Goal: Task Accomplishment & Management: Use online tool/utility

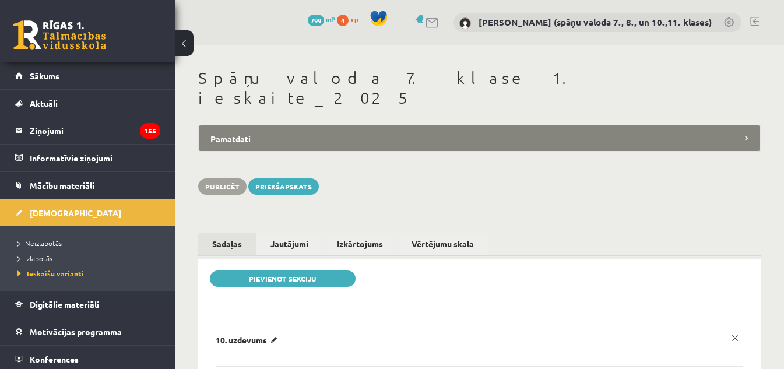
scroll to position [58, 0]
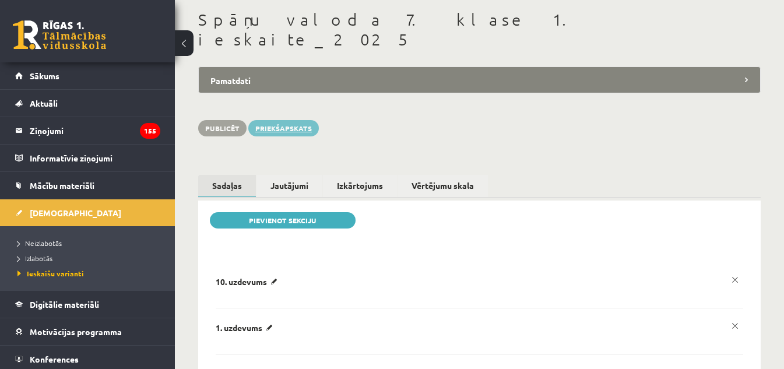
click at [282, 120] on link "Priekšapskats" at bounding box center [283, 128] width 71 height 16
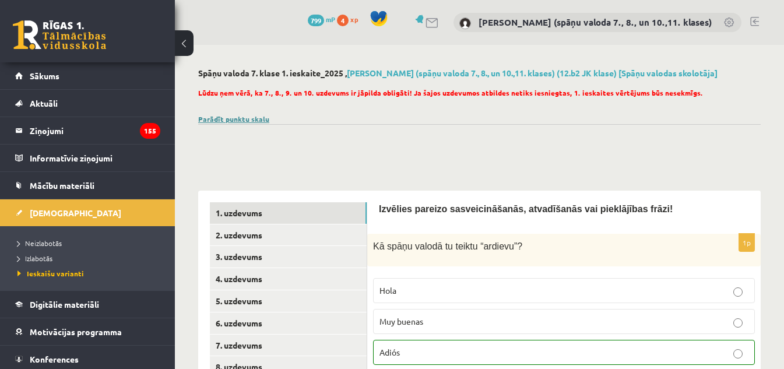
click at [259, 118] on link "Parādīt punktu skalu" at bounding box center [233, 118] width 71 height 9
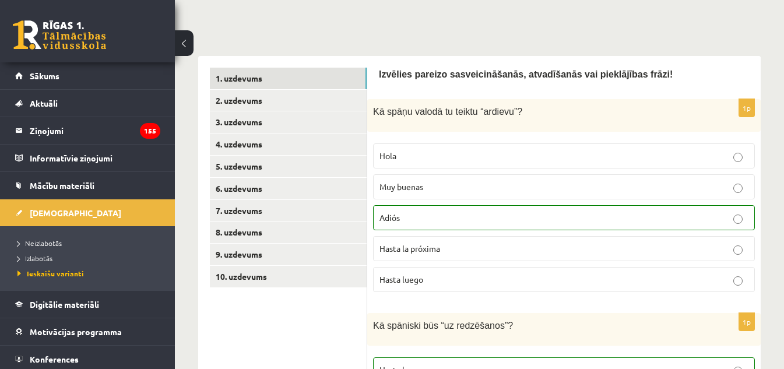
scroll to position [408, 0]
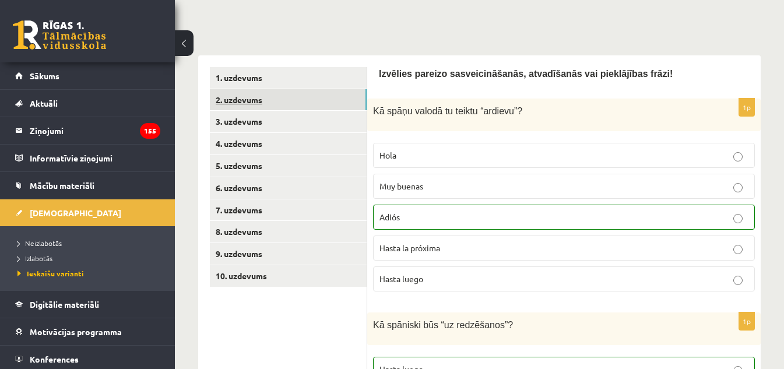
click at [252, 101] on link "2. uzdevums" at bounding box center [288, 100] width 157 height 22
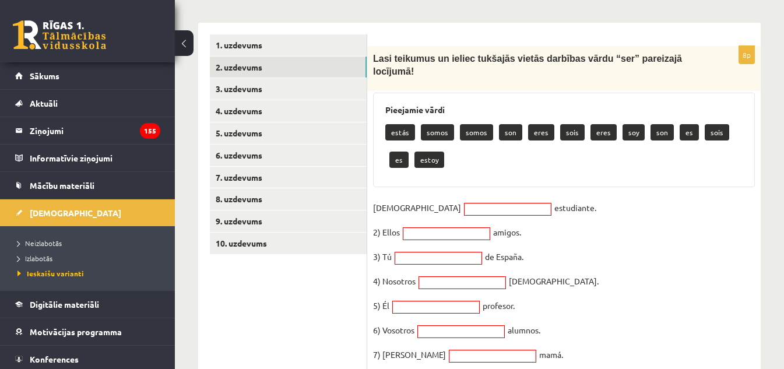
scroll to position [466, 0]
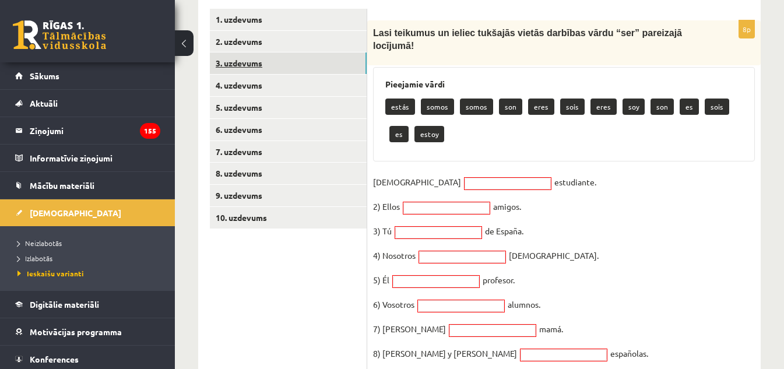
click at [238, 62] on link "3. uzdevums" at bounding box center [288, 63] width 157 height 22
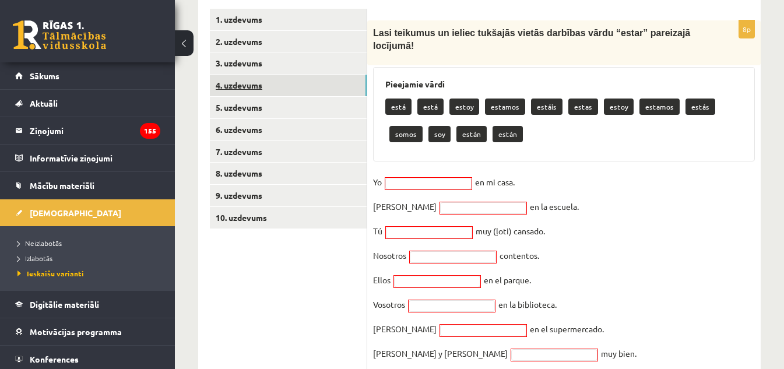
click at [235, 85] on link "4. uzdevums" at bounding box center [288, 86] width 157 height 22
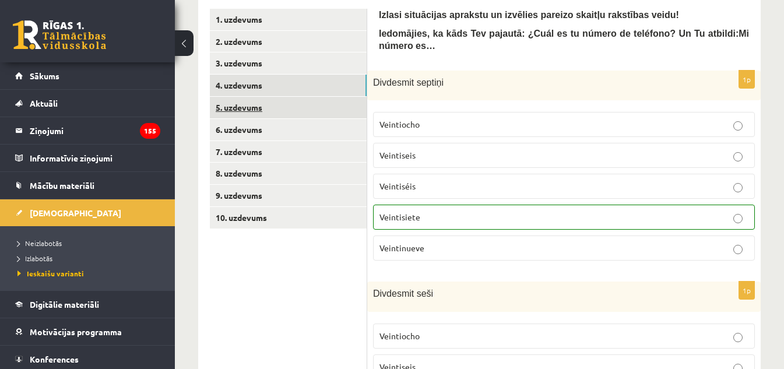
click at [228, 110] on link "5. uzdevums" at bounding box center [288, 108] width 157 height 22
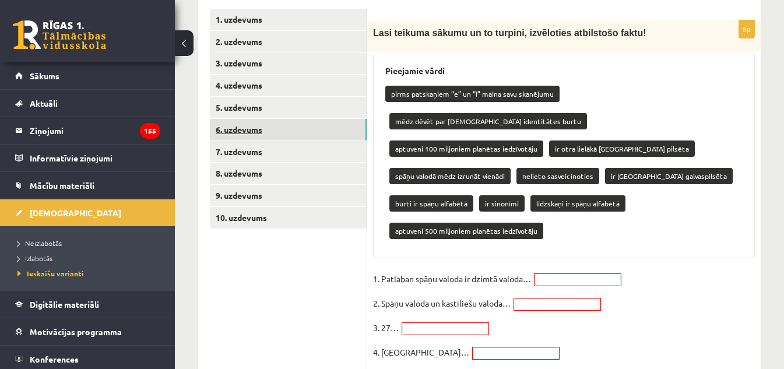
click at [253, 132] on link "6. uzdevums" at bounding box center [288, 130] width 157 height 22
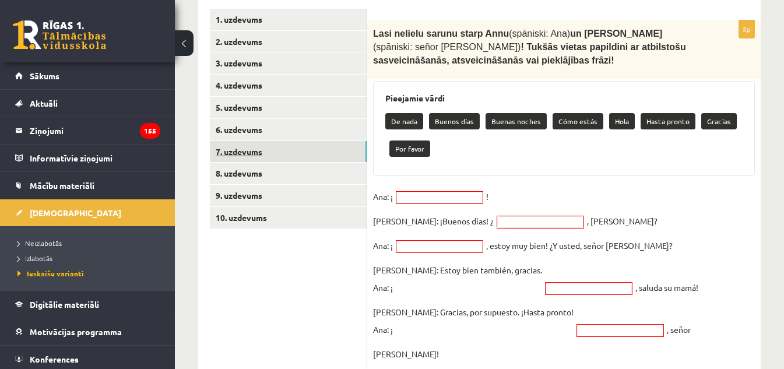
click at [242, 152] on link "7. uzdevums" at bounding box center [288, 152] width 157 height 22
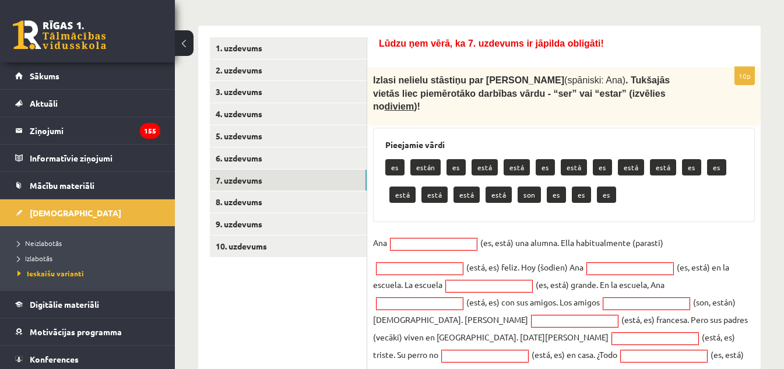
scroll to position [419, 0]
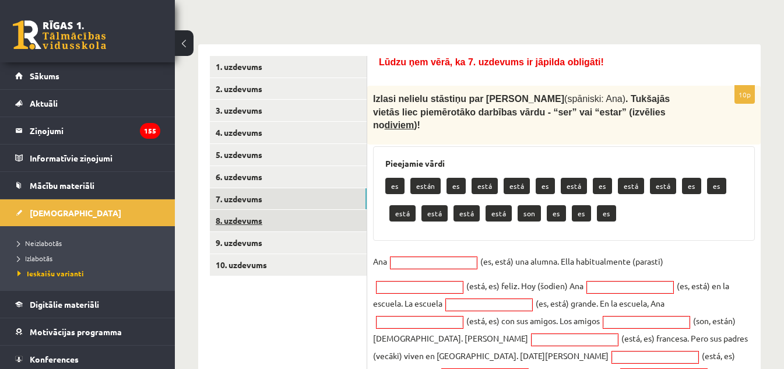
click at [240, 220] on link "8. uzdevums" at bounding box center [288, 221] width 157 height 22
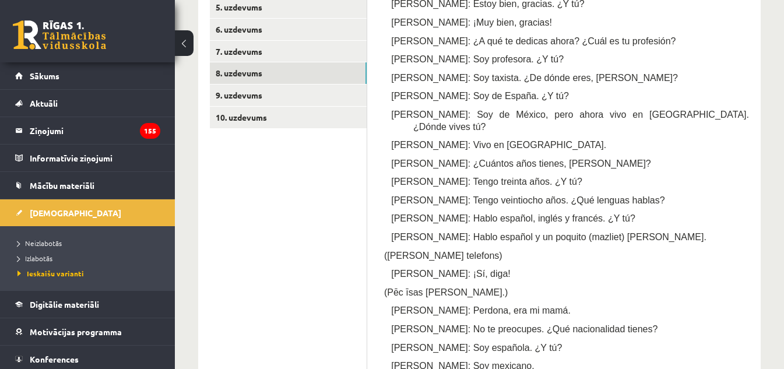
scroll to position [401, 0]
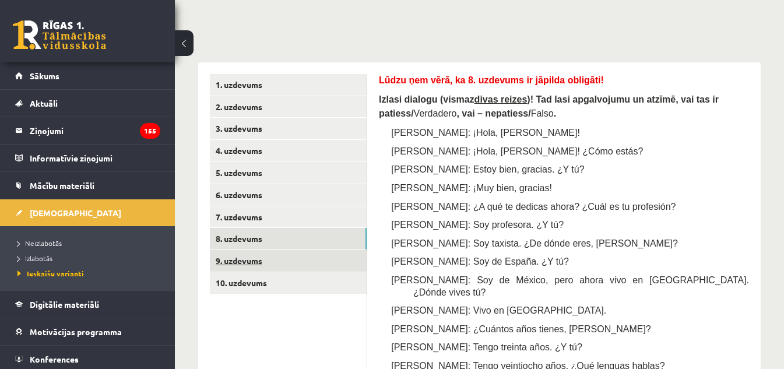
click at [259, 261] on link "9. uzdevums" at bounding box center [288, 261] width 157 height 22
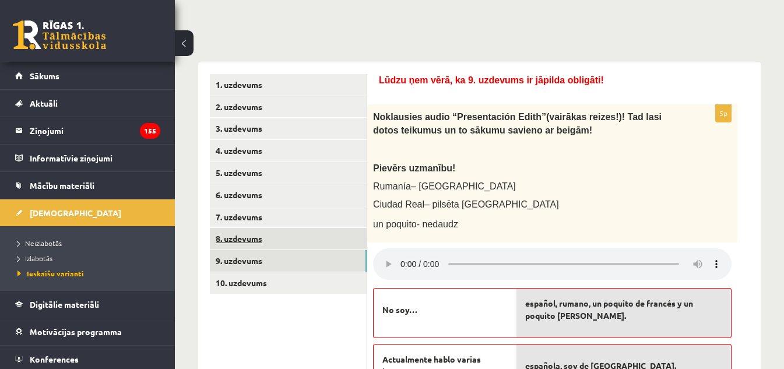
click at [237, 238] on link "8. uzdevums" at bounding box center [288, 239] width 157 height 22
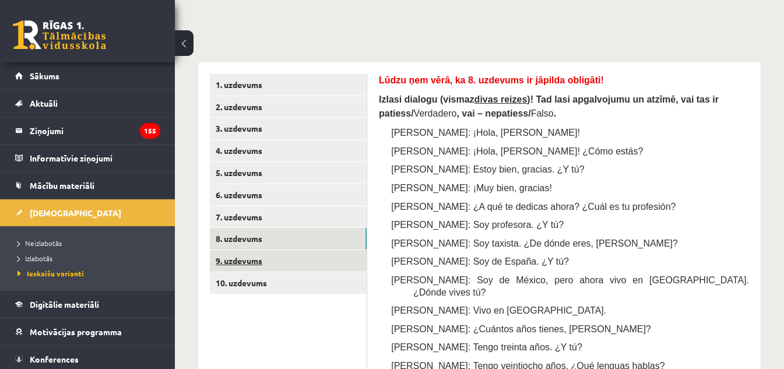
click at [237, 263] on link "9. uzdevums" at bounding box center [288, 261] width 157 height 22
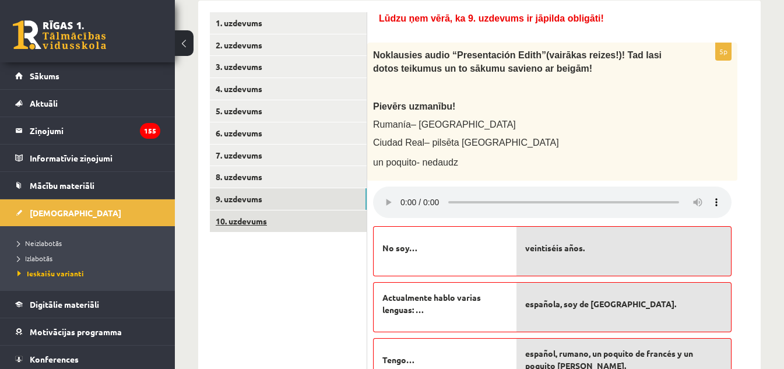
scroll to position [462, 0]
click at [238, 226] on link "10. uzdevums" at bounding box center [288, 223] width 157 height 22
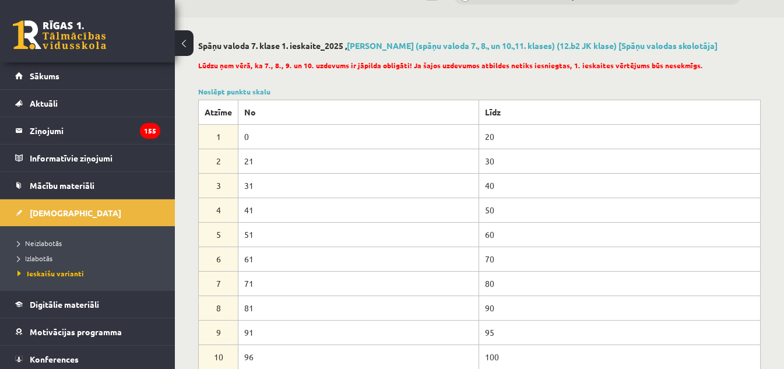
scroll to position [0, 0]
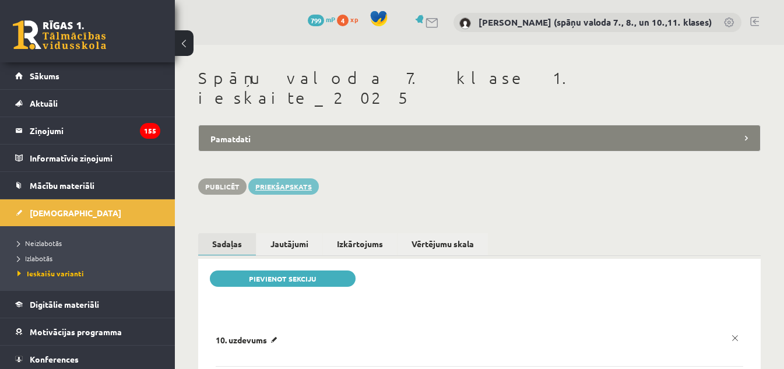
click at [283, 178] on link "Priekšapskats" at bounding box center [283, 186] width 71 height 16
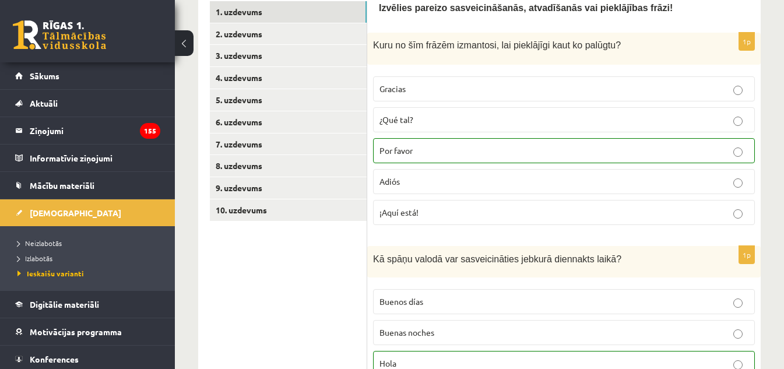
scroll to position [175, 0]
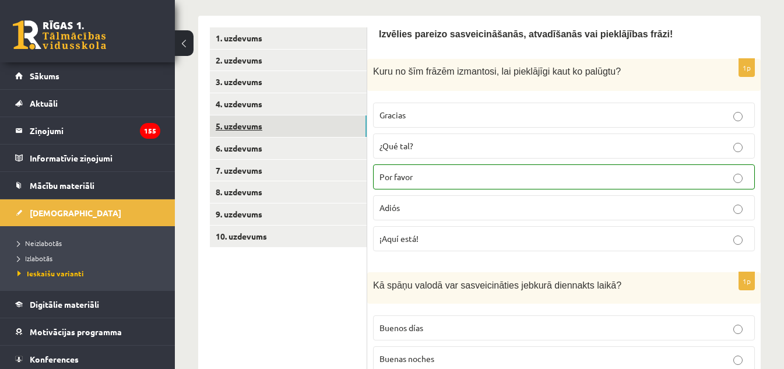
click at [246, 126] on link "5. uzdevums" at bounding box center [288, 126] width 157 height 22
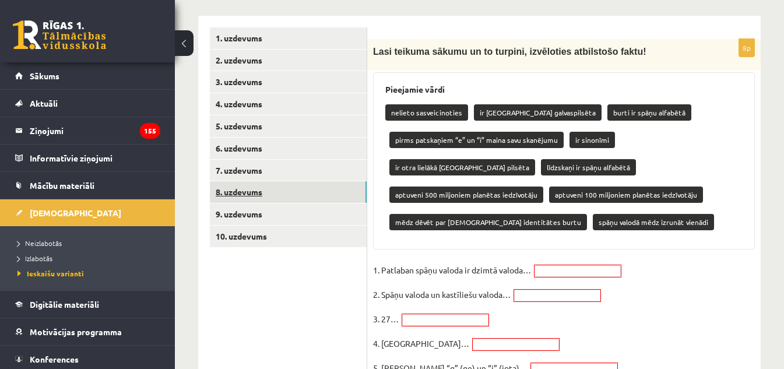
click at [233, 188] on link "8. uzdevums" at bounding box center [288, 192] width 157 height 22
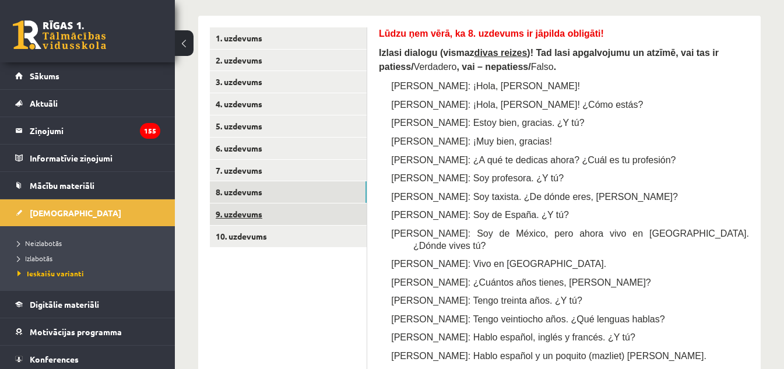
click at [250, 212] on link "9. uzdevums" at bounding box center [288, 214] width 157 height 22
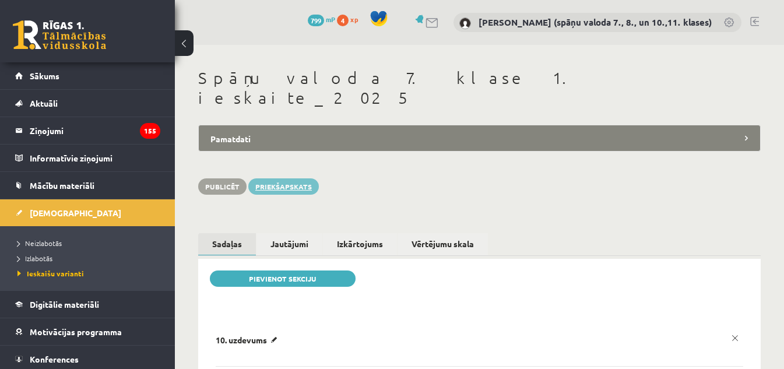
click at [284, 178] on link "Priekšapskats" at bounding box center [283, 186] width 71 height 16
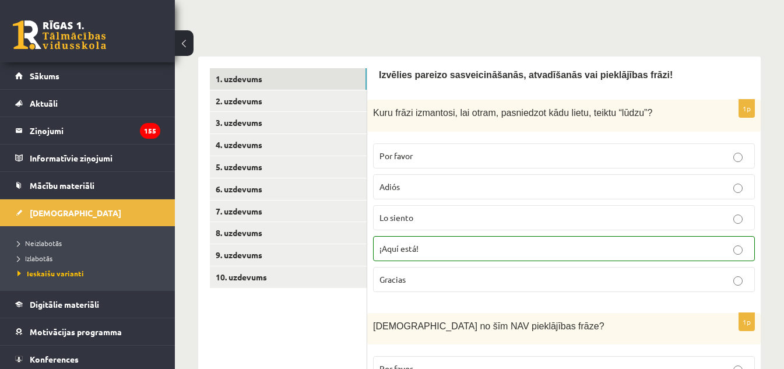
scroll to position [291, 0]
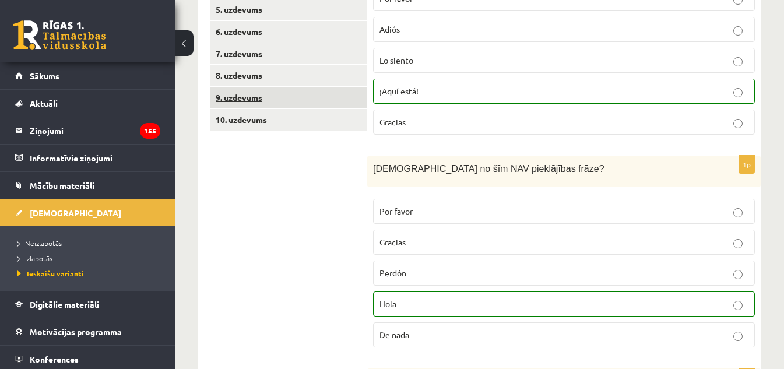
click at [237, 97] on link "9. uzdevums" at bounding box center [288, 98] width 157 height 22
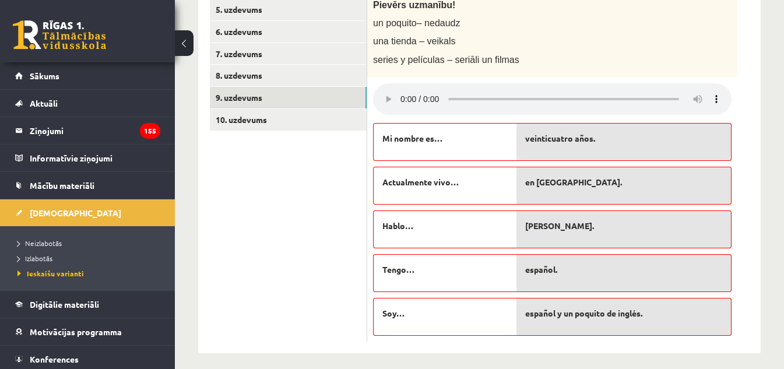
scroll to position [175, 0]
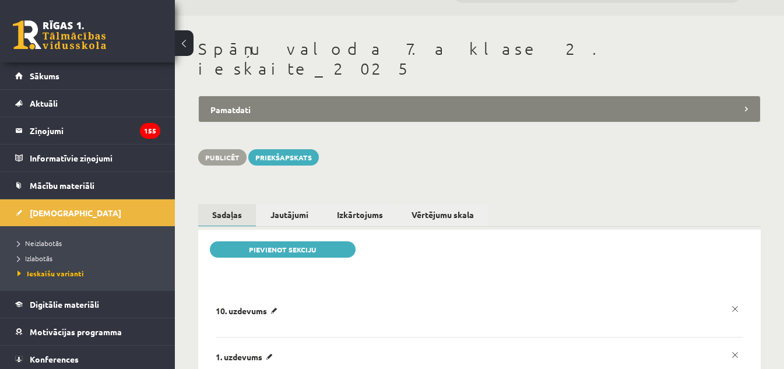
scroll to position [58, 0]
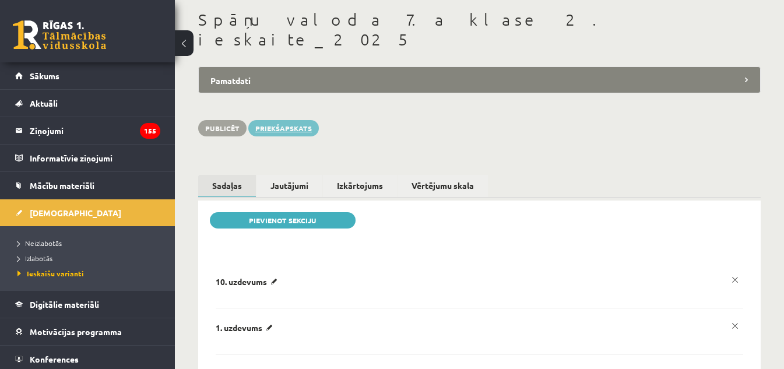
click at [277, 120] on link "Priekšapskats" at bounding box center [283, 128] width 71 height 16
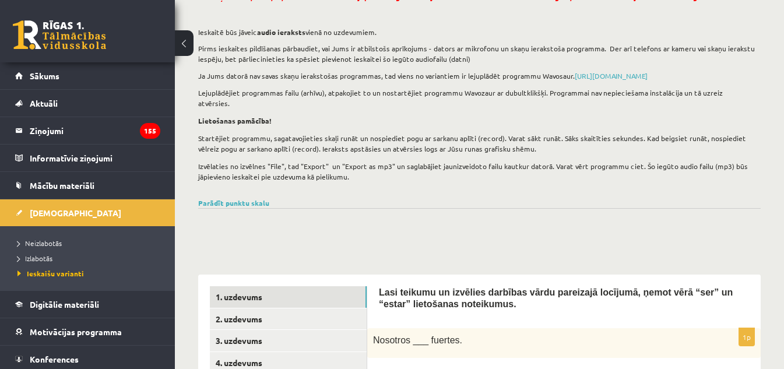
scroll to position [117, 0]
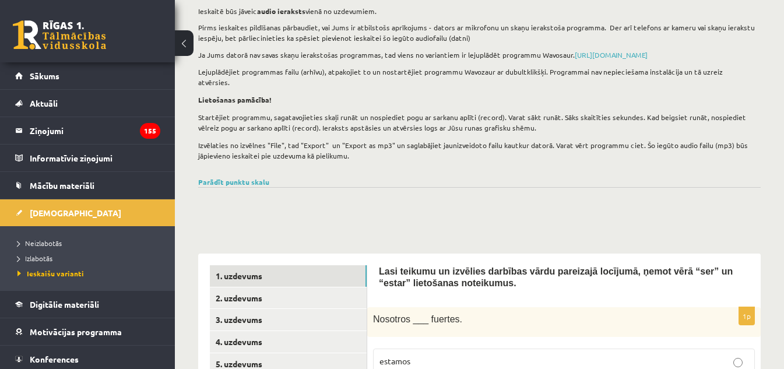
click at [220, 177] on div "Parādīt punktu skalu Atzīme No Līdz 1 0 20 2 21 30 3 31 40 4 41 50 5 51 60 6 61…" at bounding box center [479, 182] width 562 height 10
click at [220, 177] on link "Parādīt punktu skalu" at bounding box center [233, 181] width 71 height 9
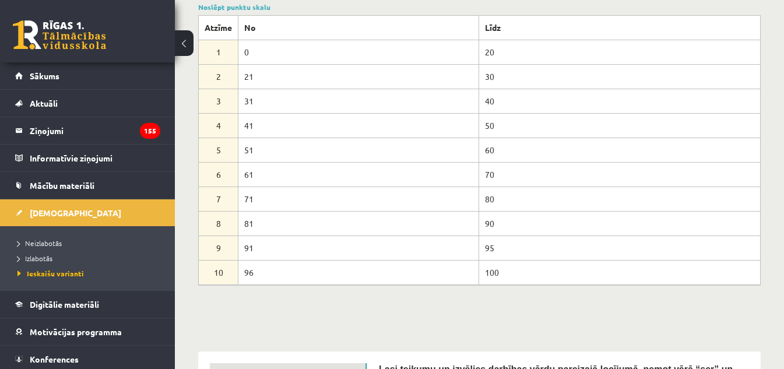
scroll to position [175, 0]
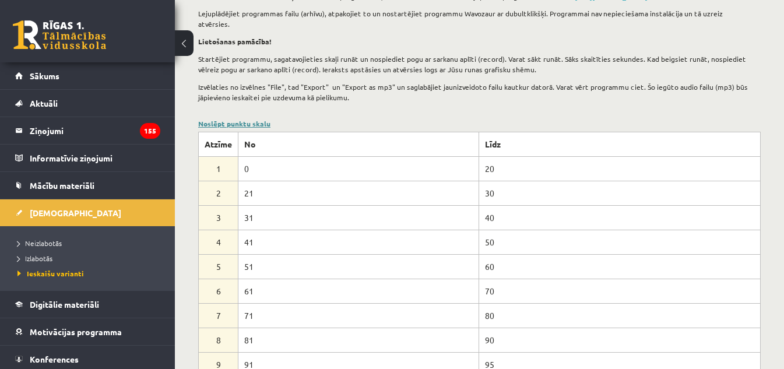
click at [224, 119] on link "Noslēpt punktu skalu" at bounding box center [234, 123] width 72 height 9
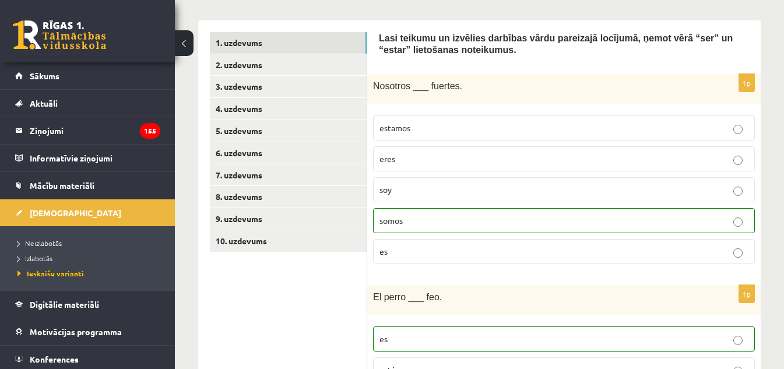
scroll to position [291, 0]
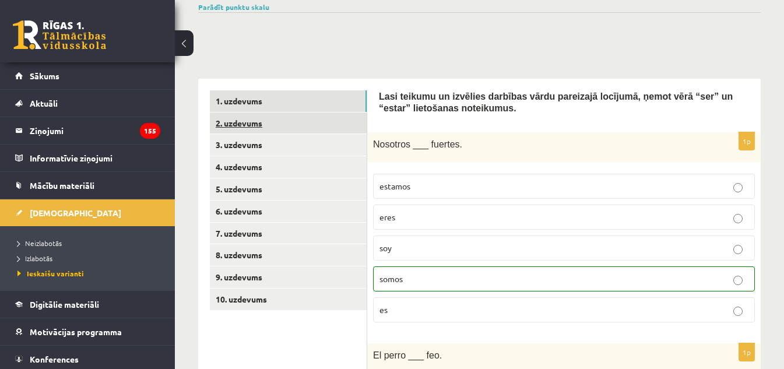
click at [239, 115] on link "2. uzdevums" at bounding box center [288, 123] width 157 height 22
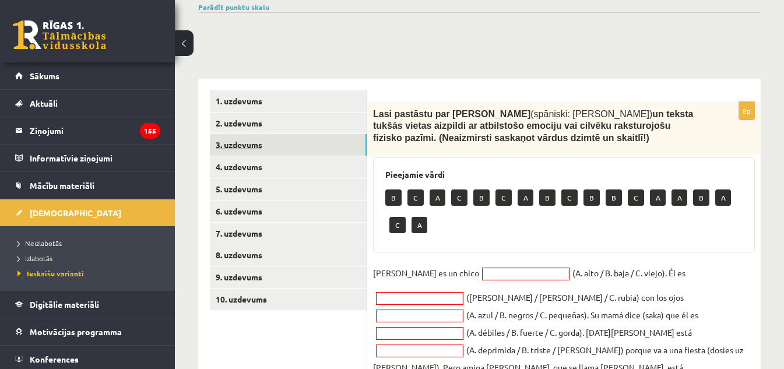
click at [240, 134] on link "3. uzdevums" at bounding box center [288, 145] width 157 height 22
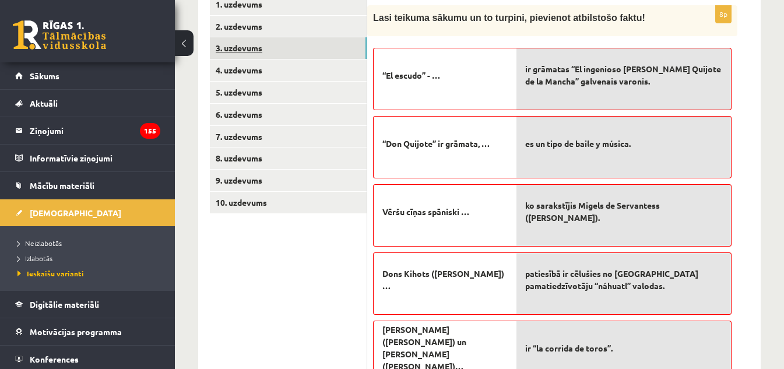
scroll to position [346, 0]
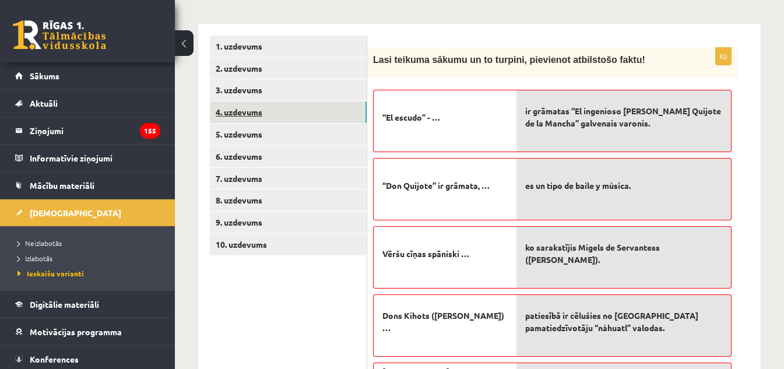
click at [249, 101] on link "4. uzdevums" at bounding box center [288, 112] width 157 height 22
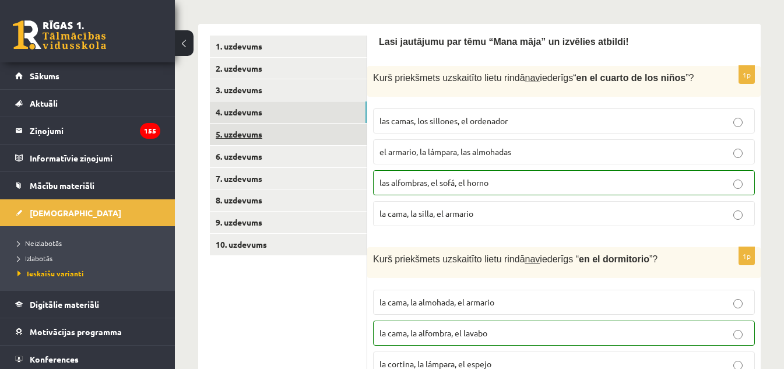
click at [242, 124] on link "5. uzdevums" at bounding box center [288, 135] width 157 height 22
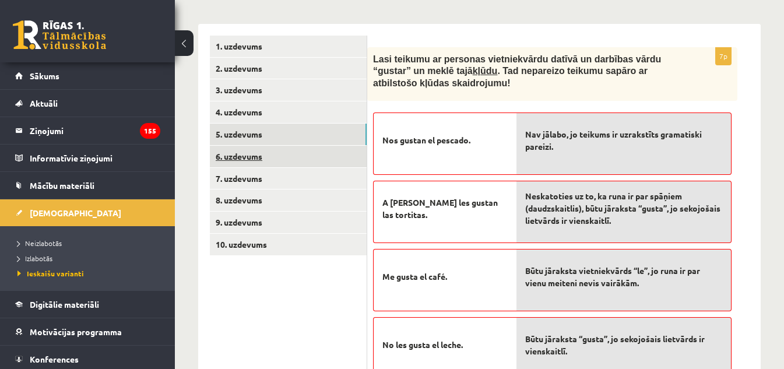
click at [238, 149] on link "6. uzdevums" at bounding box center [288, 157] width 157 height 22
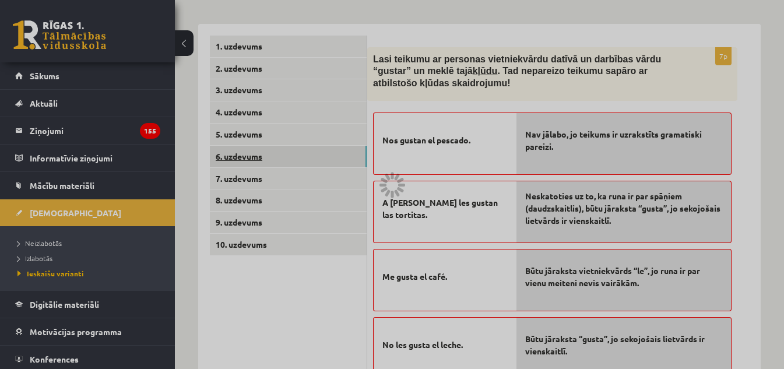
scroll to position [328, 0]
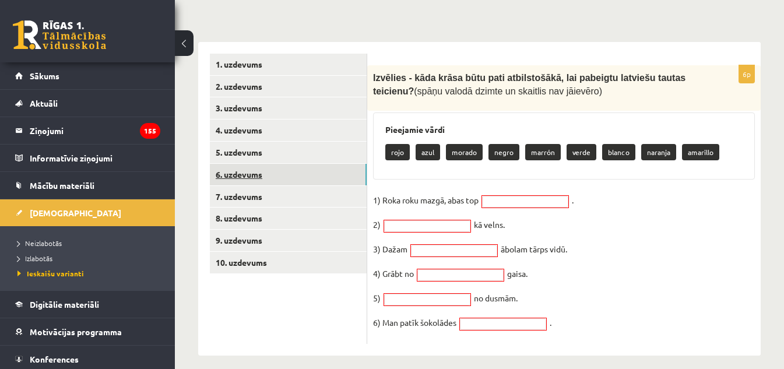
click at [240, 168] on link "6. uzdevums" at bounding box center [288, 175] width 157 height 22
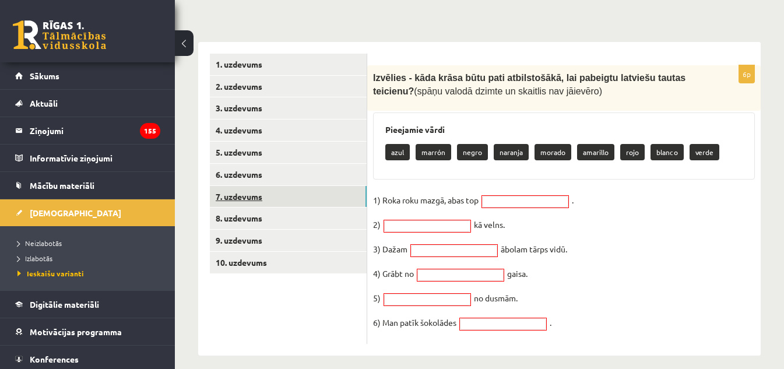
click at [235, 188] on link "7. uzdevums" at bounding box center [288, 197] width 157 height 22
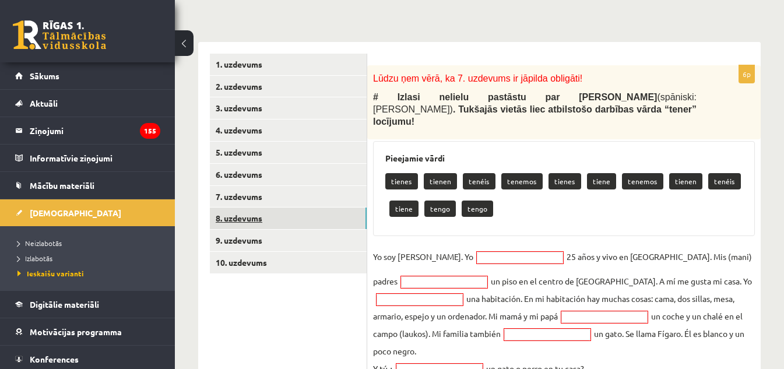
click at [235, 209] on link "8. uzdevums" at bounding box center [288, 218] width 157 height 22
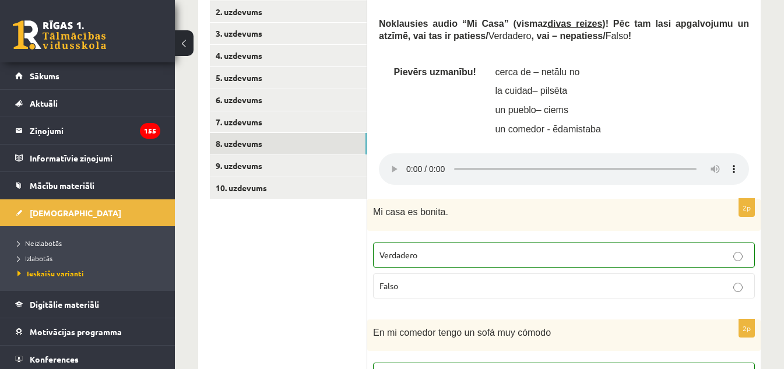
scroll to position [394, 0]
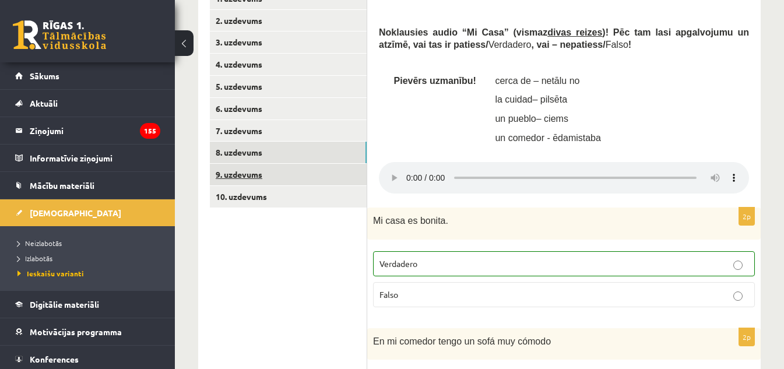
click at [245, 165] on link "9. uzdevums" at bounding box center [288, 175] width 157 height 22
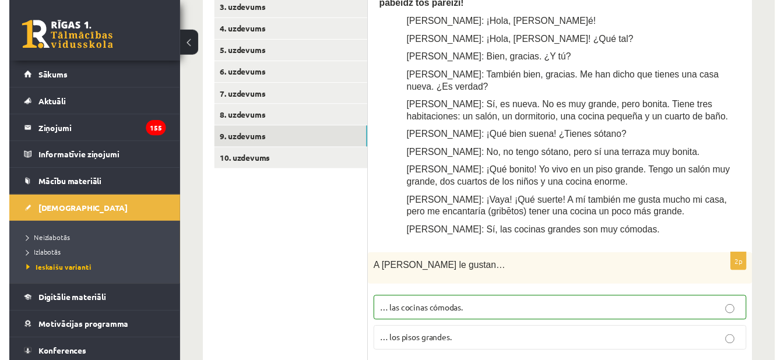
scroll to position [335, 0]
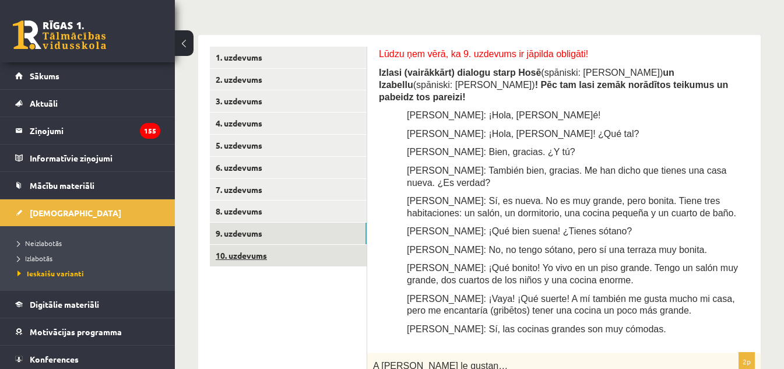
click at [233, 245] on link "10. uzdevums" at bounding box center [288, 256] width 157 height 22
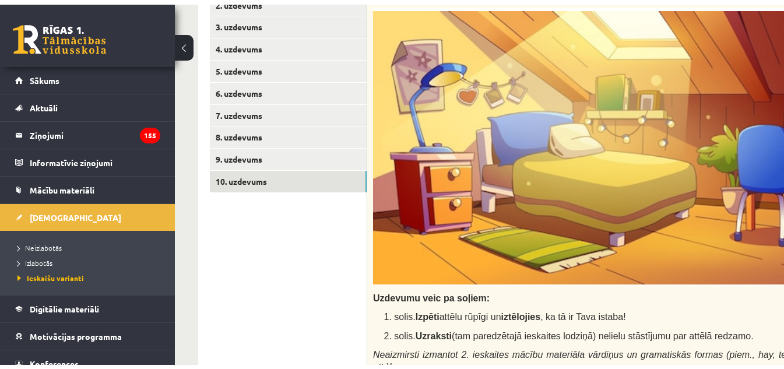
scroll to position [393, 0]
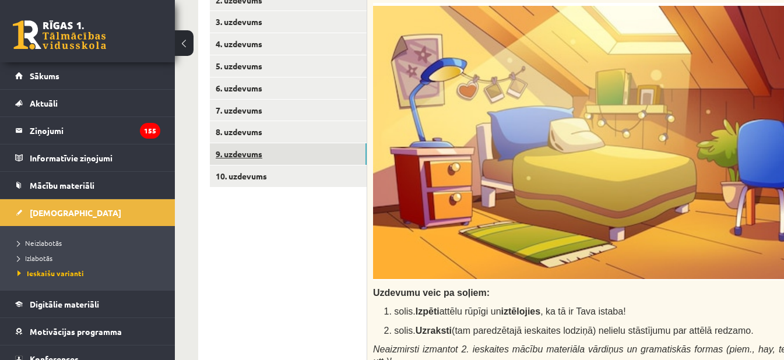
click at [258, 155] on link "9. uzdevums" at bounding box center [288, 154] width 157 height 22
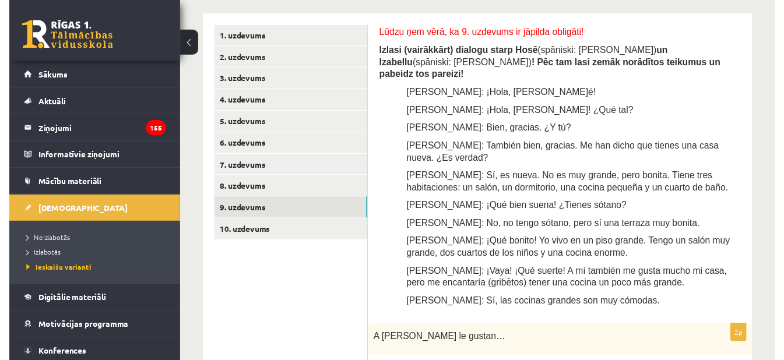
scroll to position [408, 0]
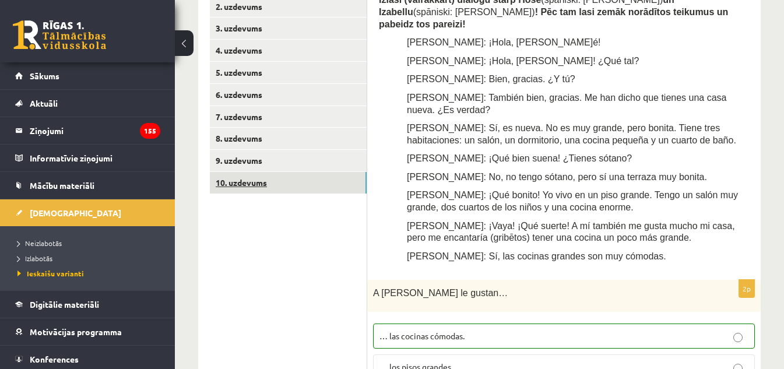
click at [255, 174] on link "10. uzdevums" at bounding box center [288, 183] width 157 height 22
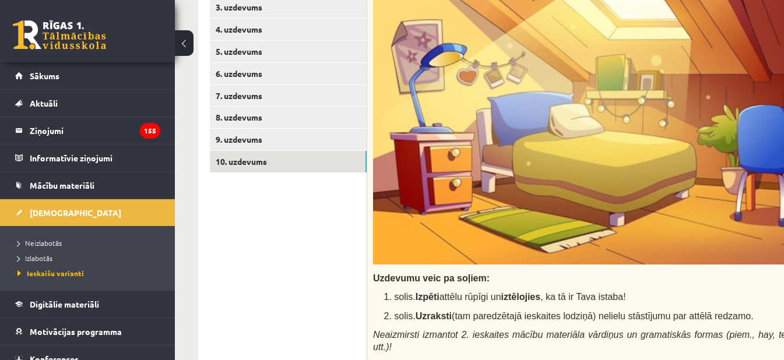
click at [185, 48] on button at bounding box center [184, 43] width 19 height 26
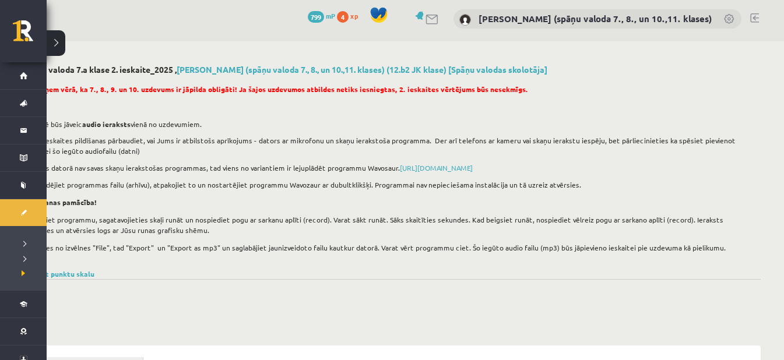
scroll to position [0, 47]
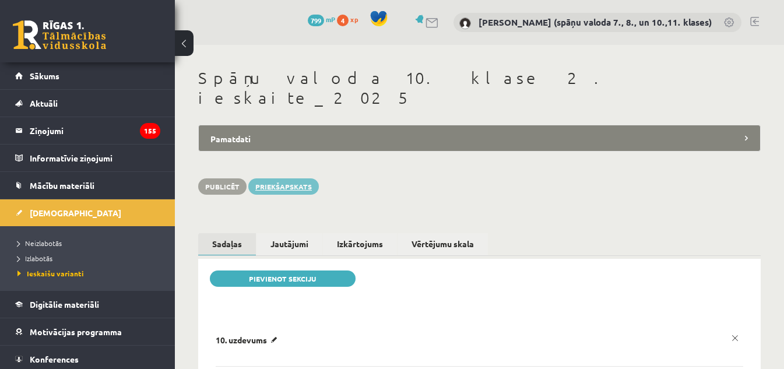
click at [291, 178] on link "Priekšapskats" at bounding box center [283, 186] width 71 height 16
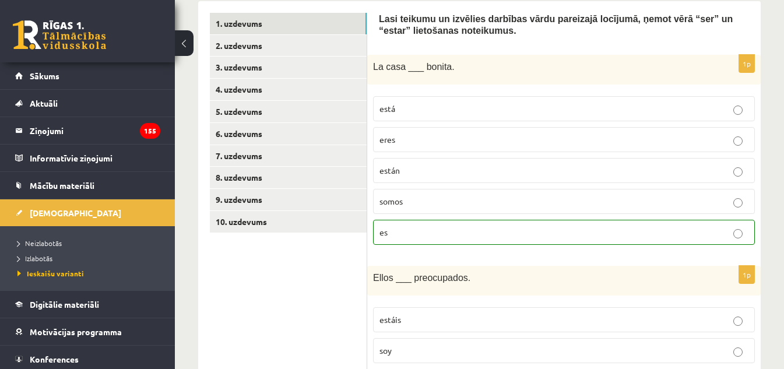
scroll to position [350, 0]
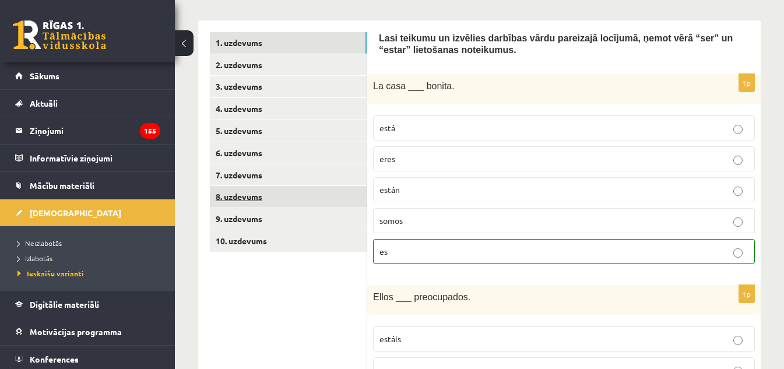
click at [248, 186] on link "8. uzdevums" at bounding box center [288, 197] width 157 height 22
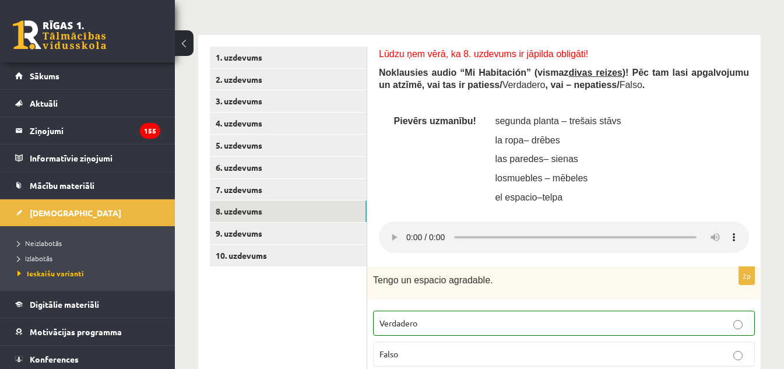
scroll to position [336, 0]
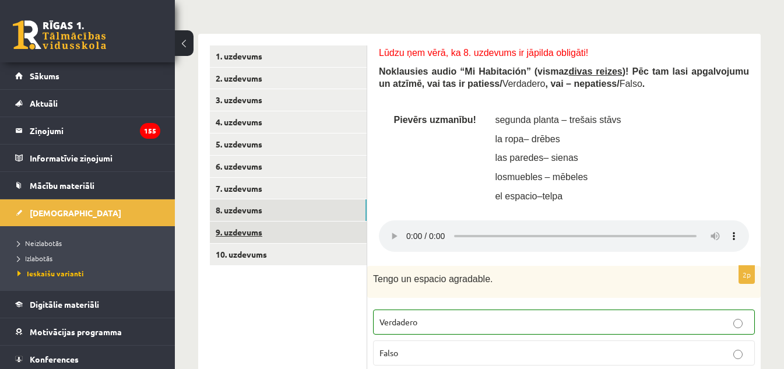
click at [249, 224] on link "9. uzdevums" at bounding box center [288, 232] width 157 height 22
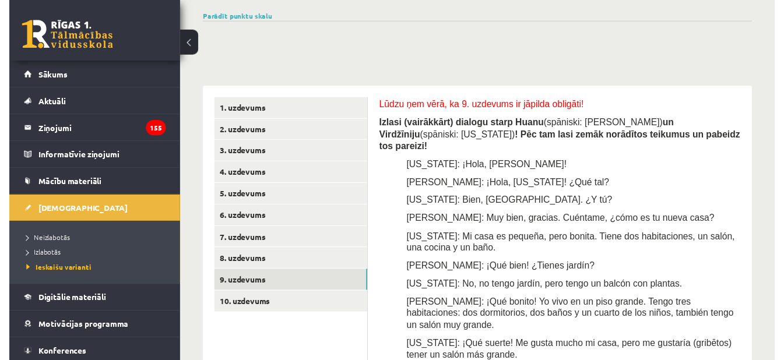
scroll to position [335, 0]
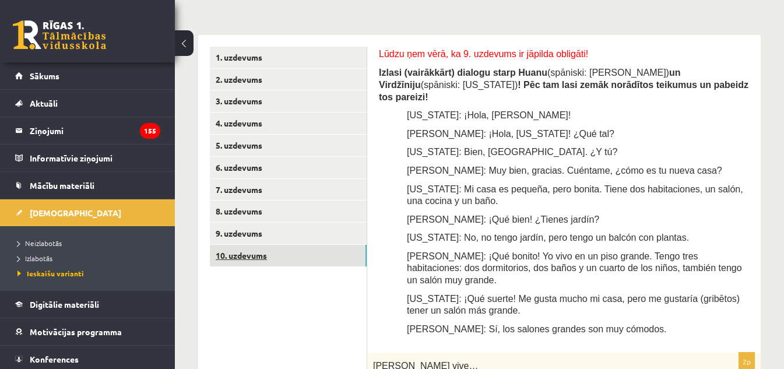
click at [230, 245] on link "10. uzdevums" at bounding box center [288, 256] width 157 height 22
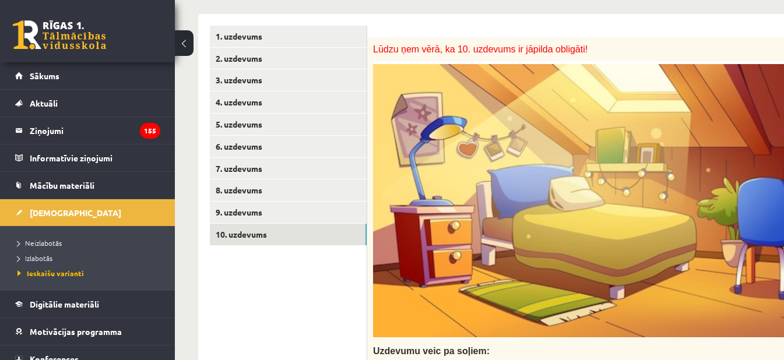
scroll to position [0, 0]
click at [239, 163] on link "7. uzdevums" at bounding box center [288, 169] width 157 height 22
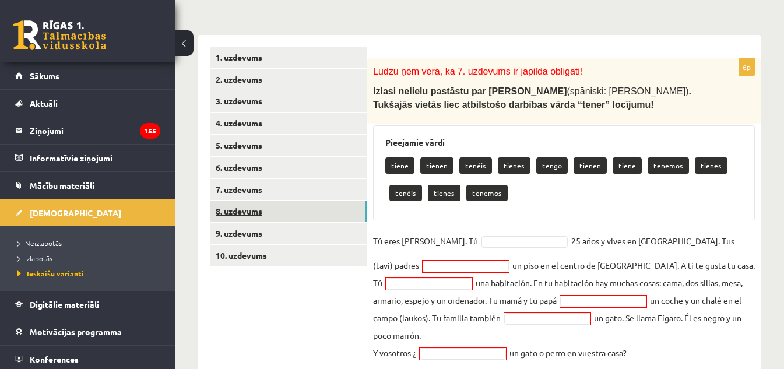
click at [245, 200] on link "8. uzdevums" at bounding box center [288, 211] width 157 height 22
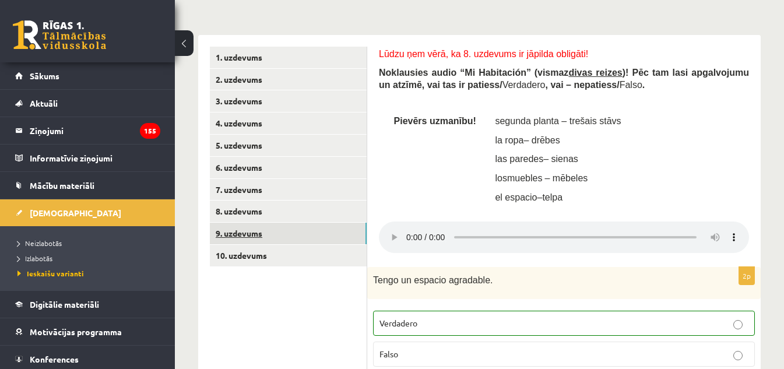
click at [241, 226] on link "9. uzdevums" at bounding box center [288, 234] width 157 height 22
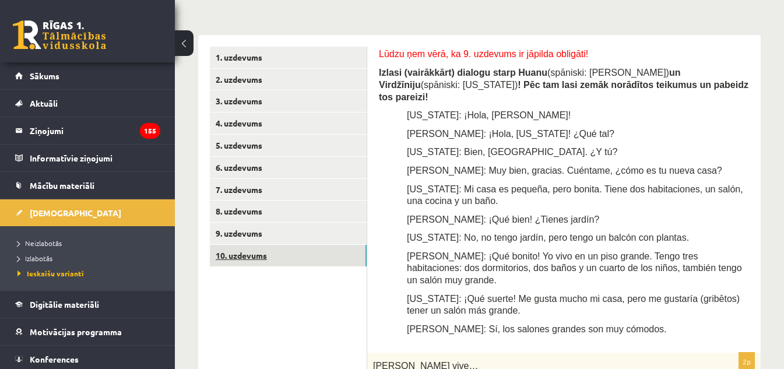
click at [236, 245] on link "10. uzdevums" at bounding box center [288, 256] width 157 height 22
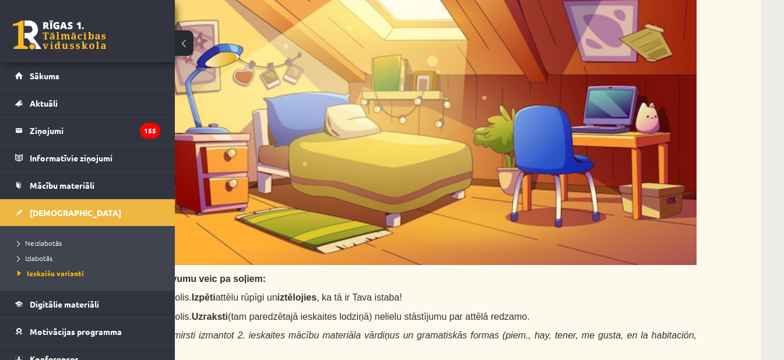
scroll to position [507, 175]
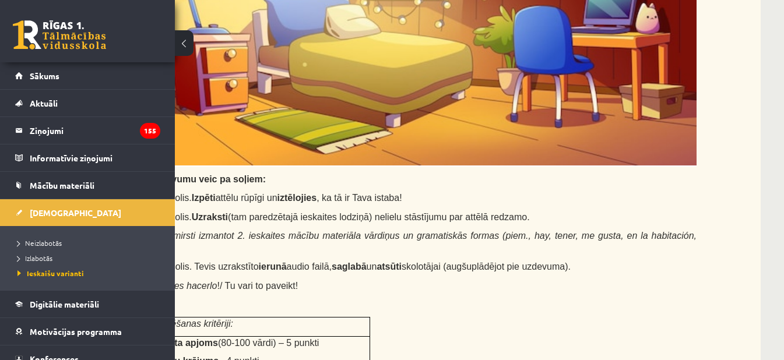
click at [188, 50] on button at bounding box center [184, 43] width 19 height 26
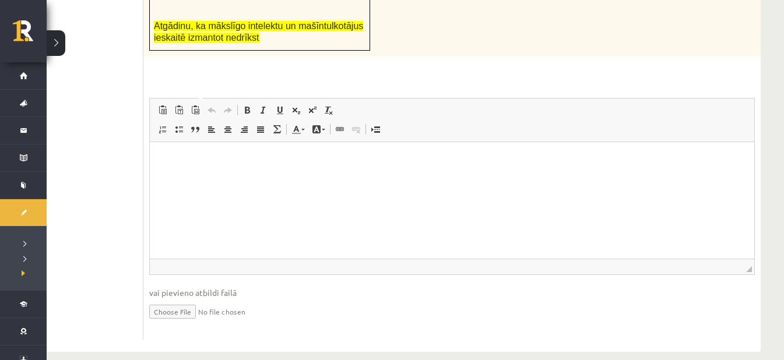
scroll to position [1031, 47]
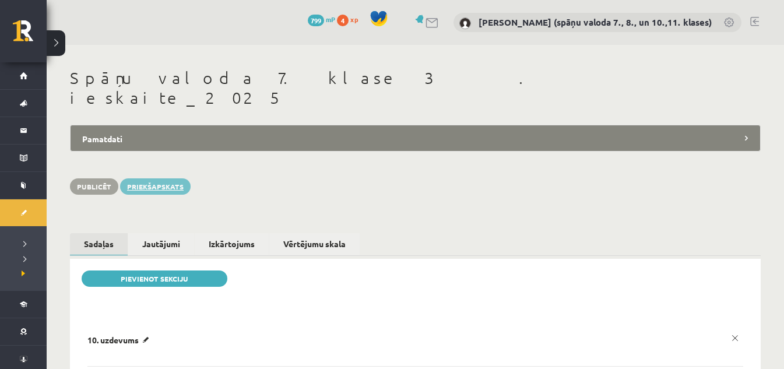
click at [160, 178] on link "Priekšapskats" at bounding box center [155, 186] width 71 height 16
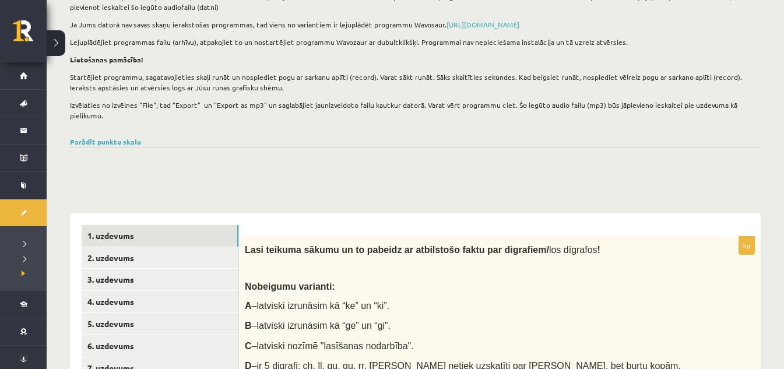
scroll to position [175, 0]
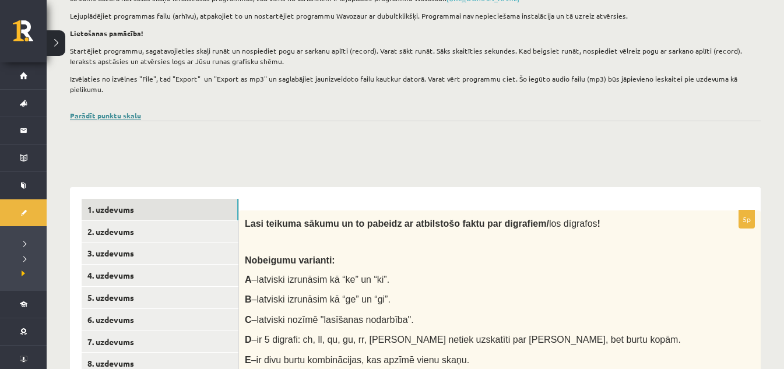
click at [124, 115] on link "Parādīt punktu skalu" at bounding box center [105, 115] width 71 height 9
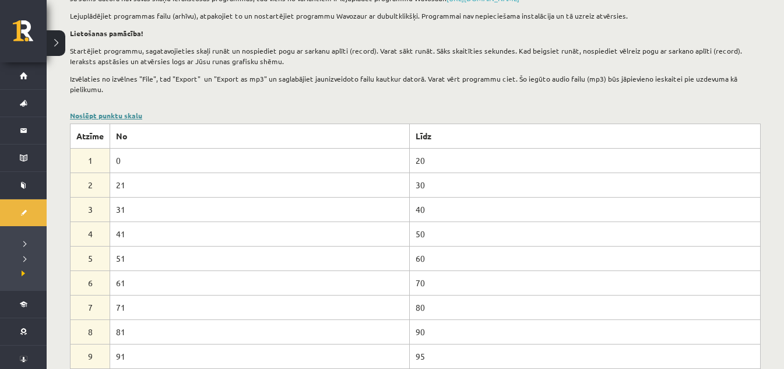
click at [124, 114] on link "Noslēpt punktu skalu" at bounding box center [106, 115] width 72 height 9
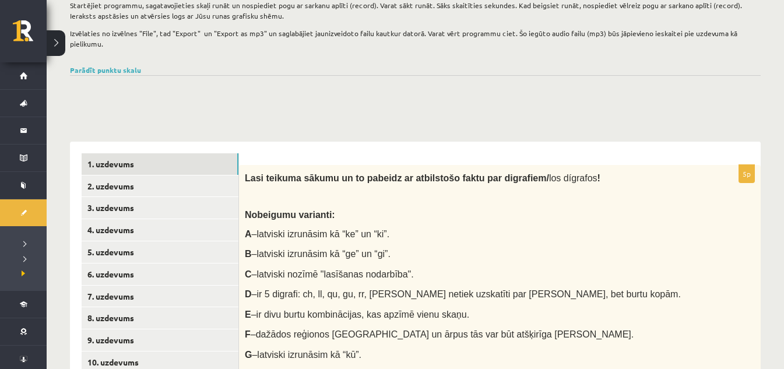
scroll to position [291, 0]
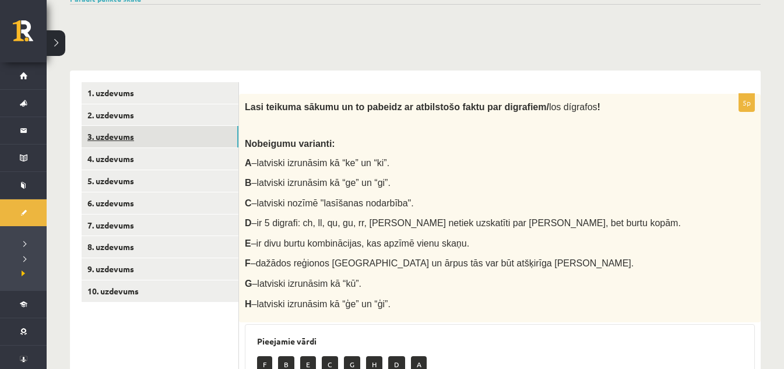
click at [124, 136] on link "3. uzdevums" at bounding box center [160, 137] width 157 height 22
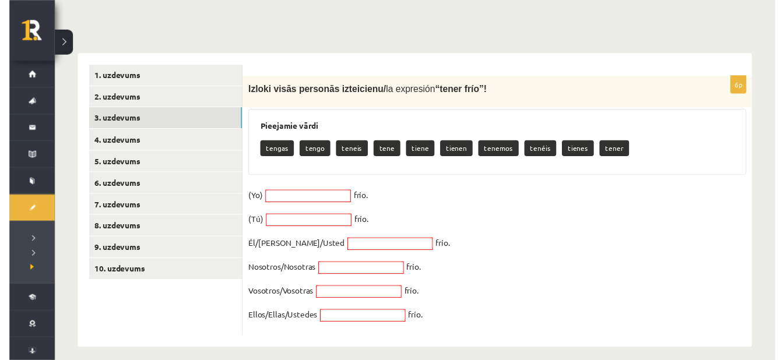
scroll to position [317, 0]
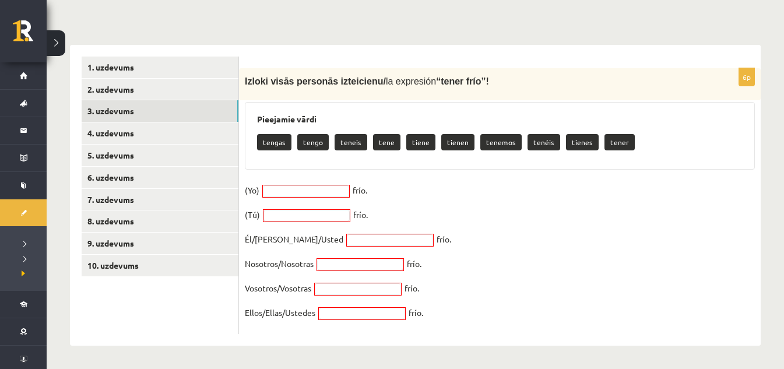
click at [291, 264] on p "Nosotros/Nosotras" at bounding box center [279, 263] width 69 height 17
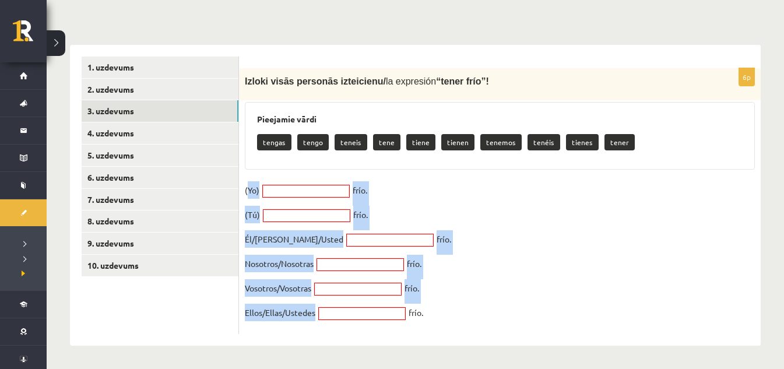
drag, startPoint x: 316, startPoint y: 311, endPoint x: 246, endPoint y: 191, distance: 138.6
click at [246, 191] on fieldset "(Yo) frío. (Tú) frío. Él/Ella/Usted frío. Nosotros/Nosotras frío. Vosotros/Voso…" at bounding box center [500, 254] width 510 height 147
copy fieldset "(Yo) frío. (Tú) frío. Él/Ella/Usted frío. Nosotros/Nosotras frío. Vosotros/Voso…"
click at [117, 137] on link "4. uzdevums" at bounding box center [160, 133] width 157 height 22
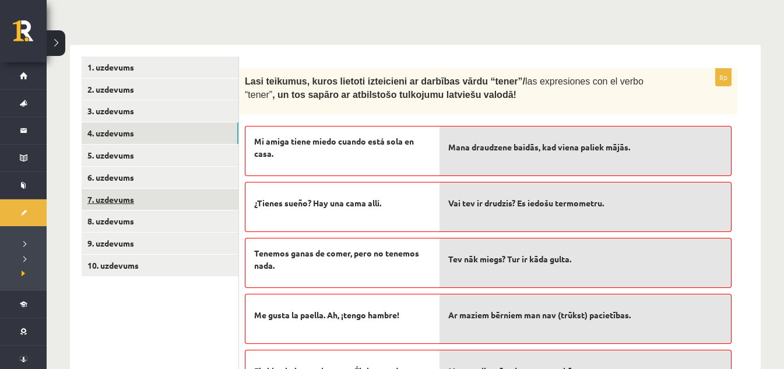
click at [113, 201] on link "7. uzdevums" at bounding box center [160, 200] width 157 height 22
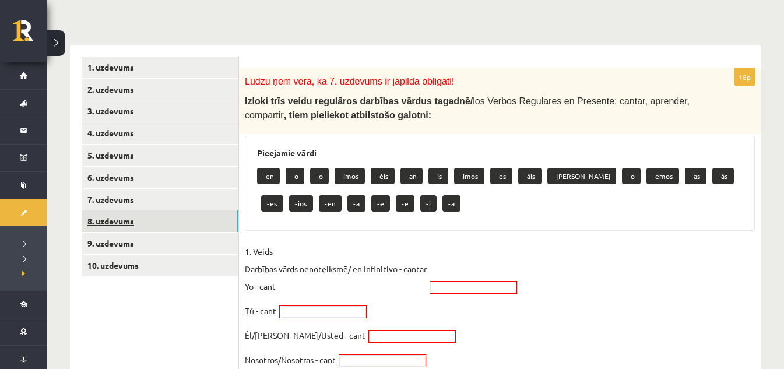
click at [107, 224] on link "8. uzdevums" at bounding box center [160, 221] width 157 height 22
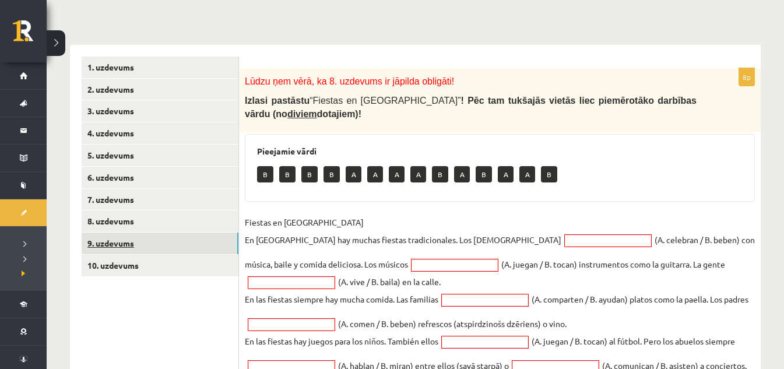
click at [110, 246] on link "9. uzdevums" at bounding box center [160, 244] width 157 height 22
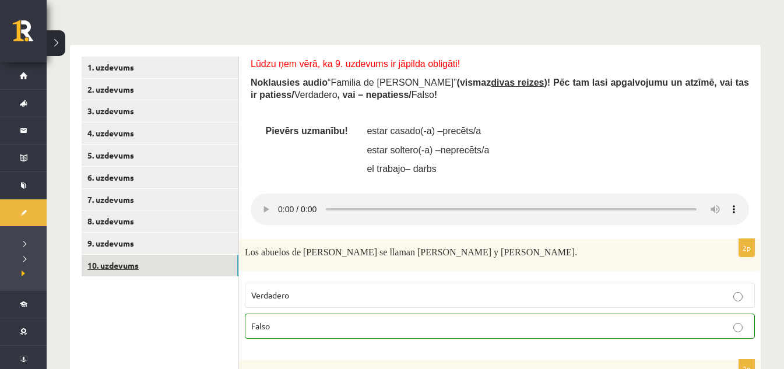
click at [113, 266] on link "10. uzdevums" at bounding box center [160, 266] width 157 height 22
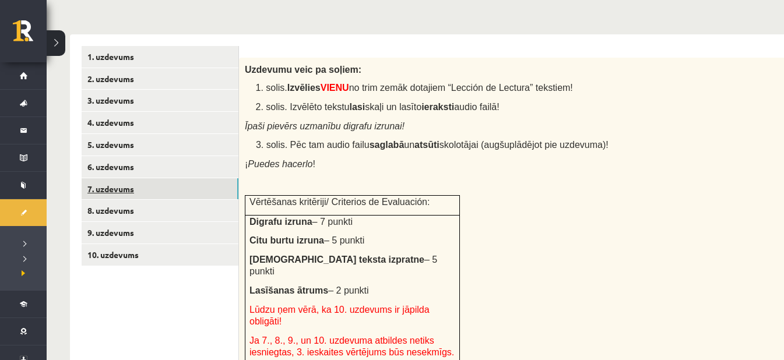
click at [115, 193] on link "7. uzdevums" at bounding box center [160, 189] width 157 height 22
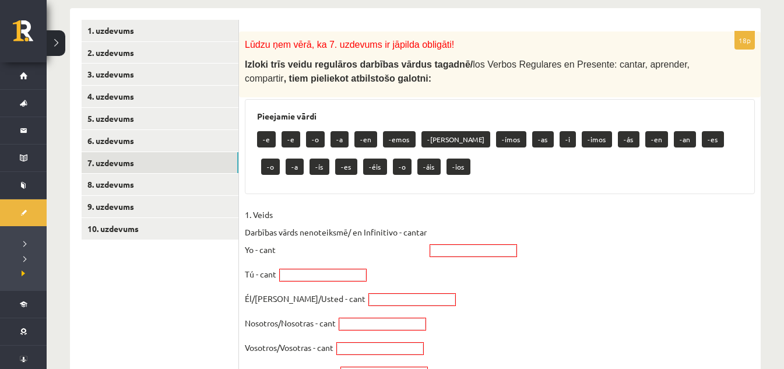
scroll to position [345, 0]
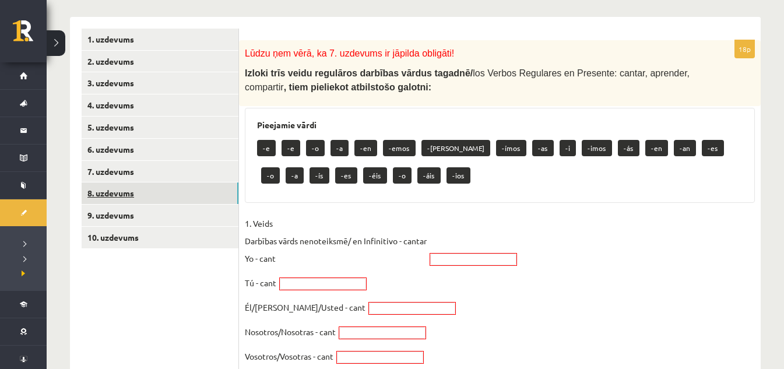
click at [120, 195] on link "8. uzdevums" at bounding box center [160, 193] width 157 height 22
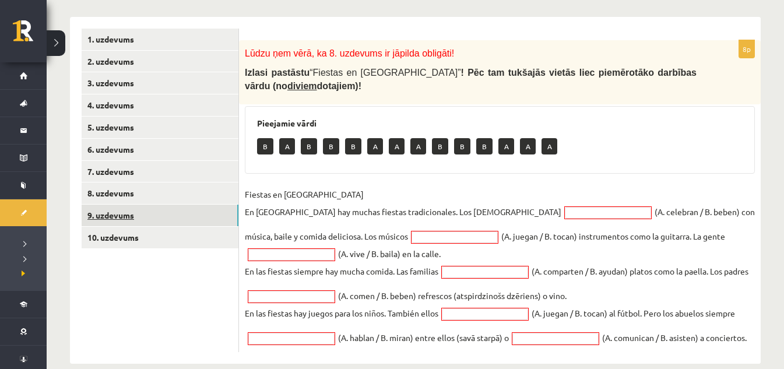
click at [106, 215] on link "9. uzdevums" at bounding box center [160, 216] width 157 height 22
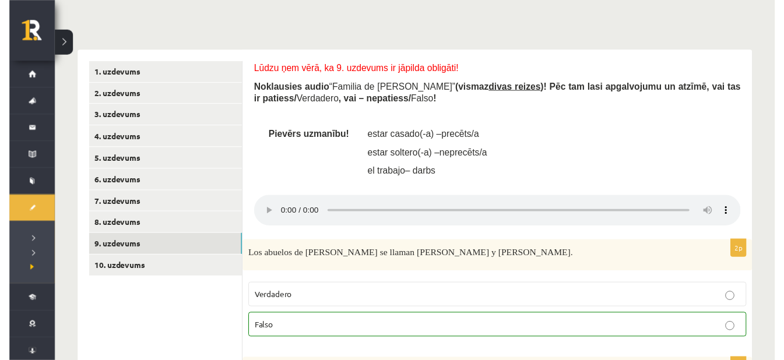
scroll to position [301, 0]
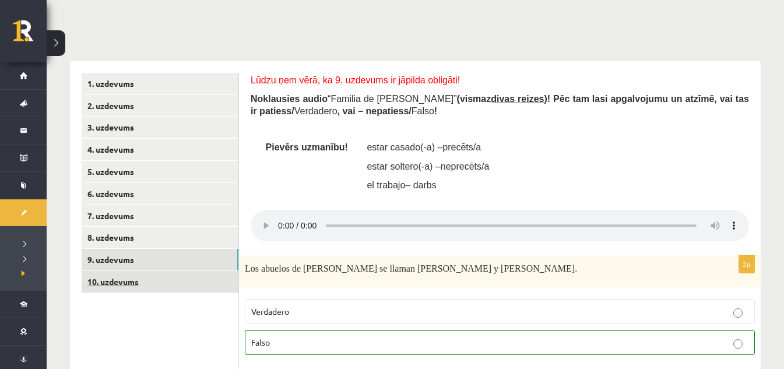
click at [105, 283] on link "10. uzdevums" at bounding box center [160, 282] width 157 height 22
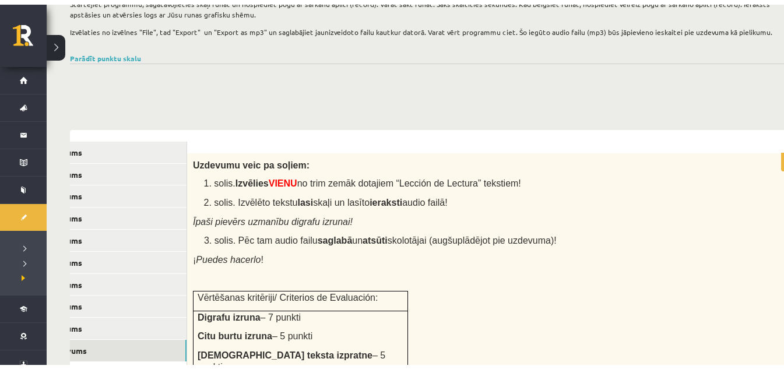
scroll to position [233, 0]
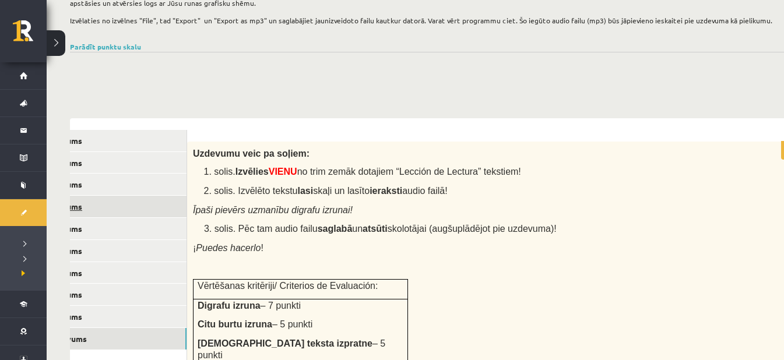
click at [86, 203] on link "4. uzdevums" at bounding box center [108, 207] width 157 height 22
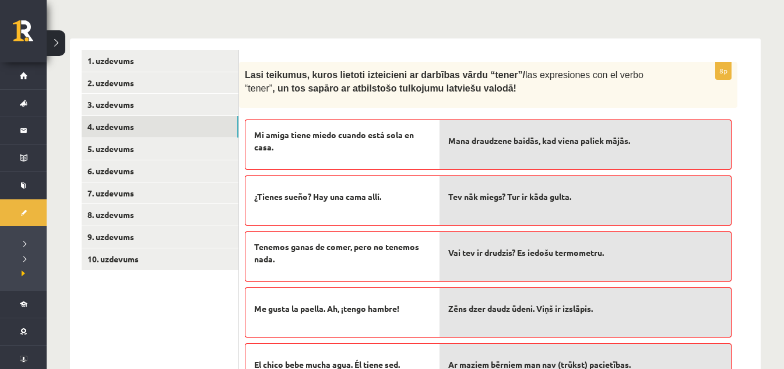
scroll to position [323, 0]
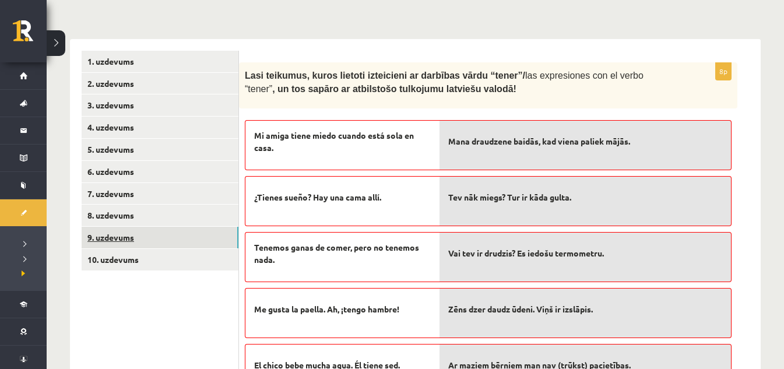
click at [110, 241] on link "9. uzdevums" at bounding box center [160, 238] width 157 height 22
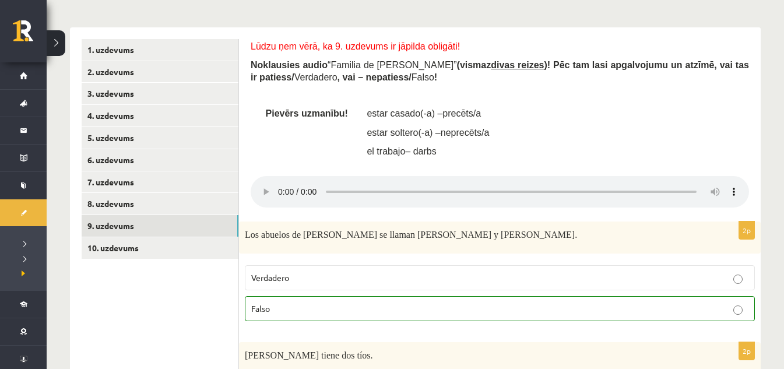
scroll to position [242, 0]
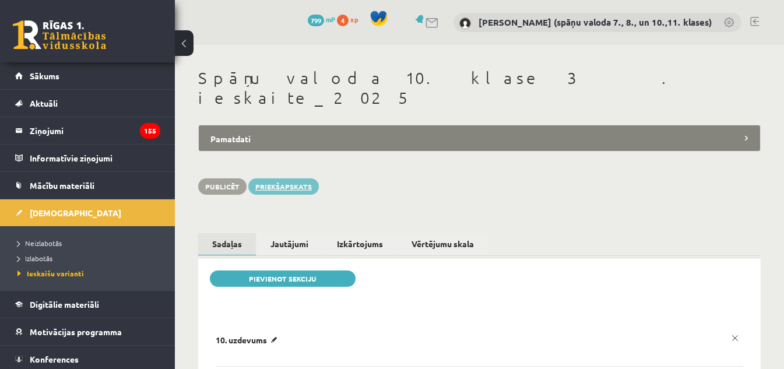
click at [273, 178] on link "Priekšapskats" at bounding box center [283, 186] width 71 height 16
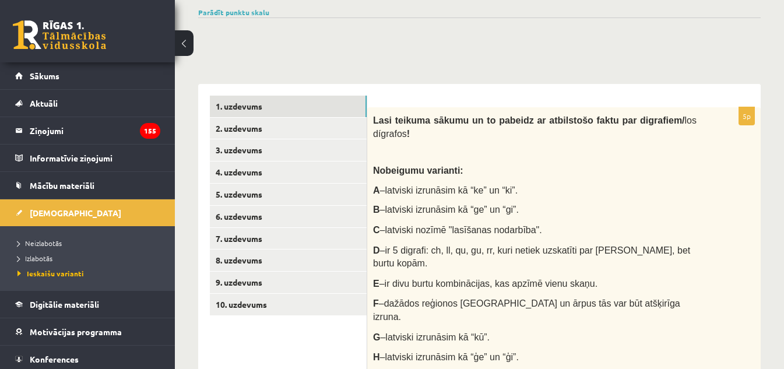
scroll to position [291, 0]
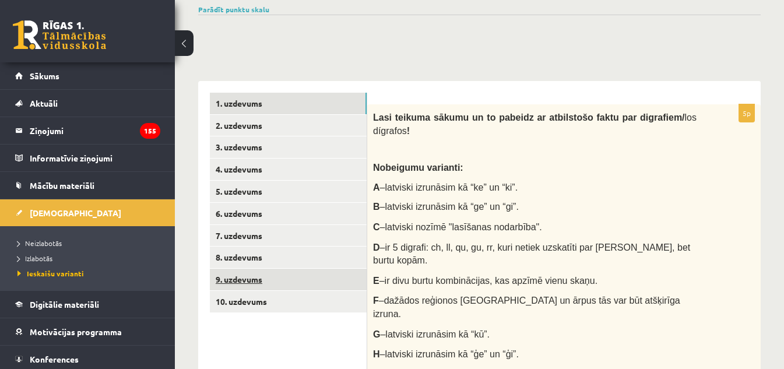
click at [242, 269] on link "9. uzdevums" at bounding box center [288, 280] width 157 height 22
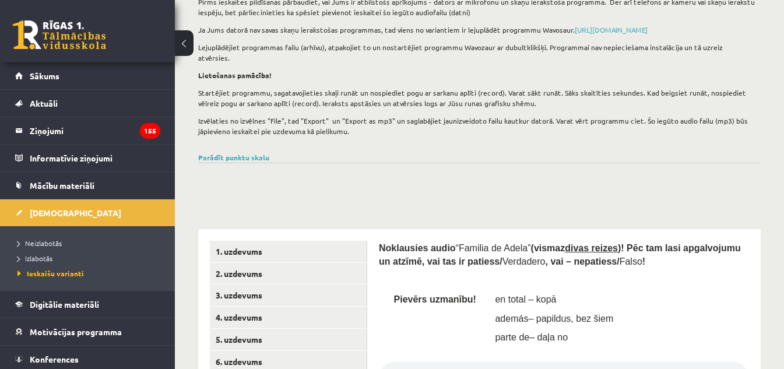
scroll to position [0, 0]
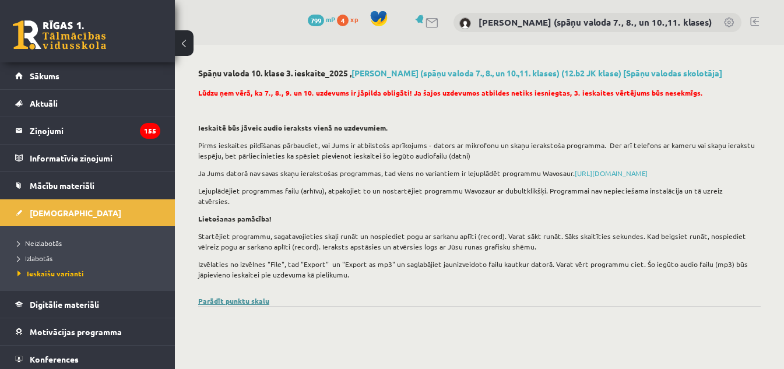
drag, startPoint x: 262, startPoint y: 293, endPoint x: 269, endPoint y: 293, distance: 7.0
click at [262, 296] on link "Parādīt punktu skalu" at bounding box center [233, 300] width 71 height 9
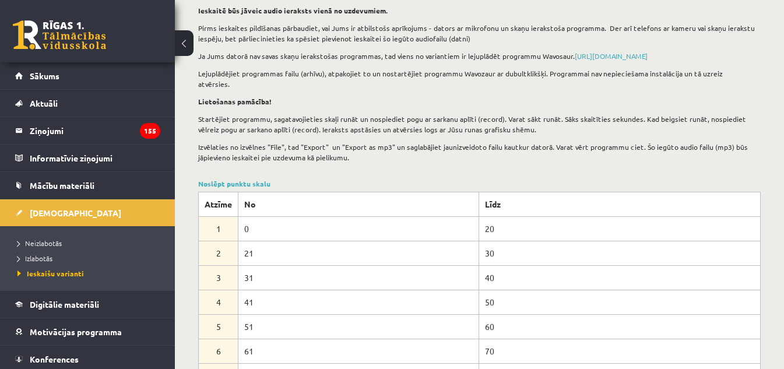
scroll to position [117, 0]
click at [204, 179] on link "Noslēpt punktu skalu" at bounding box center [234, 183] width 72 height 9
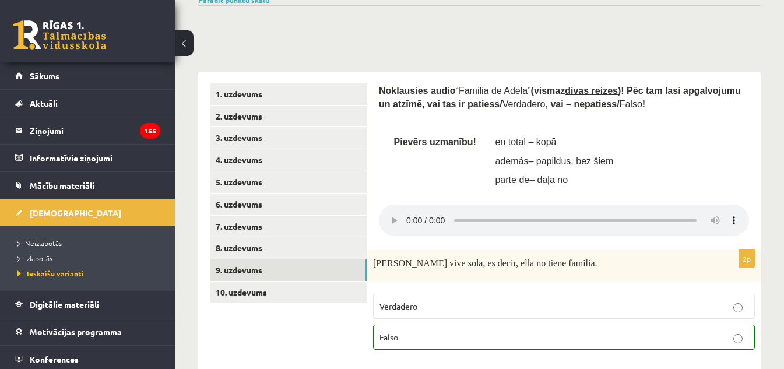
scroll to position [167, 0]
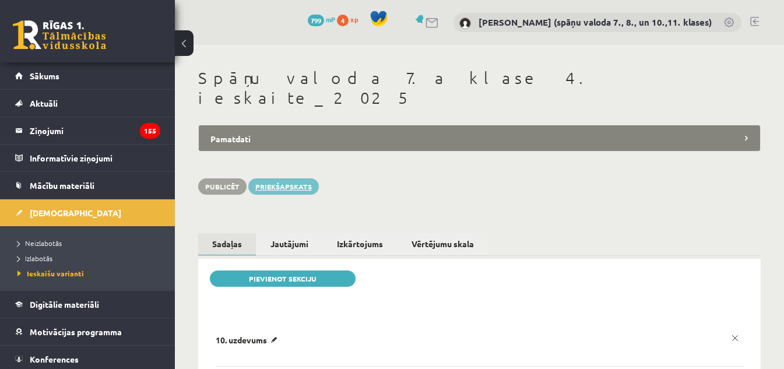
click at [297, 178] on link "Priekšapskats" at bounding box center [283, 186] width 71 height 16
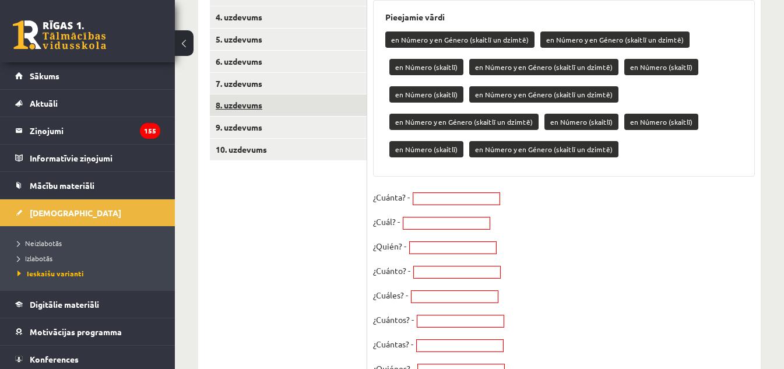
scroll to position [350, 0]
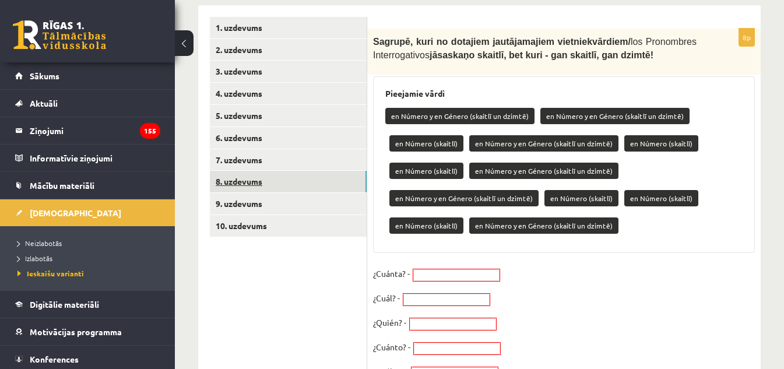
click at [253, 172] on link "8. uzdevums" at bounding box center [288, 182] width 157 height 22
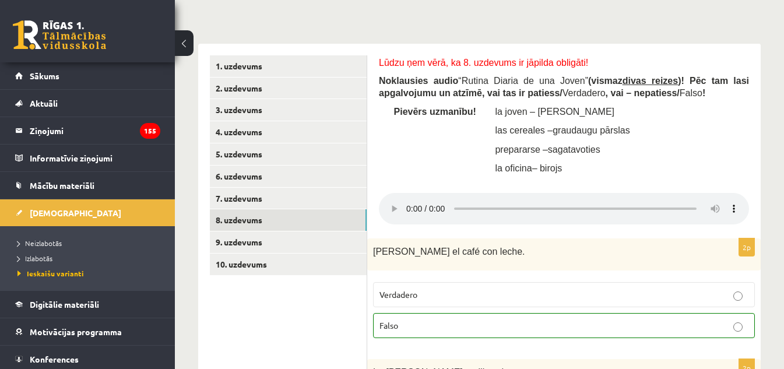
scroll to position [291, 0]
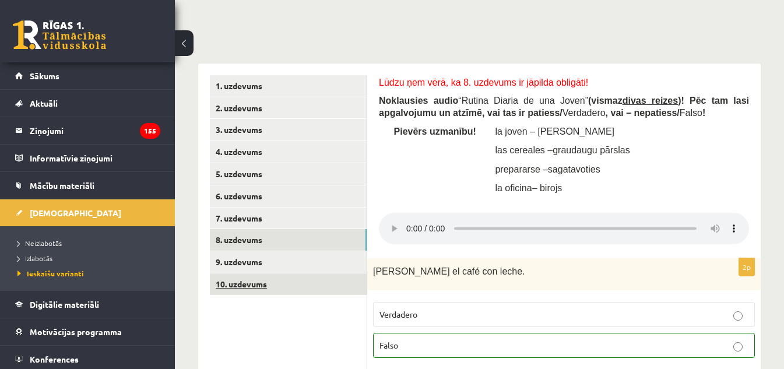
click at [237, 277] on link "10. uzdevums" at bounding box center [288, 284] width 157 height 22
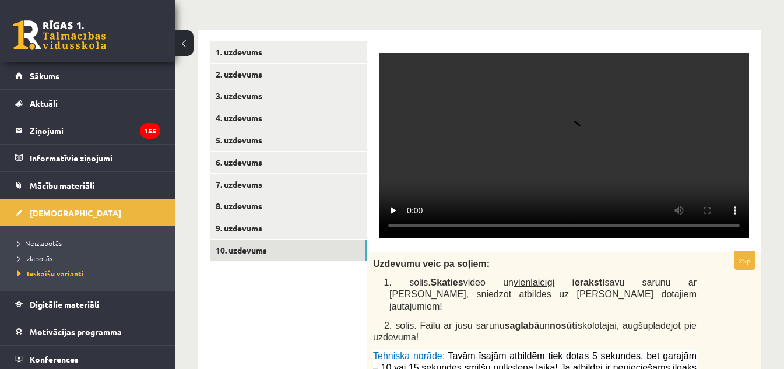
scroll to position [280, 0]
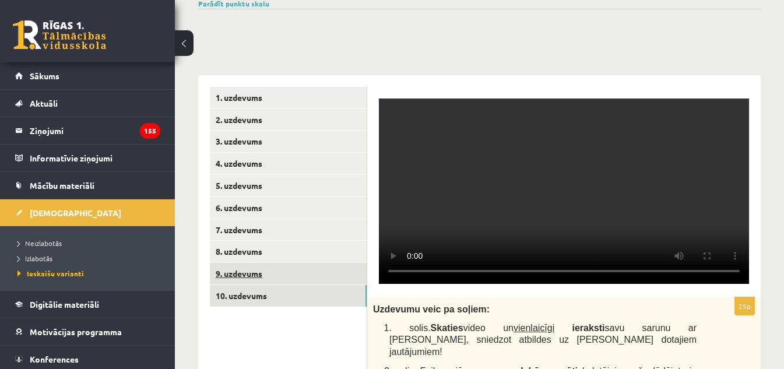
click at [244, 263] on link "9. uzdevums" at bounding box center [288, 274] width 157 height 22
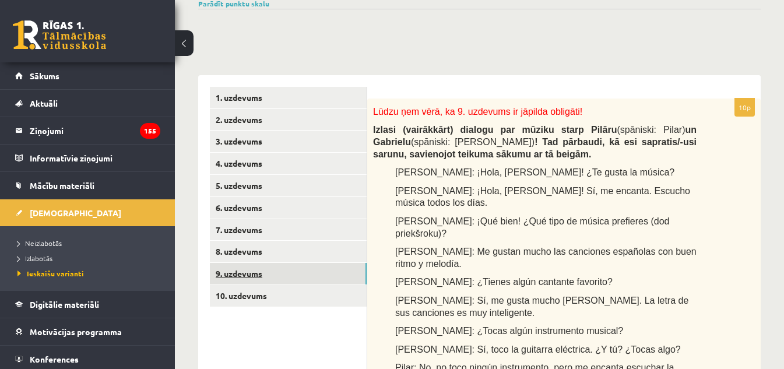
click at [249, 263] on link "9. uzdevums" at bounding box center [288, 274] width 157 height 22
click at [246, 246] on link "8. uzdevums" at bounding box center [288, 252] width 157 height 22
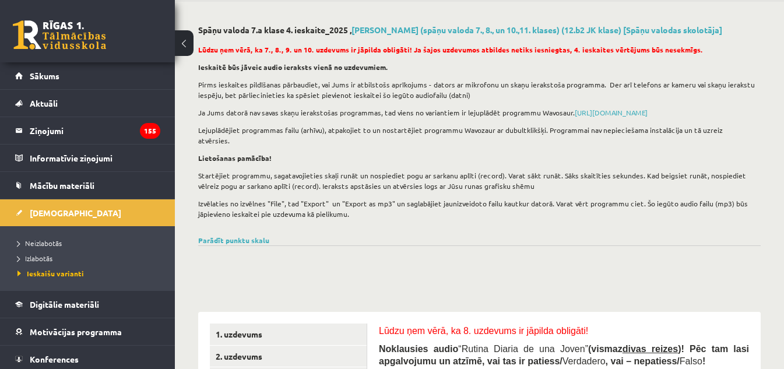
scroll to position [0, 0]
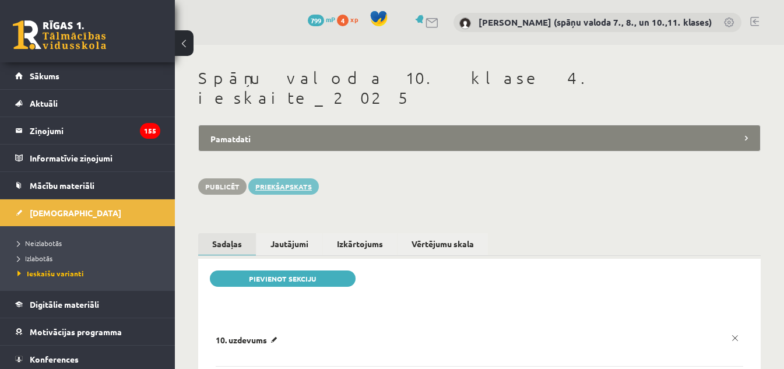
click at [272, 178] on link "Priekšapskats" at bounding box center [283, 186] width 71 height 16
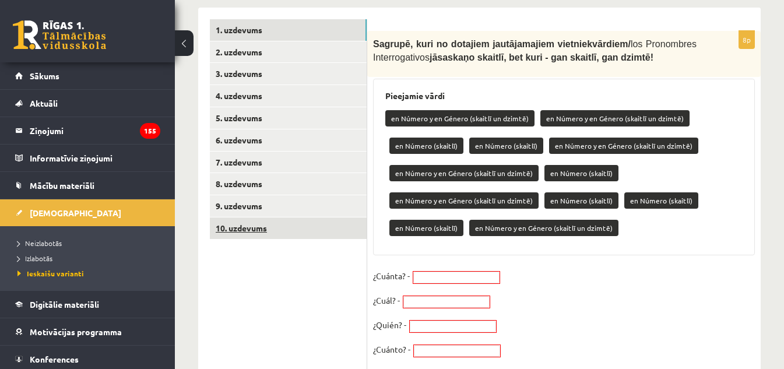
scroll to position [350, 0]
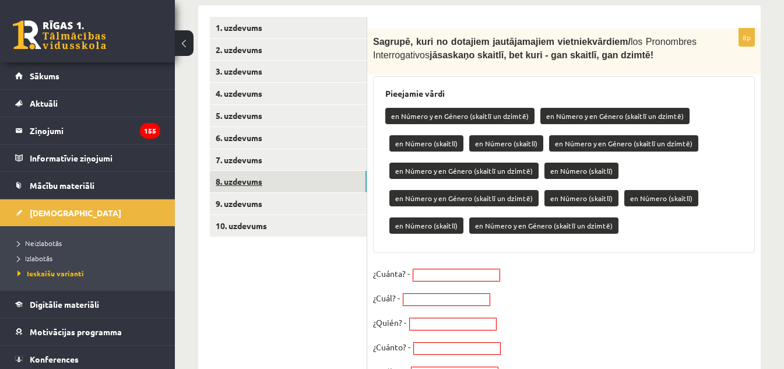
click at [238, 173] on link "8. uzdevums" at bounding box center [288, 182] width 157 height 22
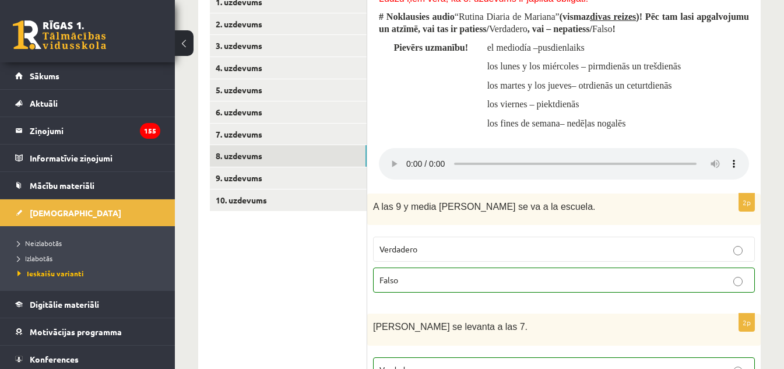
scroll to position [361, 0]
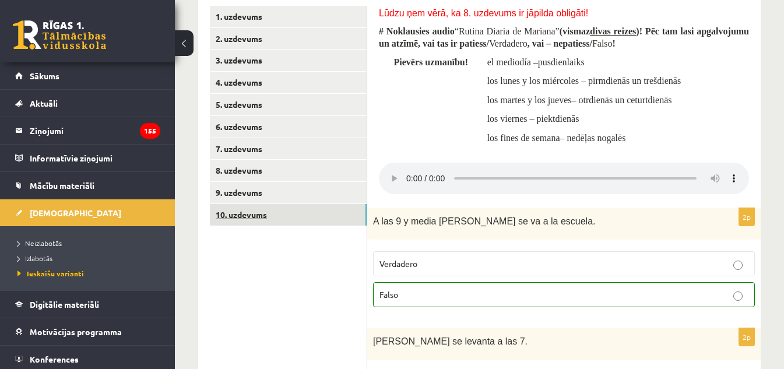
click at [248, 205] on link "10. uzdevums" at bounding box center [288, 215] width 157 height 22
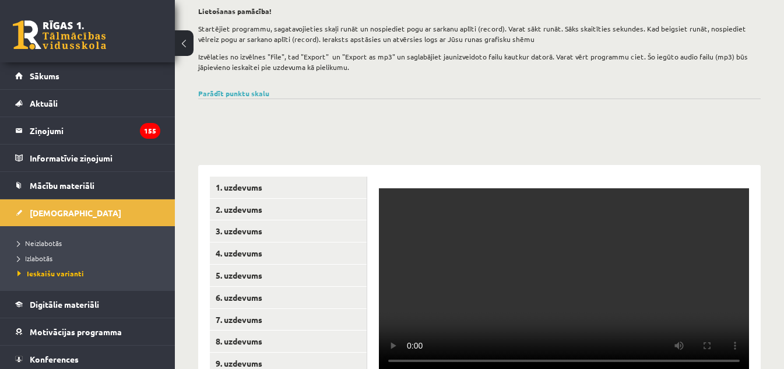
scroll to position [186, 0]
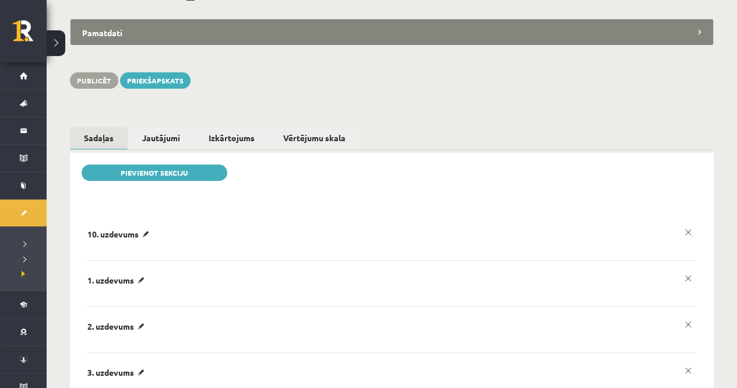
scroll to position [49, 0]
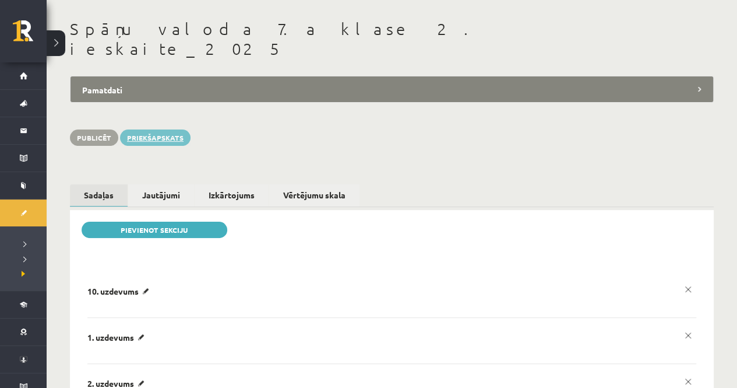
click at [161, 129] on link "Priekšapskats" at bounding box center [155, 137] width 71 height 16
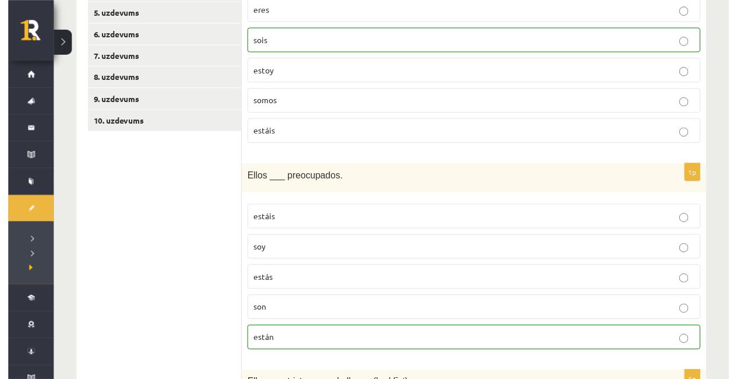
scroll to position [399, 0]
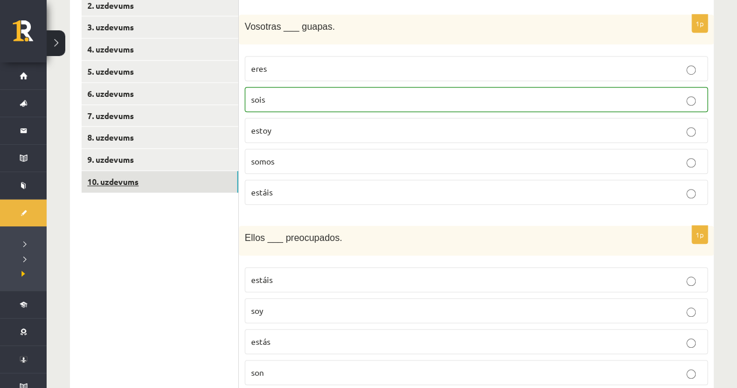
click at [127, 181] on link "10. uzdevums" at bounding box center [160, 182] width 157 height 22
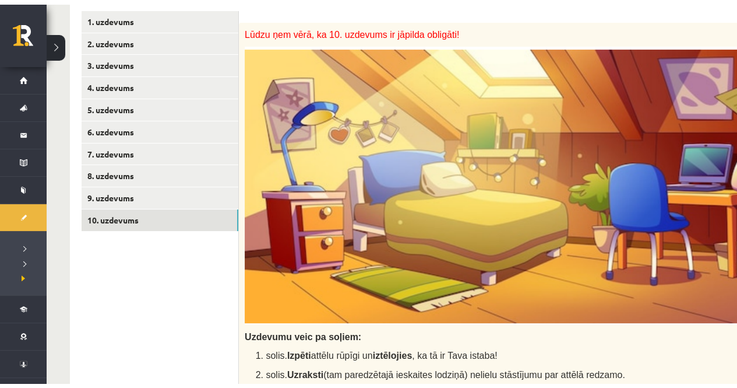
scroll to position [340, 0]
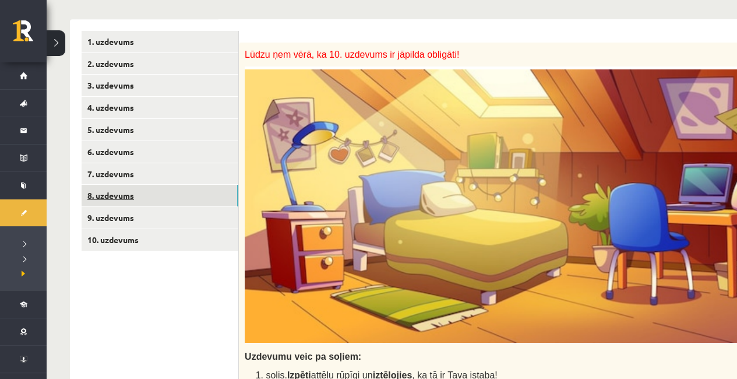
click at [127, 198] on link "8. uzdevums" at bounding box center [160, 196] width 157 height 22
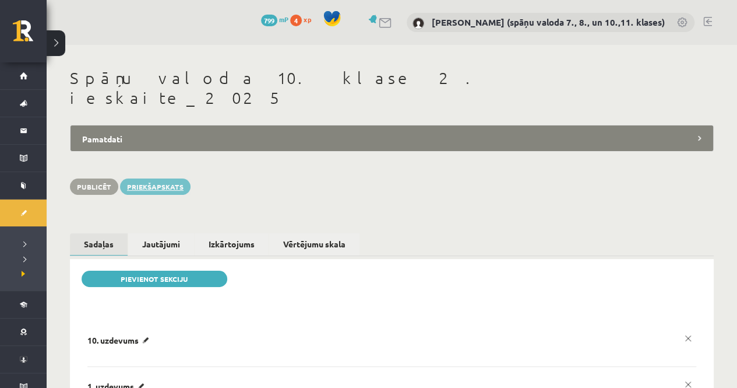
click at [160, 178] on link "Priekšapskats" at bounding box center [155, 186] width 71 height 16
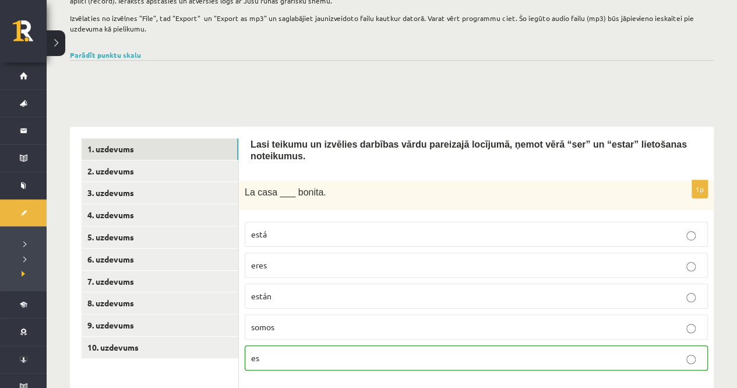
scroll to position [408, 0]
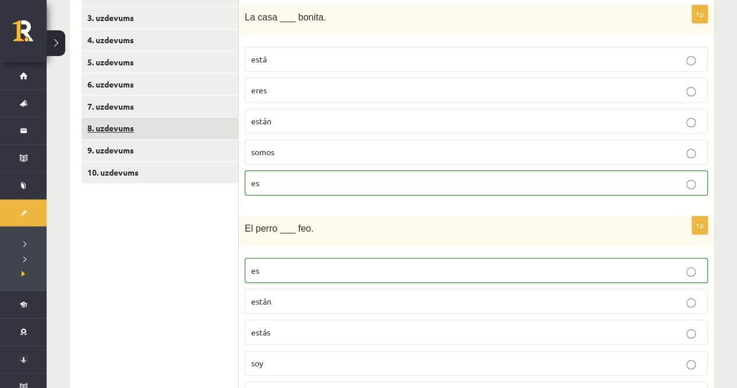
click at [129, 132] on link "8. uzdevums" at bounding box center [160, 128] width 157 height 22
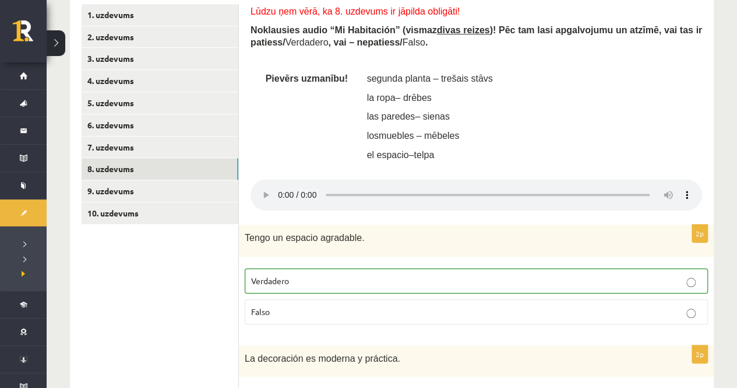
scroll to position [350, 0]
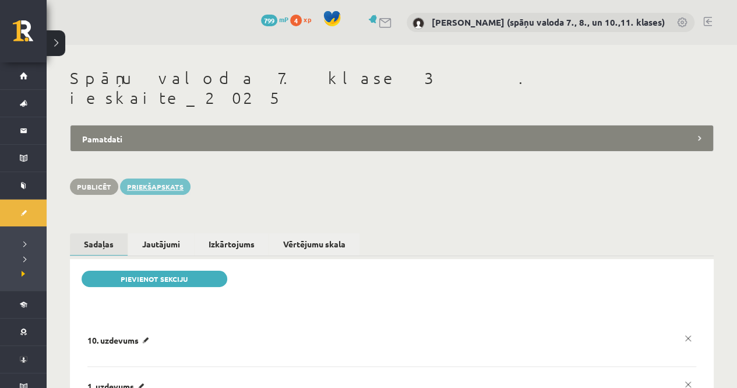
click at [165, 178] on link "Priekšapskats" at bounding box center [155, 186] width 71 height 16
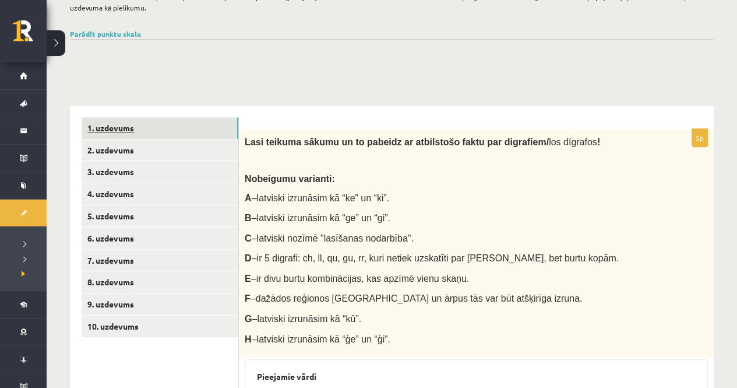
scroll to position [350, 0]
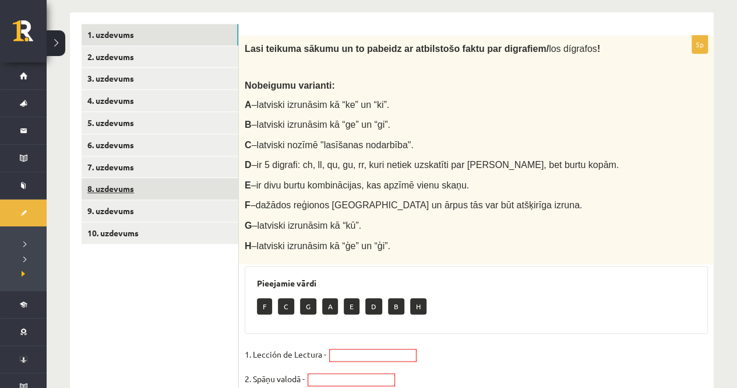
click at [111, 194] on link "8. uzdevums" at bounding box center [160, 189] width 157 height 22
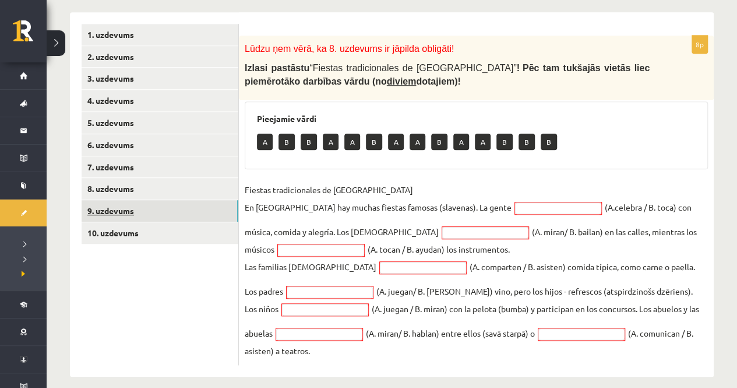
click at [127, 212] on link "9. uzdevums" at bounding box center [160, 211] width 157 height 22
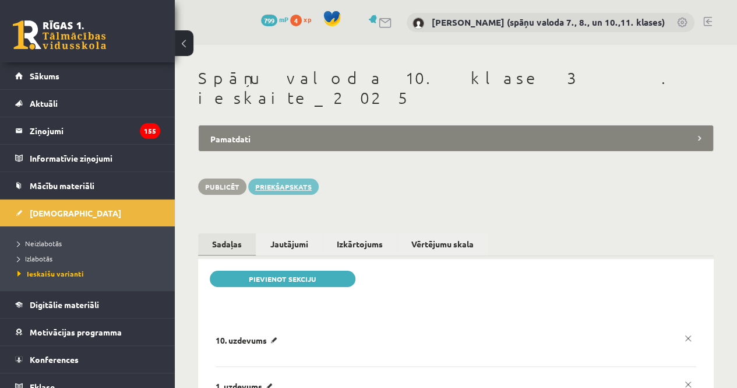
click at [291, 178] on link "Priekšapskats" at bounding box center [283, 186] width 71 height 16
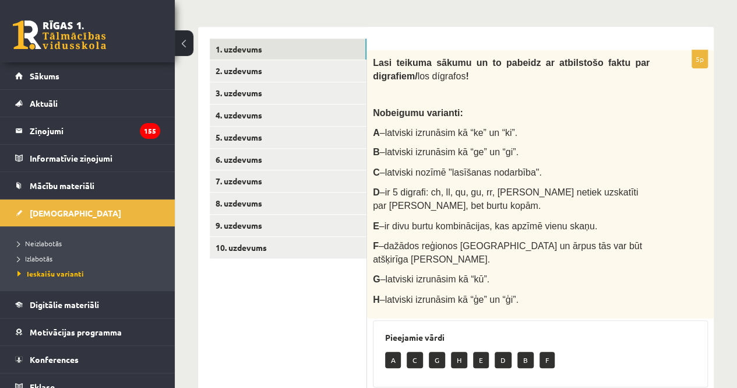
scroll to position [408, 0]
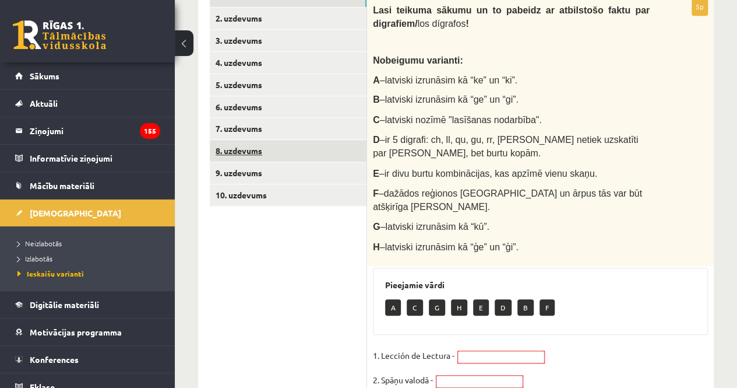
click at [244, 143] on link "8. uzdevums" at bounding box center [288, 151] width 157 height 22
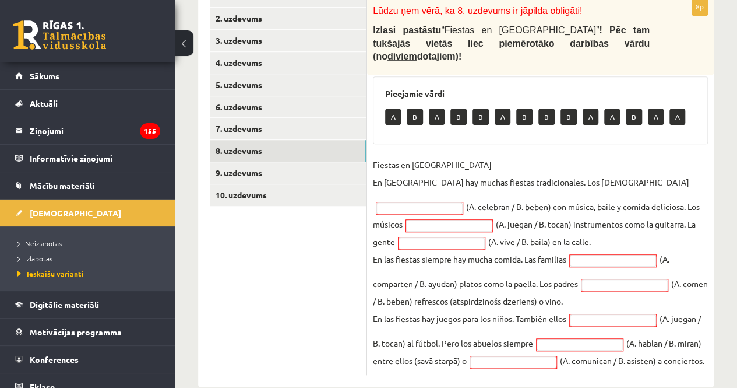
click at [188, 41] on button at bounding box center [184, 43] width 19 height 26
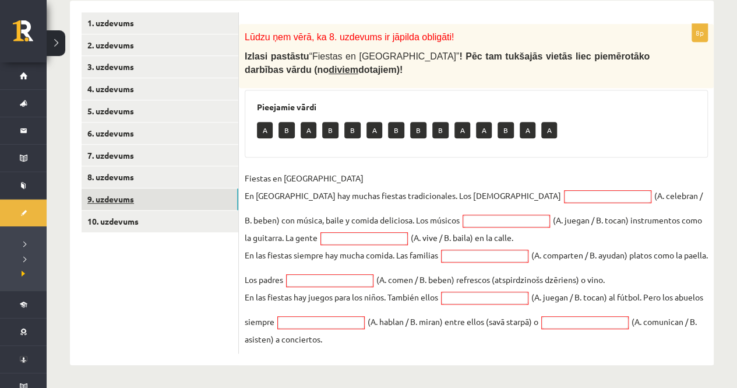
click at [110, 198] on link "9. uzdevums" at bounding box center [160, 199] width 157 height 22
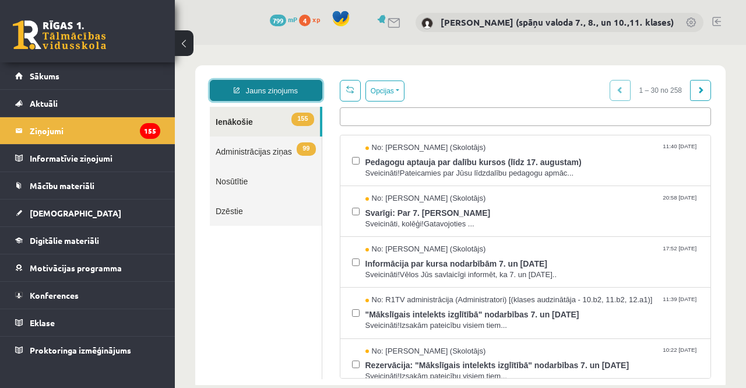
click at [277, 93] on link "Jauns ziņojums" at bounding box center [266, 90] width 112 height 21
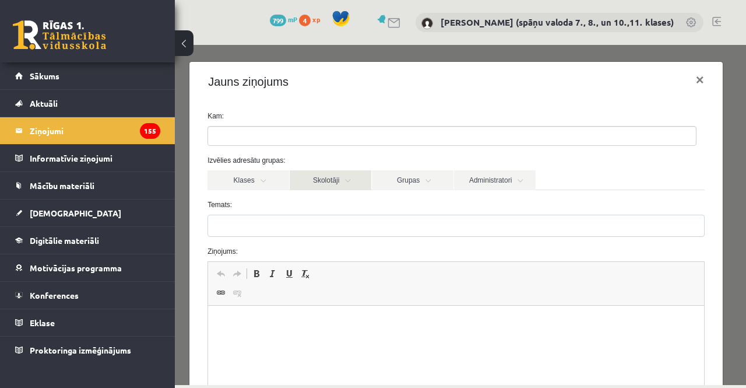
click at [347, 187] on link "Skolotāji" at bounding box center [331, 180] width 82 height 20
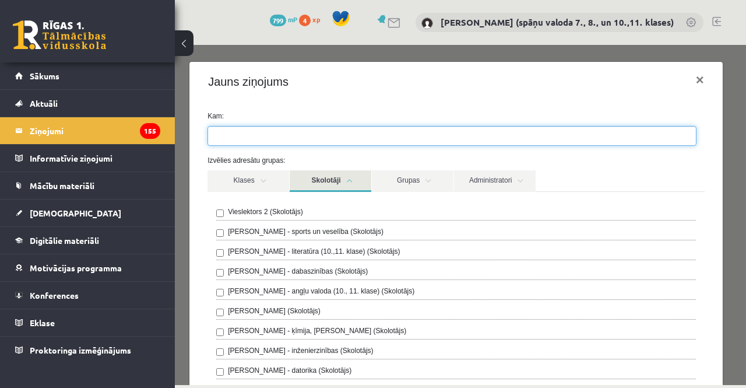
click at [464, 134] on ul at bounding box center [452, 135] width 488 height 19
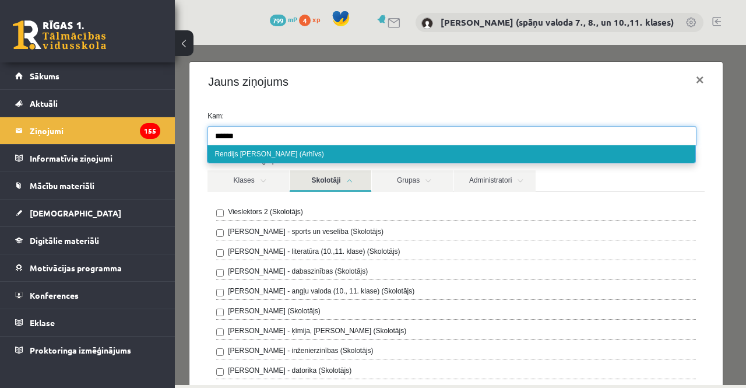
type input "******"
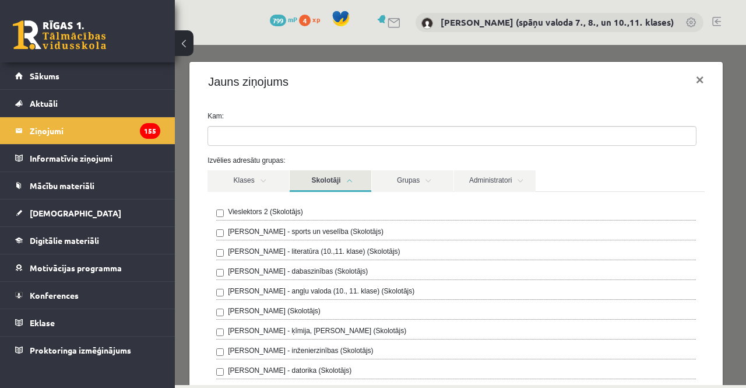
click at [524, 189] on link "Administratori" at bounding box center [495, 181] width 82 height 22
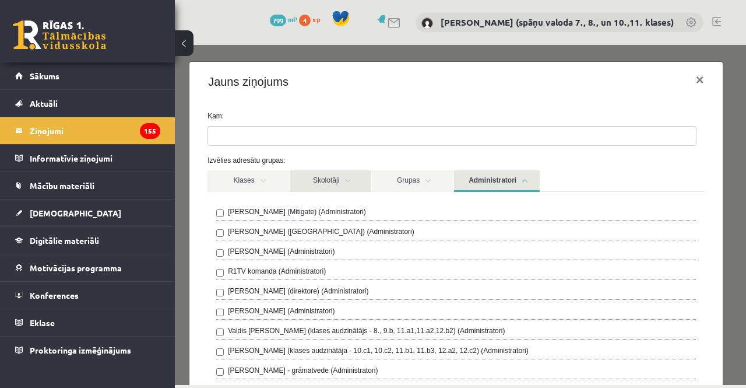
click at [353, 182] on link "Skolotāji" at bounding box center [331, 181] width 82 height 22
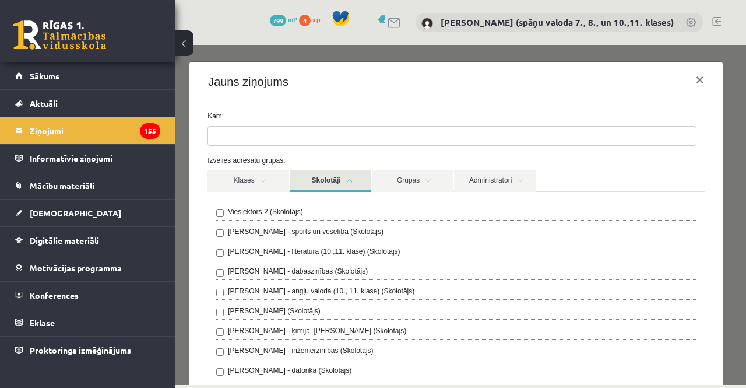
click at [617, 91] on div "Jauns ziņojums ×" at bounding box center [455, 82] width 533 height 40
click at [359, 181] on link "Skolotāji" at bounding box center [331, 181] width 82 height 22
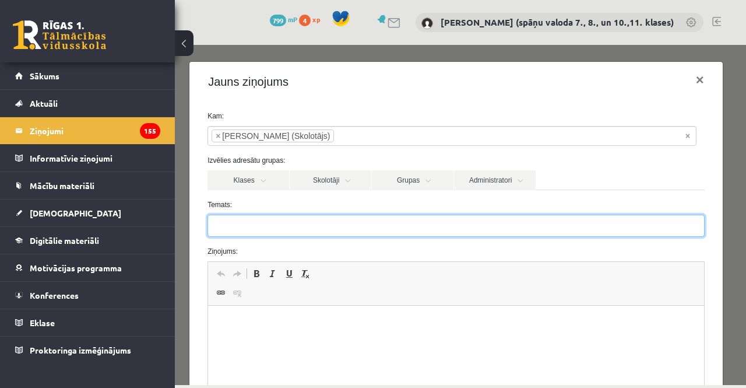
click at [317, 221] on input "Temats:" at bounding box center [455, 225] width 497 height 22
type input "**********"
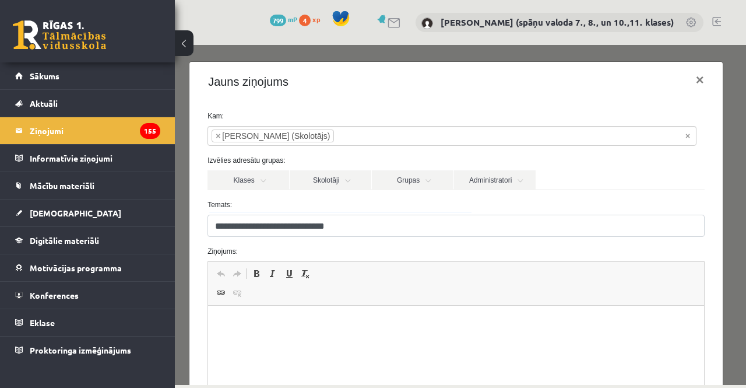
click at [286, 312] on html at bounding box center [456, 323] width 496 height 36
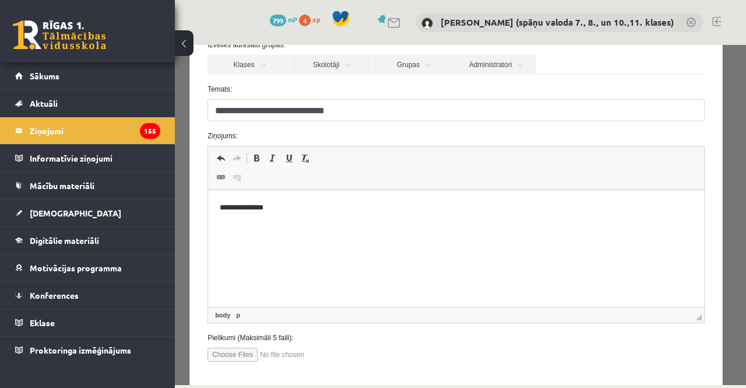
scroll to position [117, 0]
click at [247, 238] on body "**********" at bounding box center [456, 225] width 473 height 51
click at [239, 228] on p "Bagātinātā teksta redaktors, wiswyg-editor-47363723726420-1754905017-880" at bounding box center [456, 226] width 473 height 12
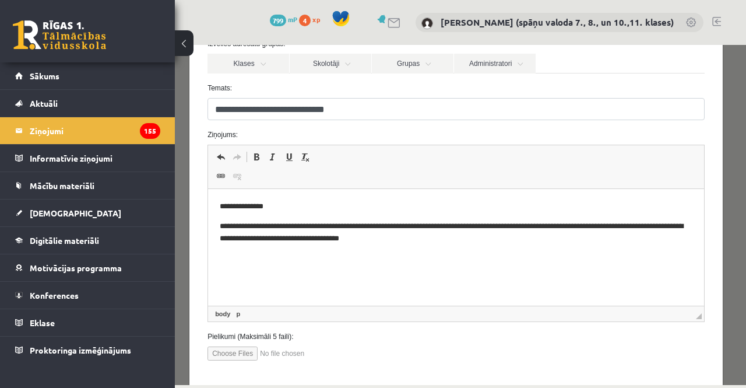
scroll to position [175, 0]
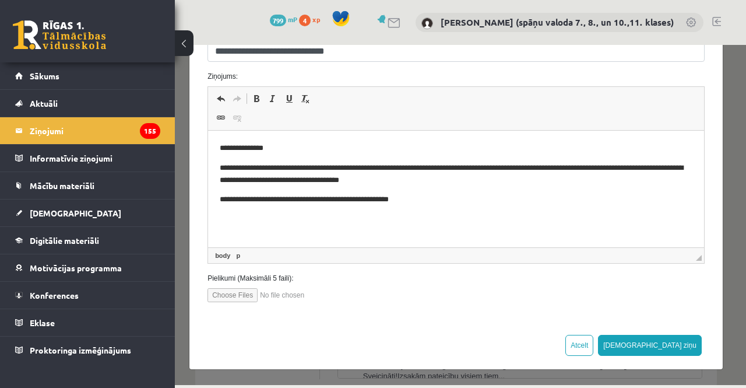
click at [304, 201] on p "**********" at bounding box center [452, 199] width 464 height 12
click at [417, 200] on p "**********" at bounding box center [452, 199] width 464 height 12
drag, startPoint x: 279, startPoint y: 197, endPoint x: 263, endPoint y: 201, distance: 16.3
click at [263, 201] on p "**********" at bounding box center [452, 199] width 464 height 12
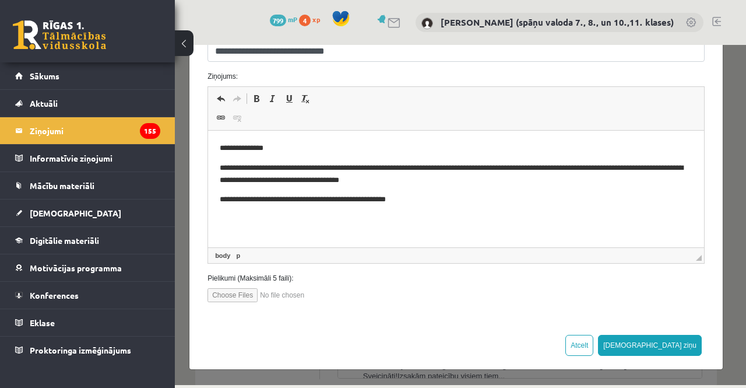
click at [432, 201] on p "**********" at bounding box center [452, 199] width 464 height 12
drag, startPoint x: 216, startPoint y: 202, endPoint x: 413, endPoint y: 202, distance: 197.0
click at [413, 202] on html "**********" at bounding box center [456, 184] width 496 height 107
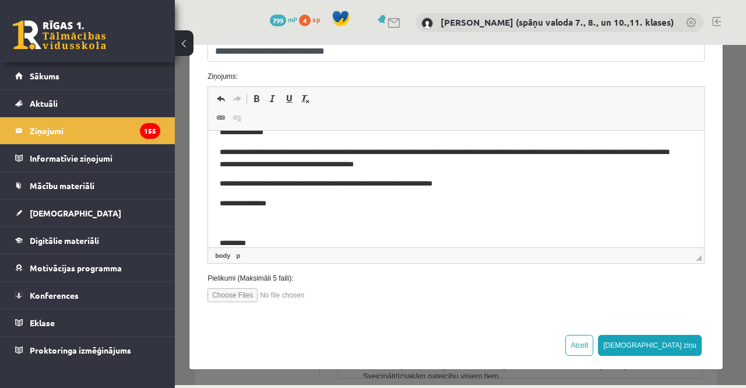
scroll to position [36, 0]
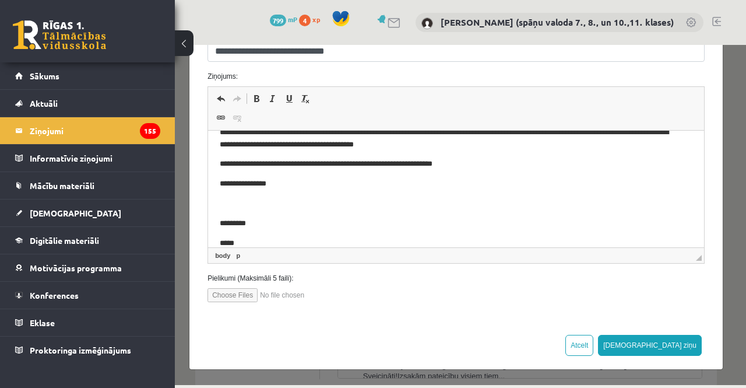
click at [286, 196] on body "**********" at bounding box center [456, 188] width 473 height 162
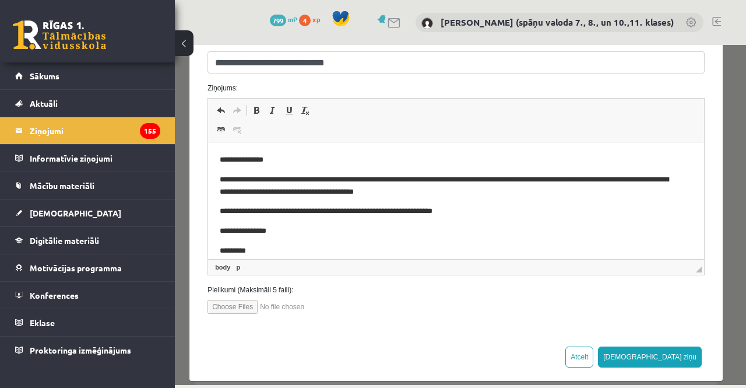
scroll to position [175, 0]
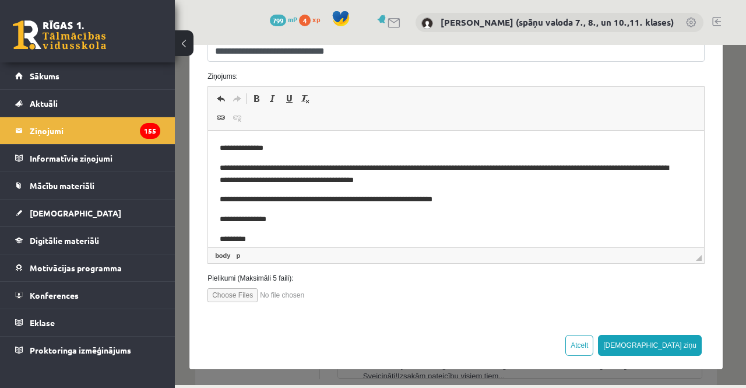
click at [457, 184] on p "**********" at bounding box center [448, 174] width 456 height 24
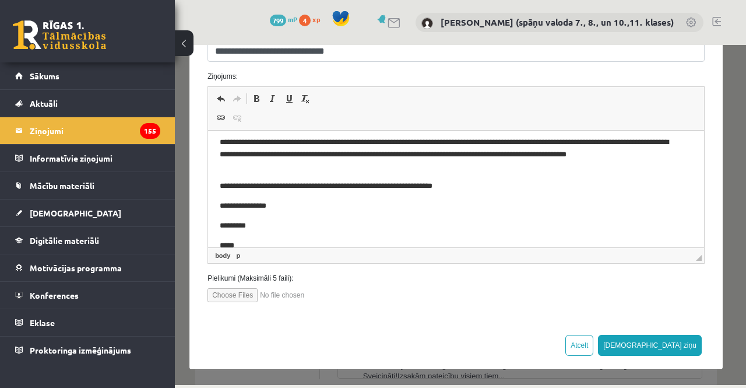
scroll to position [0, 0]
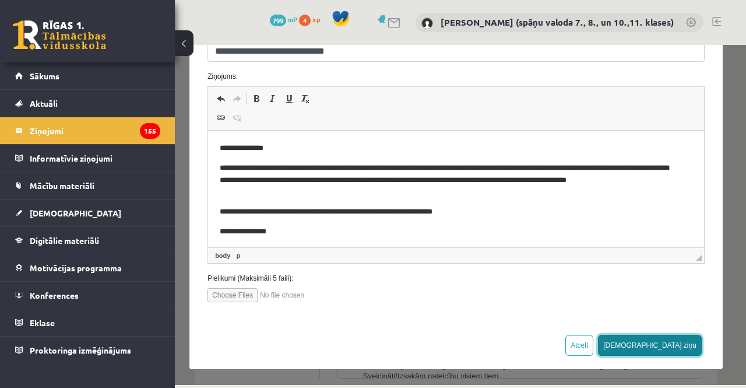
click at [675, 335] on button "Sūtīt ziņu" at bounding box center [650, 344] width 104 height 21
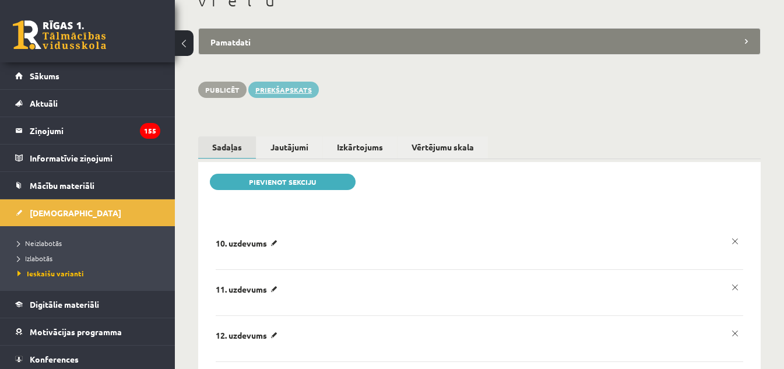
click at [280, 82] on link "Priekšapskats" at bounding box center [283, 90] width 71 height 16
click at [272, 82] on link "Priekšapskats" at bounding box center [283, 90] width 71 height 16
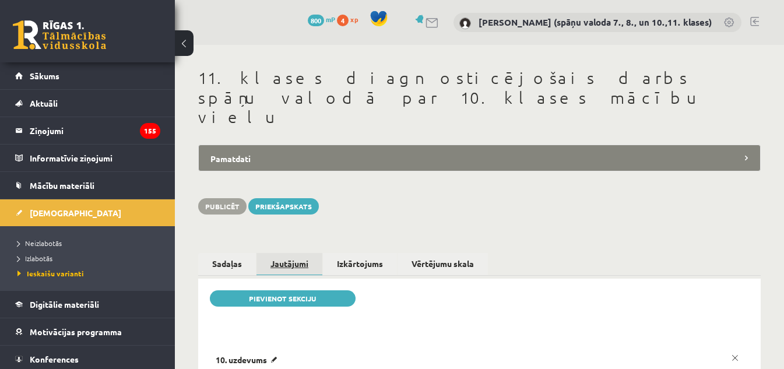
click at [293, 253] on link "Jautājumi" at bounding box center [289, 264] width 66 height 23
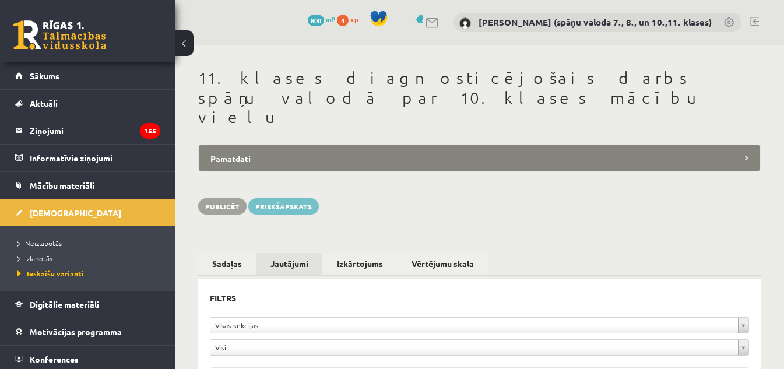
click at [272, 198] on link "Priekšapskats" at bounding box center [283, 206] width 71 height 16
click at [284, 198] on link "Priekšapskats" at bounding box center [283, 206] width 71 height 16
click at [363, 253] on link "Izkārtojums" at bounding box center [360, 264] width 74 height 22
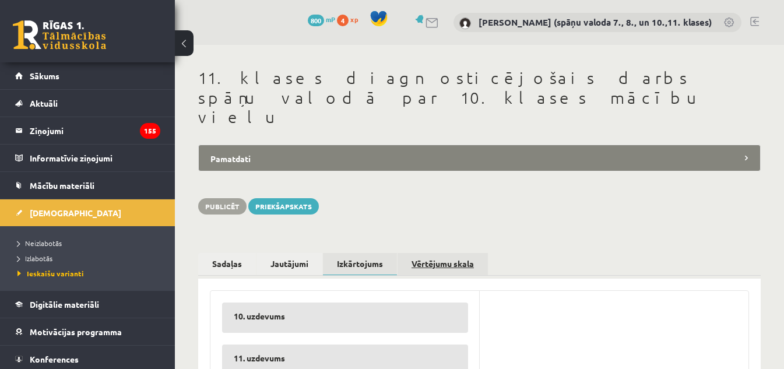
click at [464, 253] on link "Vērtējumu skala" at bounding box center [442, 264] width 90 height 22
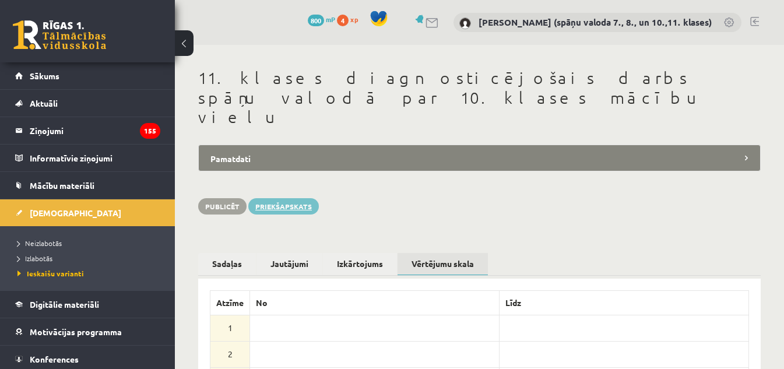
click at [298, 198] on link "Priekšapskats" at bounding box center [283, 206] width 71 height 16
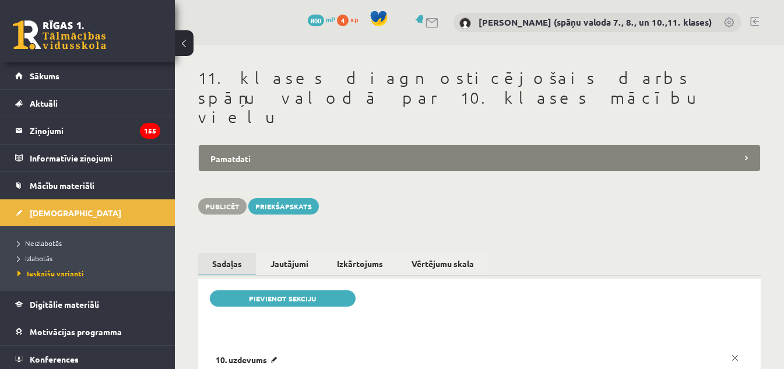
scroll to position [51, 0]
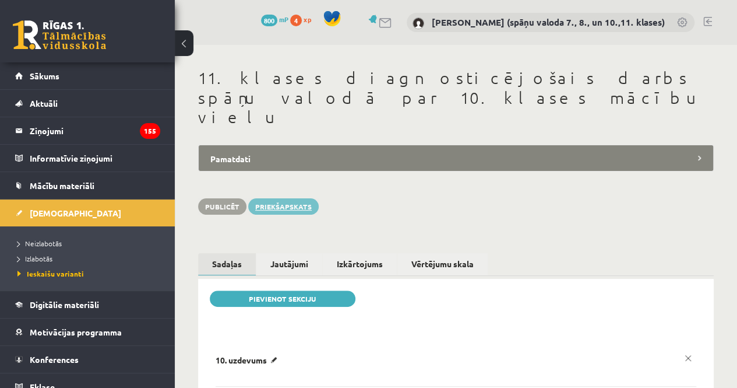
click at [290, 198] on link "Priekšapskats" at bounding box center [283, 206] width 71 height 16
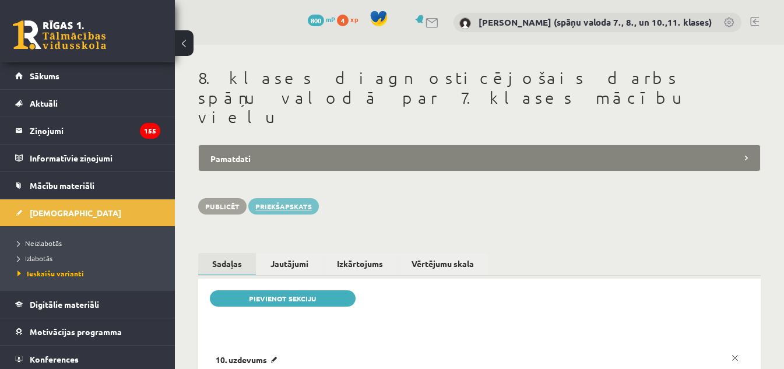
click at [294, 198] on link "Priekšapskats" at bounding box center [283, 206] width 71 height 16
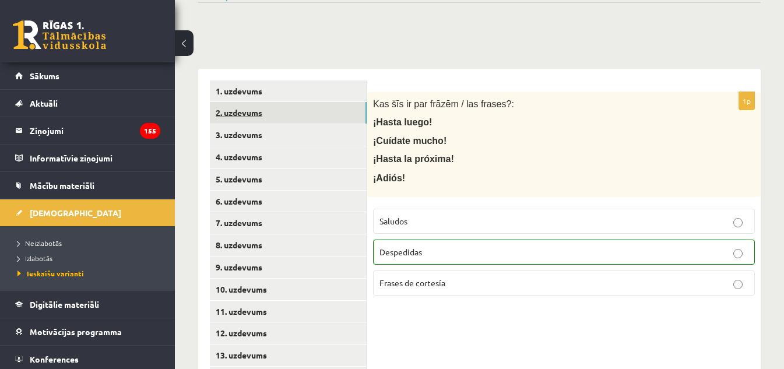
click at [250, 115] on link "2. uzdevums" at bounding box center [288, 113] width 157 height 22
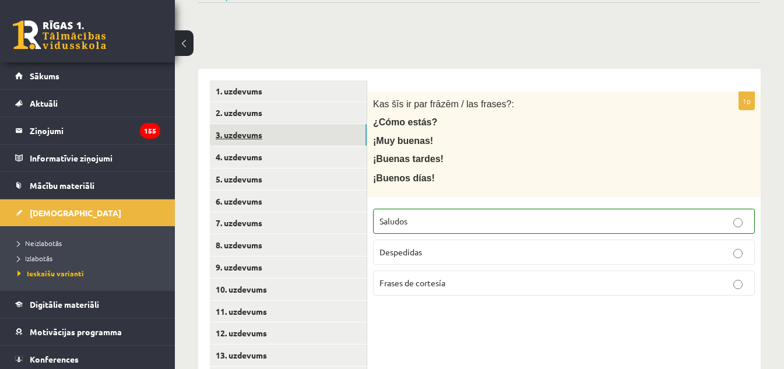
click at [245, 136] on link "3. uzdevums" at bounding box center [288, 135] width 157 height 22
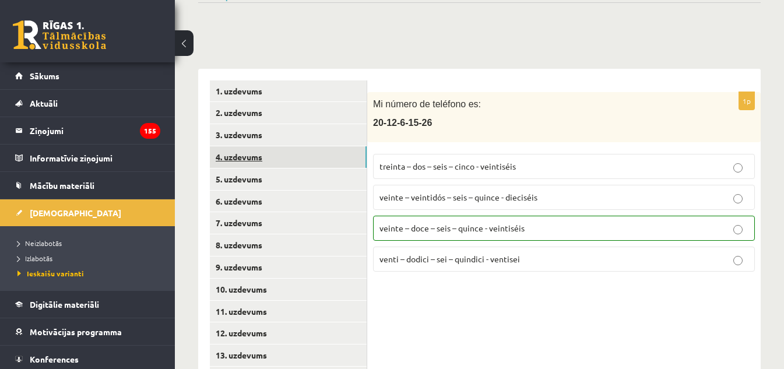
click at [230, 159] on link "4. uzdevums" at bounding box center [288, 157] width 157 height 22
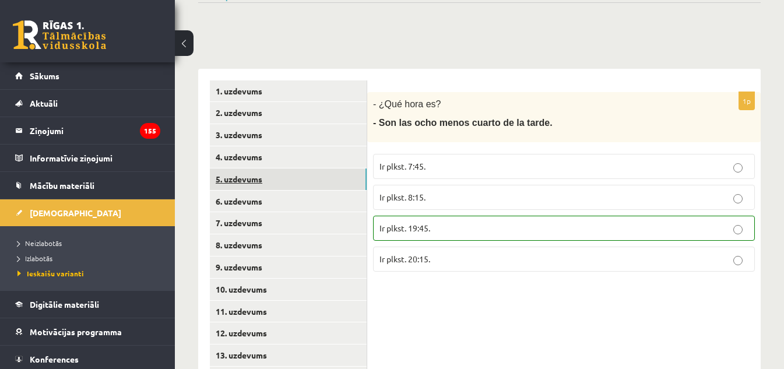
click at [240, 179] on link "5. uzdevums" at bounding box center [288, 179] width 157 height 22
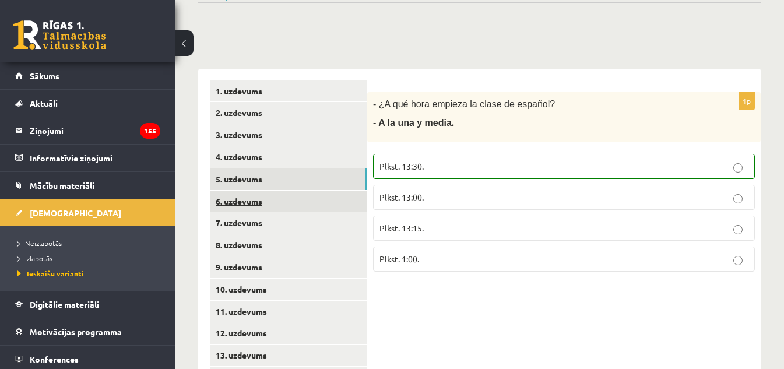
click at [232, 204] on link "6. uzdevums" at bounding box center [288, 202] width 157 height 22
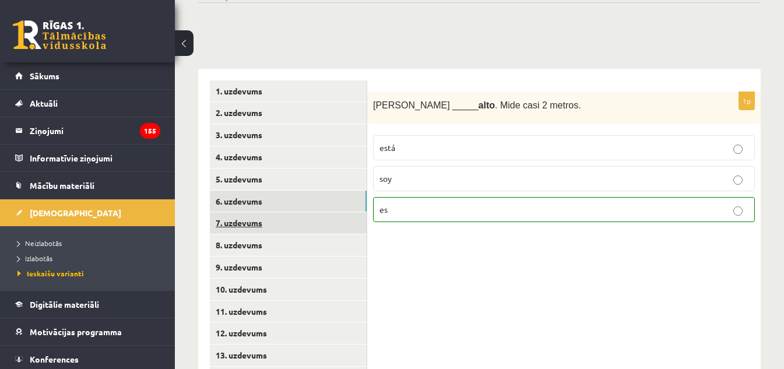
click at [240, 224] on link "7. uzdevums" at bounding box center [288, 223] width 157 height 22
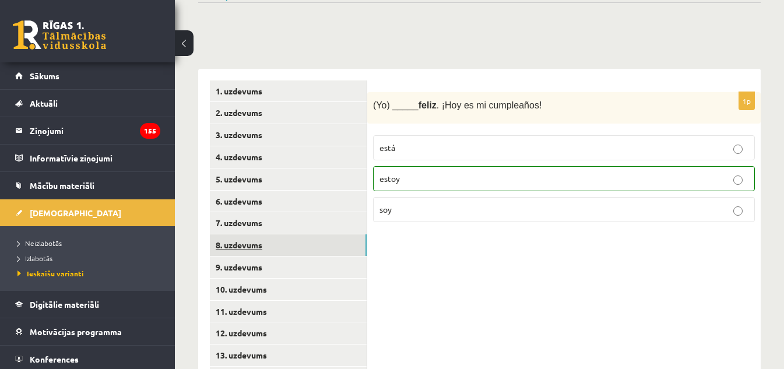
click at [253, 246] on link "8. uzdevums" at bounding box center [288, 245] width 157 height 22
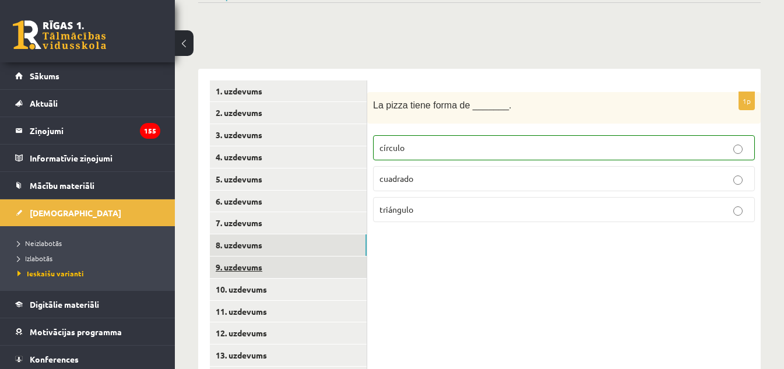
click at [248, 268] on link "9. uzdevums" at bounding box center [288, 267] width 157 height 22
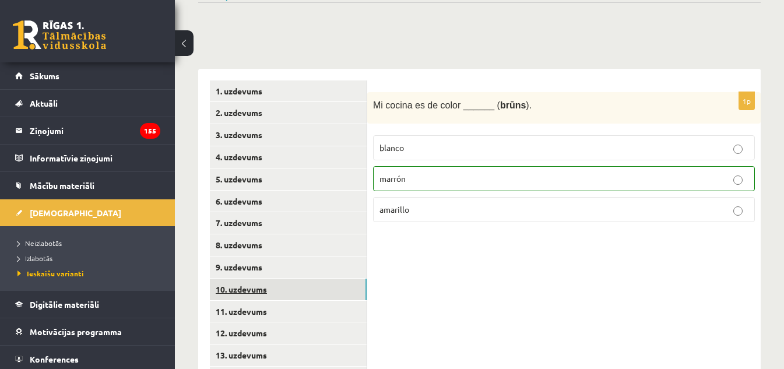
click at [253, 293] on link "10. uzdevums" at bounding box center [288, 290] width 157 height 22
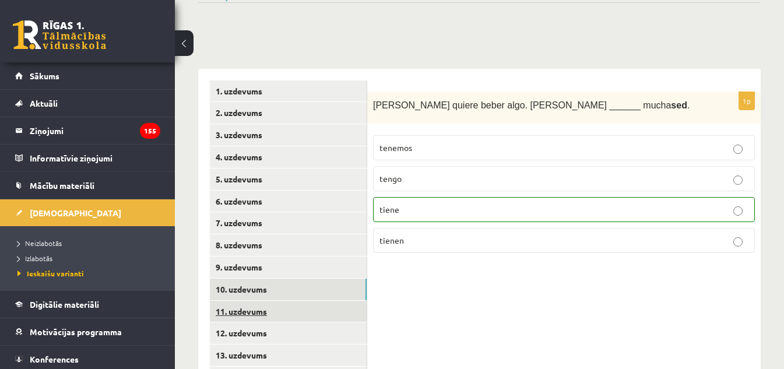
click at [246, 315] on link "11. uzdevums" at bounding box center [288, 312] width 157 height 22
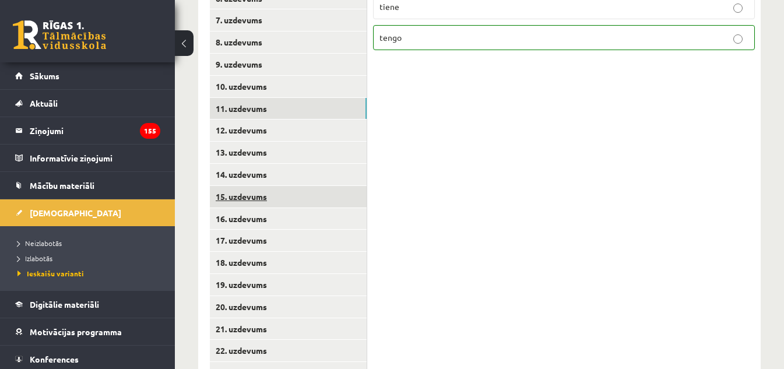
scroll to position [361, 0]
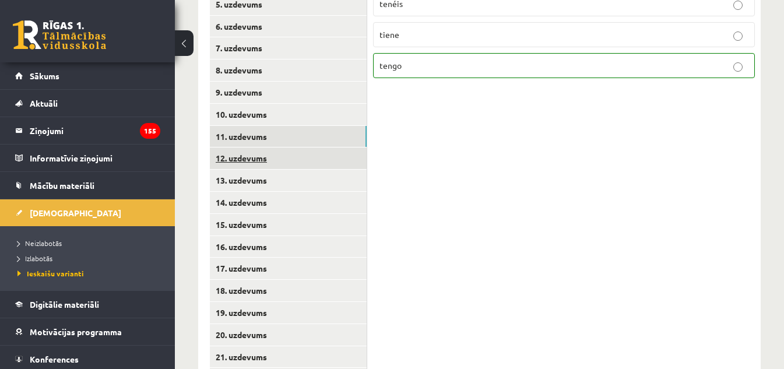
click at [244, 160] on link "12. uzdevums" at bounding box center [288, 158] width 157 height 22
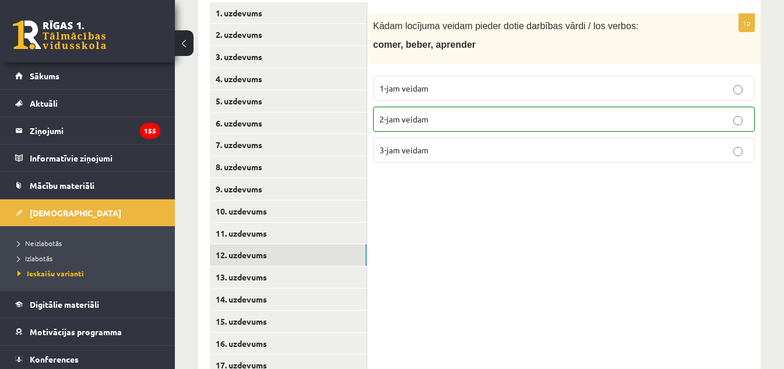
scroll to position [245, 0]
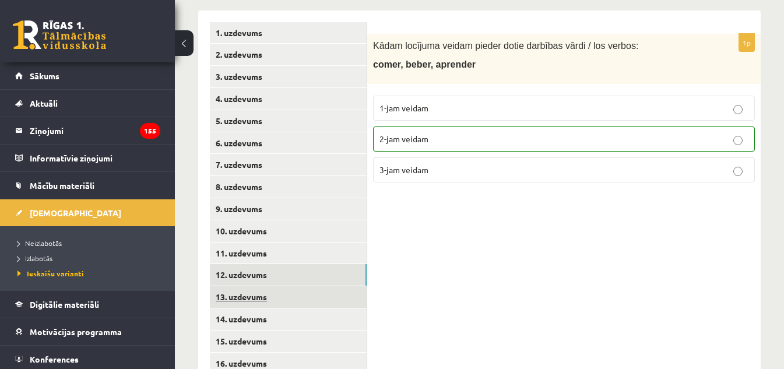
click at [230, 297] on link "13. uzdevums" at bounding box center [288, 297] width 157 height 22
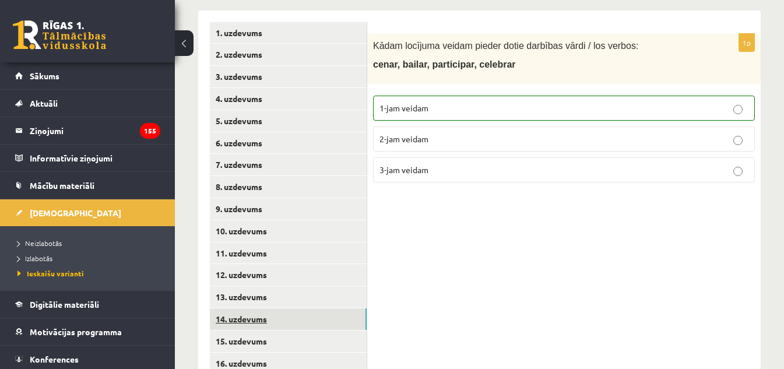
click at [237, 317] on link "14. uzdevums" at bounding box center [288, 319] width 157 height 22
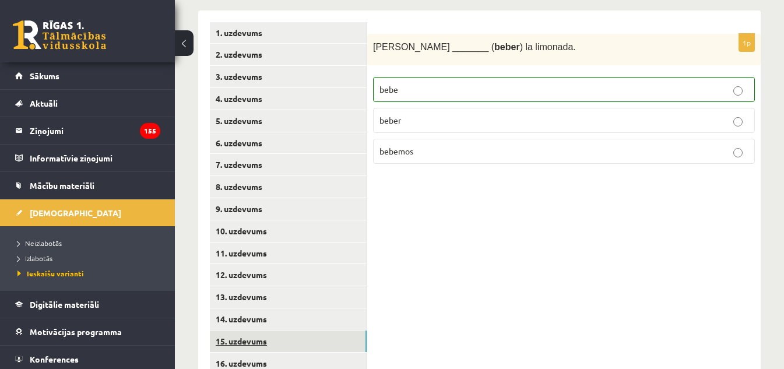
click at [254, 338] on link "15. uzdevums" at bounding box center [288, 341] width 157 height 22
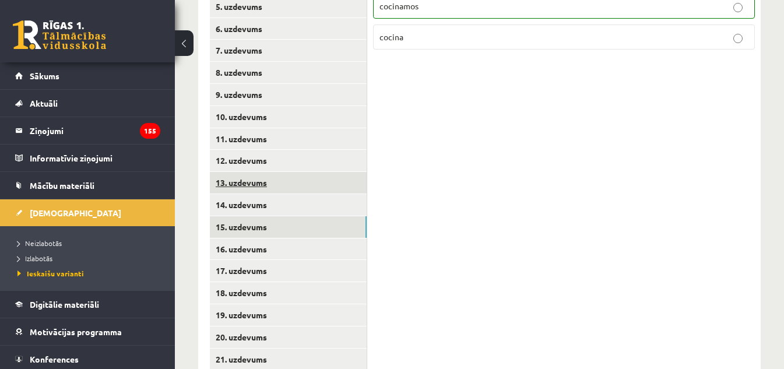
scroll to position [361, 0]
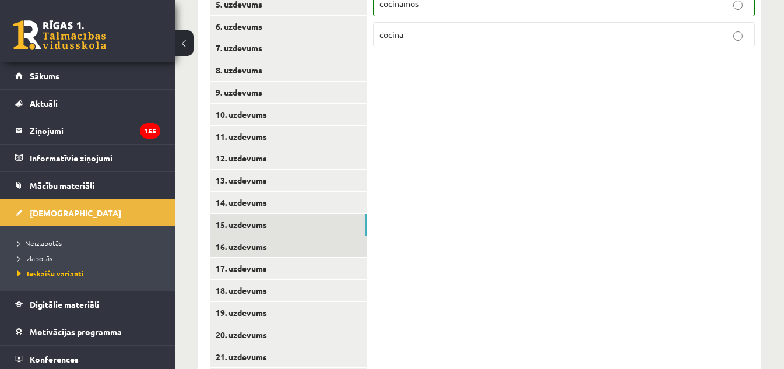
click at [253, 245] on link "16. uzdevums" at bounding box center [288, 247] width 157 height 22
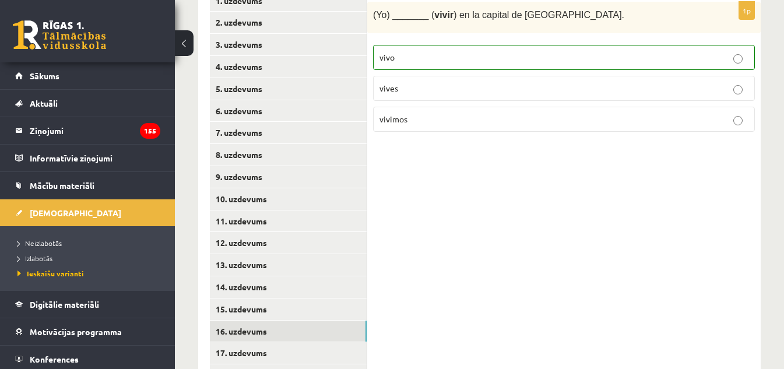
scroll to position [303, 0]
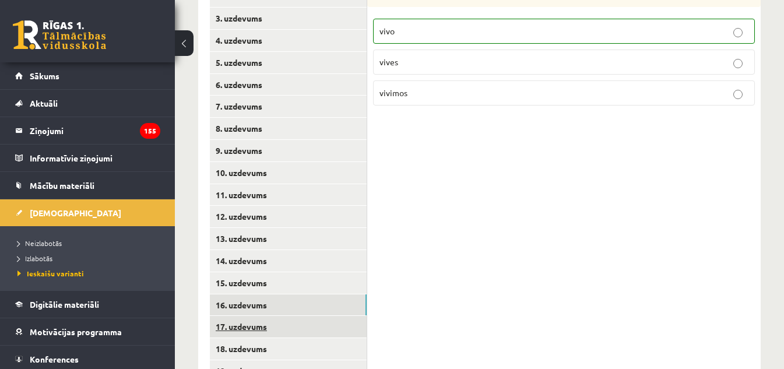
click at [254, 329] on link "17. uzdevums" at bounding box center [288, 327] width 157 height 22
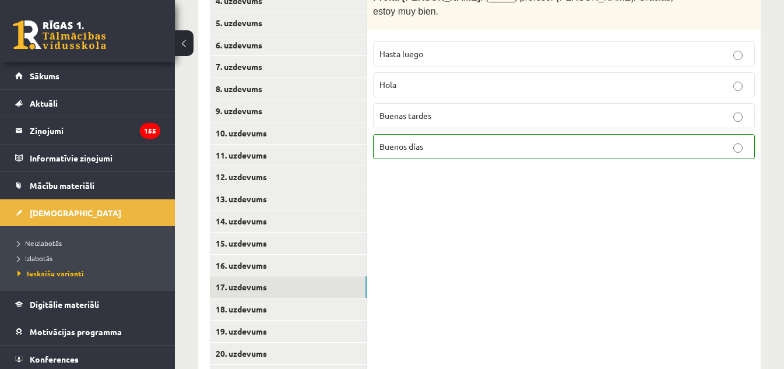
scroll to position [361, 0]
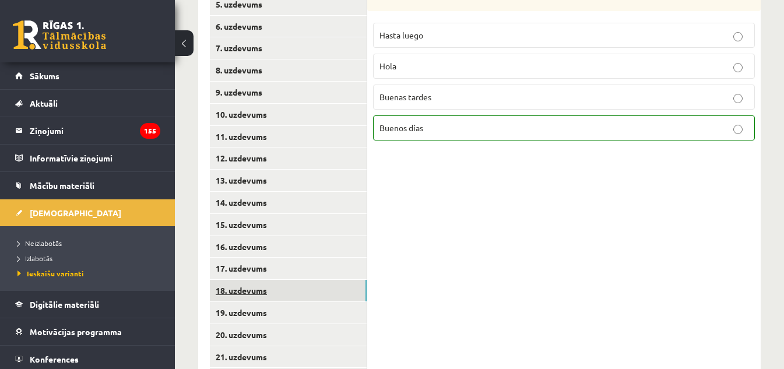
click at [248, 288] on link "18. uzdevums" at bounding box center [288, 291] width 157 height 22
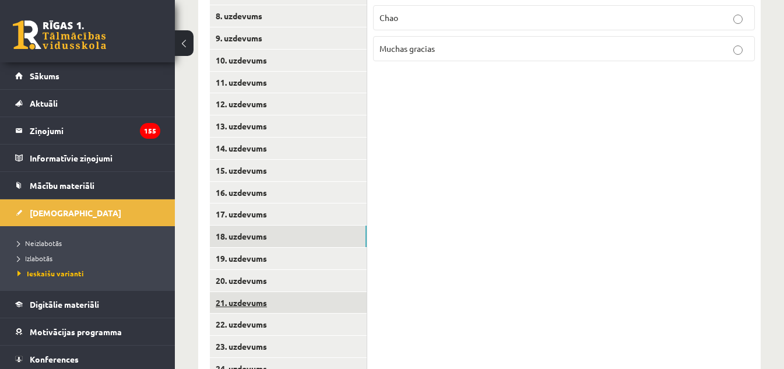
scroll to position [420, 0]
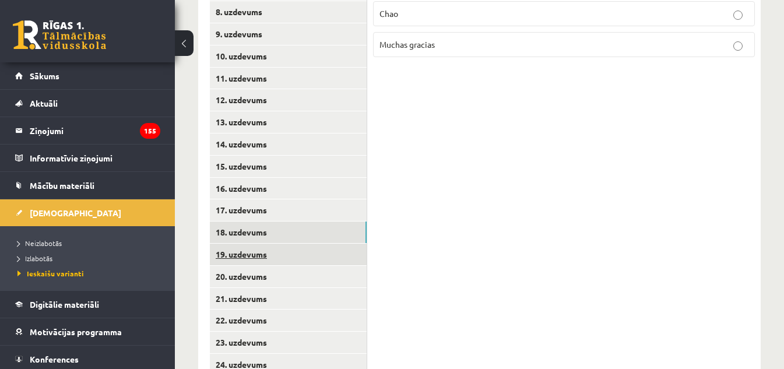
click at [248, 258] on link "19. uzdevums" at bounding box center [288, 255] width 157 height 22
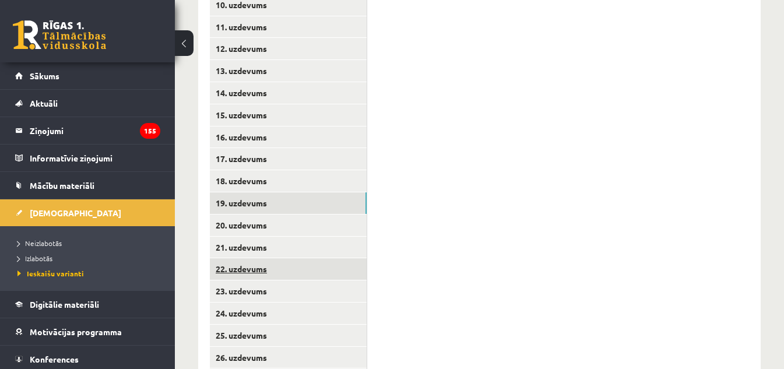
scroll to position [478, 0]
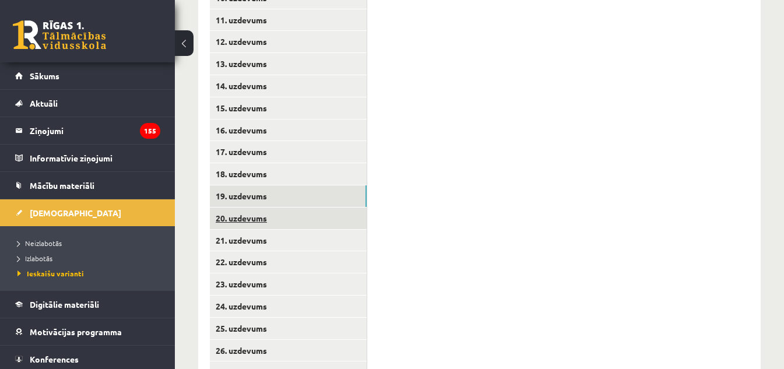
click at [244, 222] on link "20. uzdevums" at bounding box center [288, 218] width 157 height 22
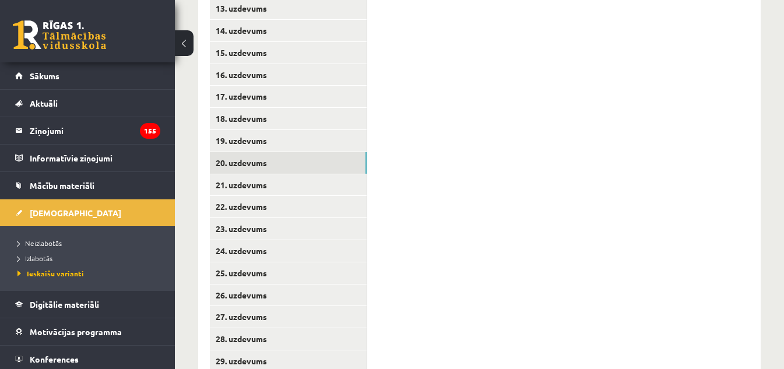
scroll to position [536, 0]
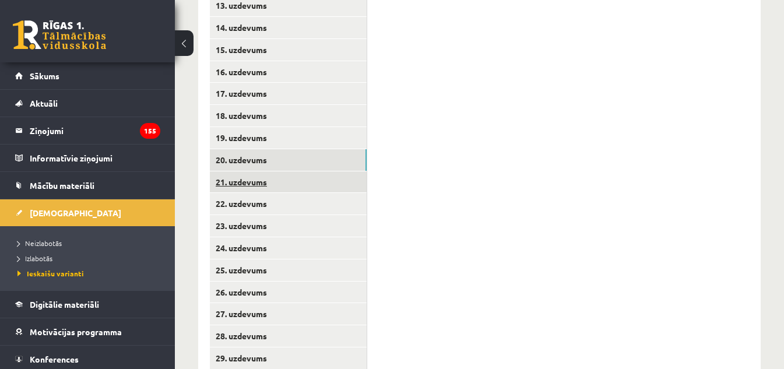
click at [239, 185] on link "21. uzdevums" at bounding box center [288, 182] width 157 height 22
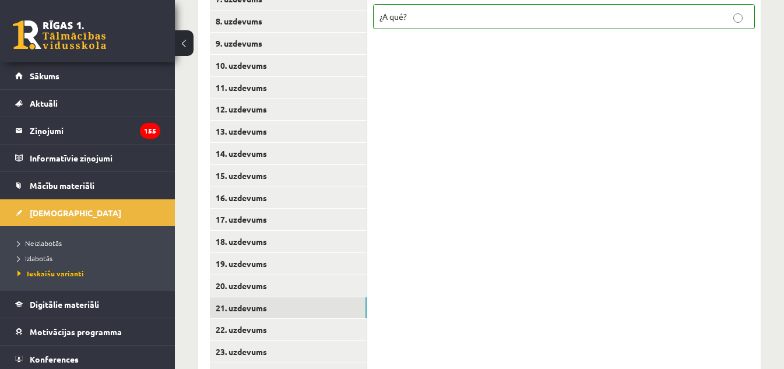
scroll to position [478, 0]
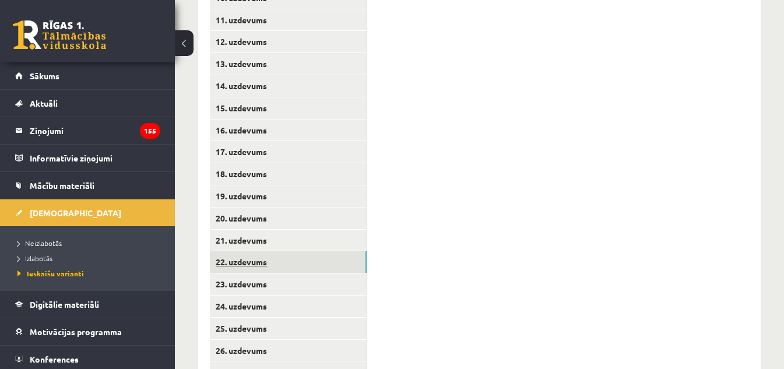
click at [253, 260] on link "22. uzdevums" at bounding box center [288, 262] width 157 height 22
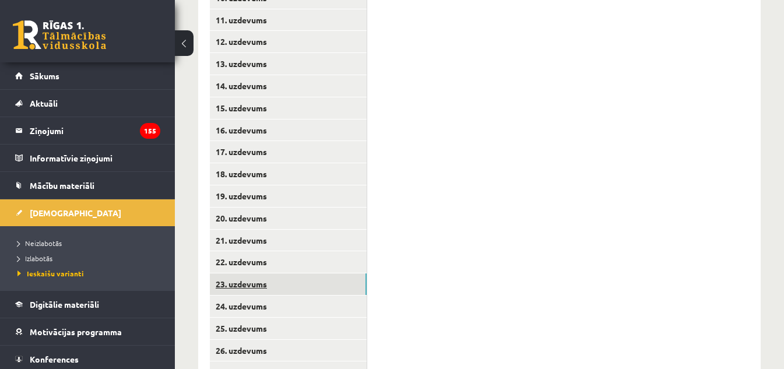
click at [230, 290] on link "23. uzdevums" at bounding box center [288, 284] width 157 height 22
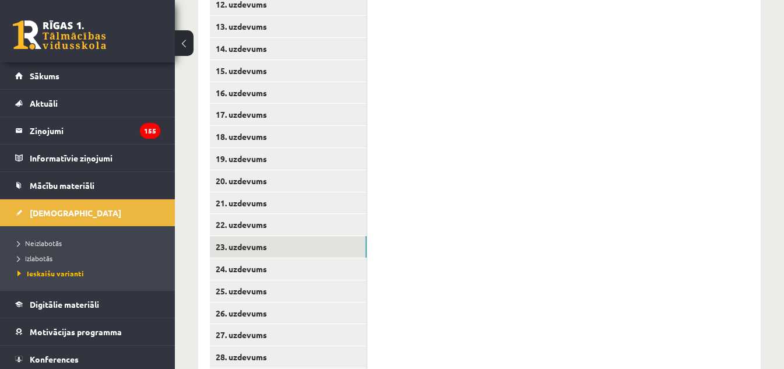
scroll to position [536, 0]
click at [245, 251] on link "24. uzdevums" at bounding box center [288, 248] width 157 height 22
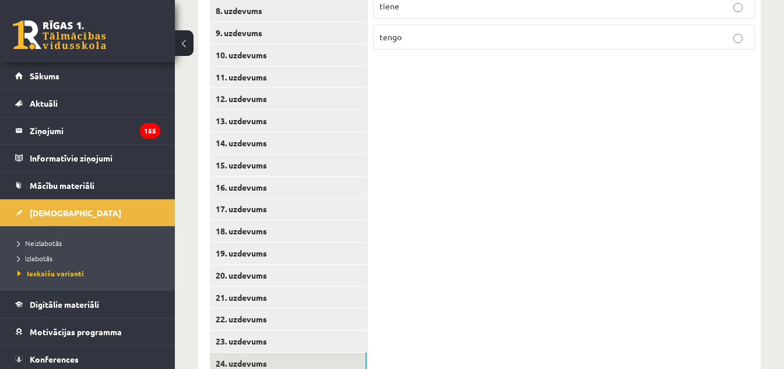
scroll to position [478, 0]
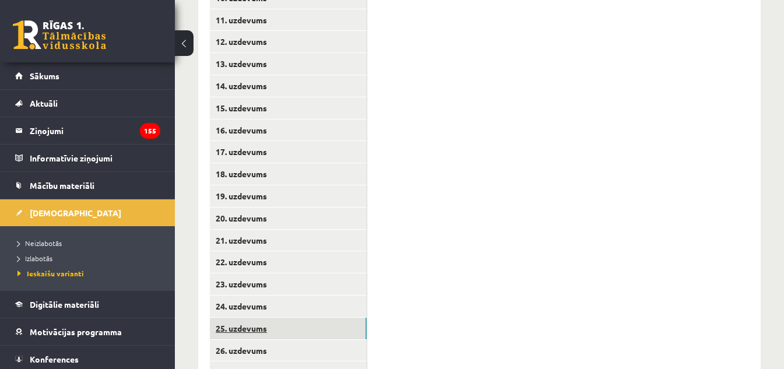
click at [237, 329] on link "25. uzdevums" at bounding box center [288, 329] width 157 height 22
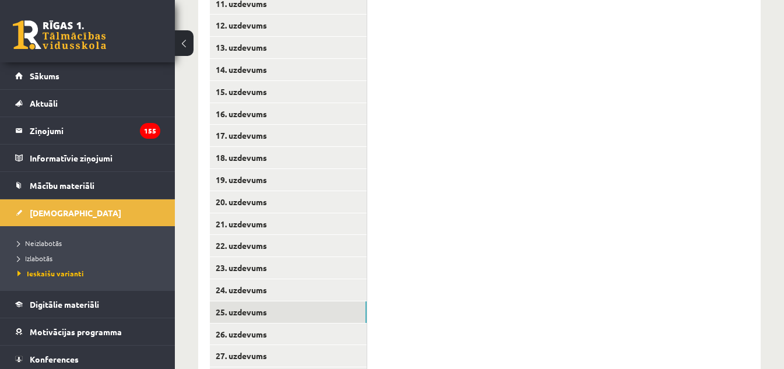
scroll to position [594, 0]
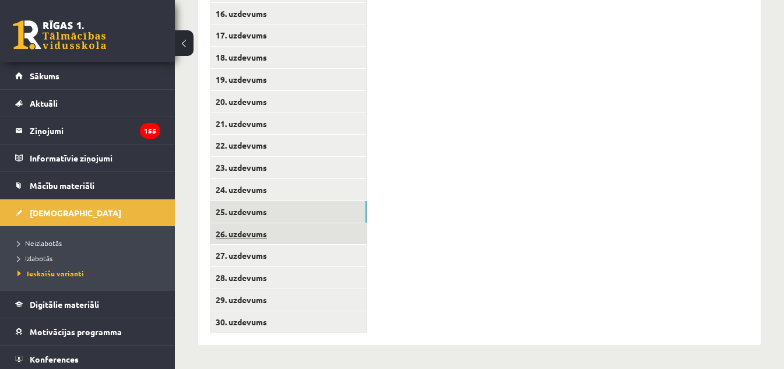
click at [242, 233] on link "26. uzdevums" at bounding box center [288, 234] width 157 height 22
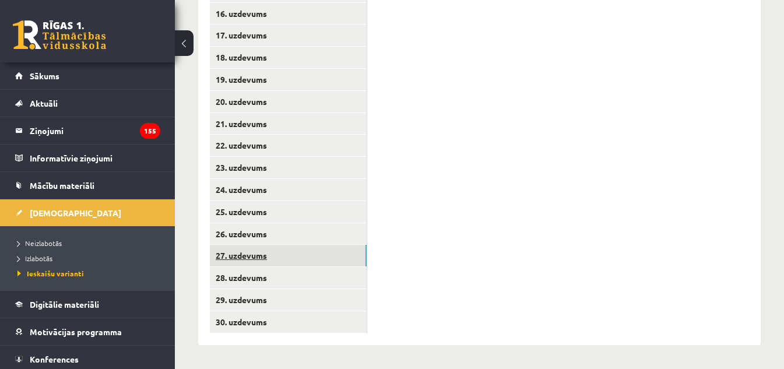
click at [252, 258] on link "27. uzdevums" at bounding box center [288, 256] width 157 height 22
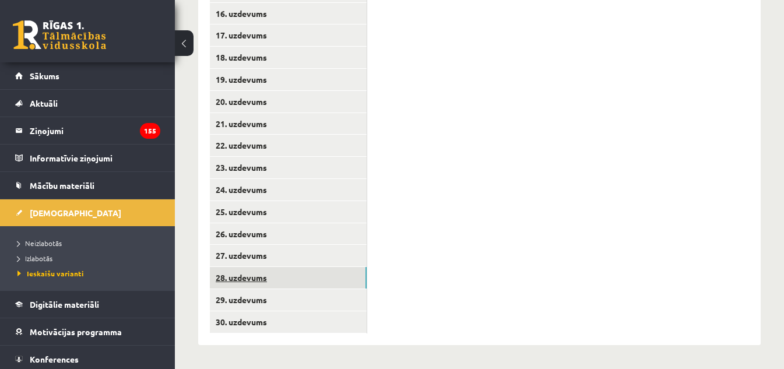
click at [248, 282] on link "28. uzdevums" at bounding box center [288, 278] width 157 height 22
click at [251, 300] on link "29. uzdevums" at bounding box center [288, 300] width 157 height 22
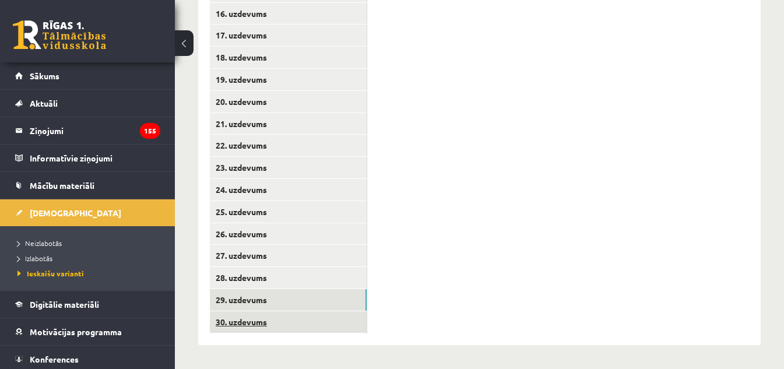
click at [234, 326] on link "30. uzdevums" at bounding box center [288, 322] width 157 height 22
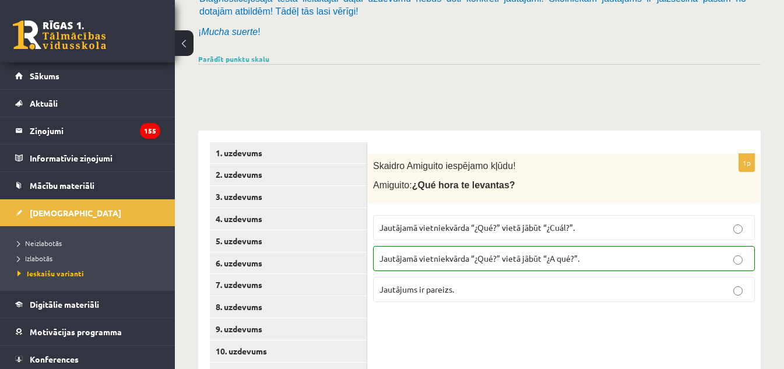
scroll to position [0, 0]
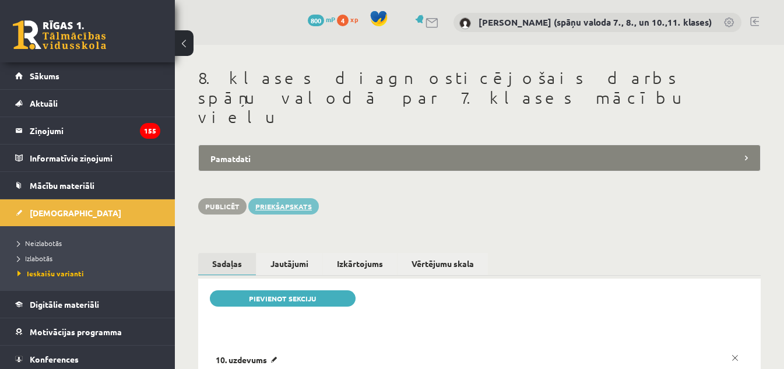
click at [269, 198] on link "Priekšapskats" at bounding box center [283, 206] width 71 height 16
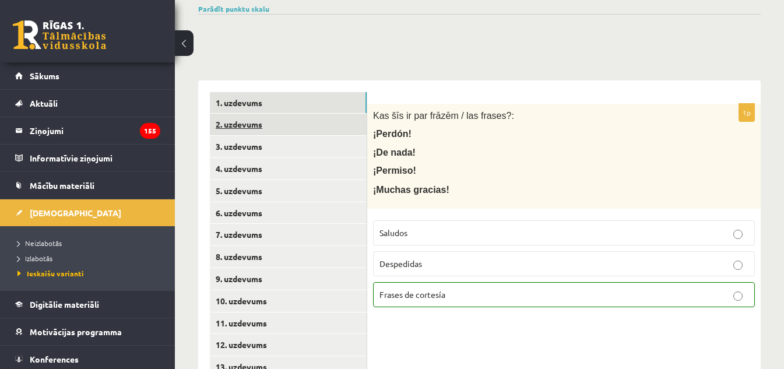
click at [257, 123] on link "2. uzdevums" at bounding box center [288, 125] width 157 height 22
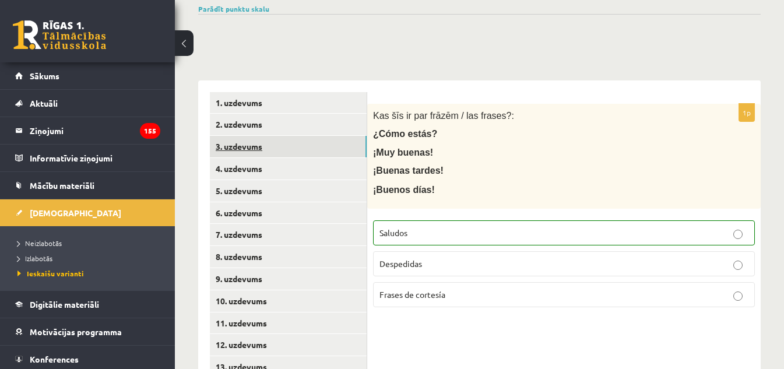
click at [242, 151] on link "3. uzdevums" at bounding box center [288, 147] width 157 height 22
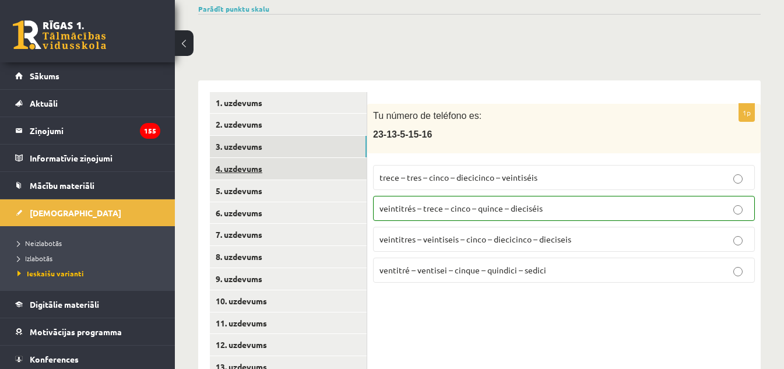
click at [247, 168] on link "4. uzdevums" at bounding box center [288, 169] width 157 height 22
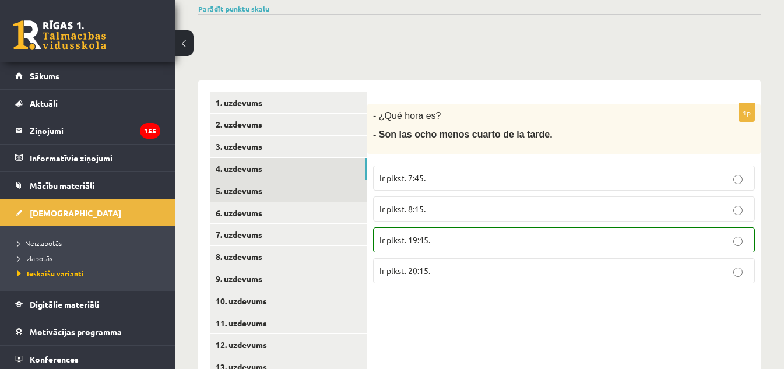
click at [246, 192] on link "5. uzdevums" at bounding box center [288, 191] width 157 height 22
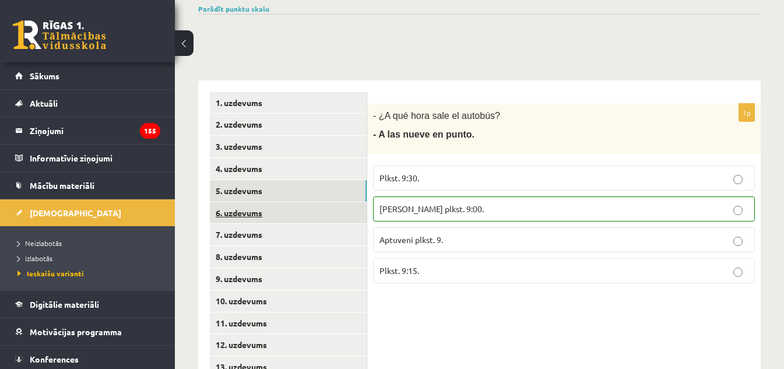
click at [248, 214] on link "6. uzdevums" at bounding box center [288, 213] width 157 height 22
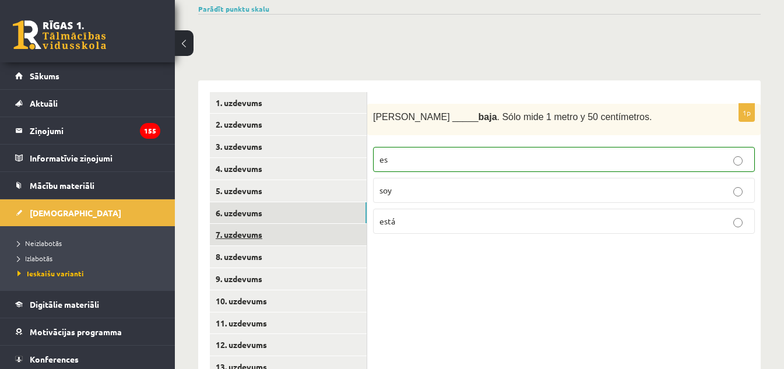
click at [246, 233] on link "7. uzdevums" at bounding box center [288, 235] width 157 height 22
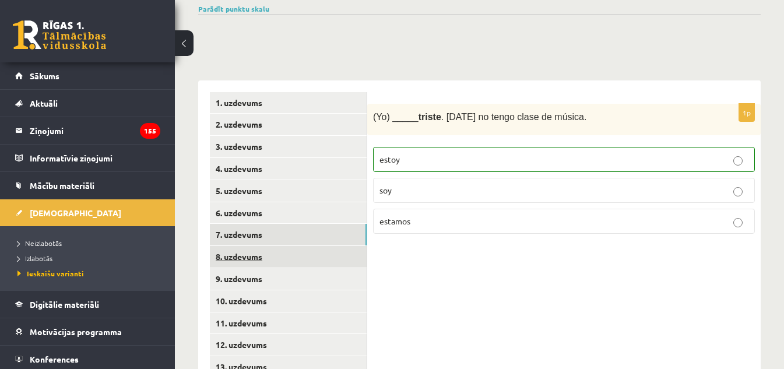
click at [244, 257] on link "8. uzdevums" at bounding box center [288, 257] width 157 height 22
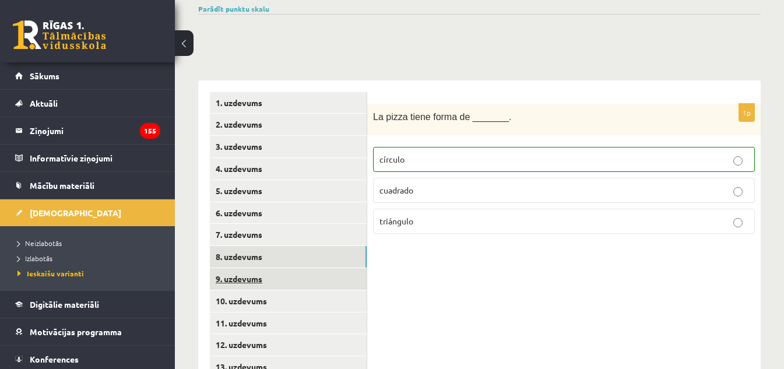
click at [243, 282] on link "9. uzdevums" at bounding box center [288, 279] width 157 height 22
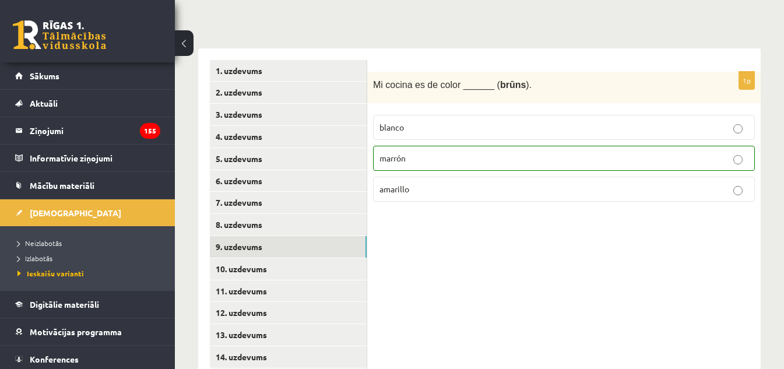
scroll to position [233, 0]
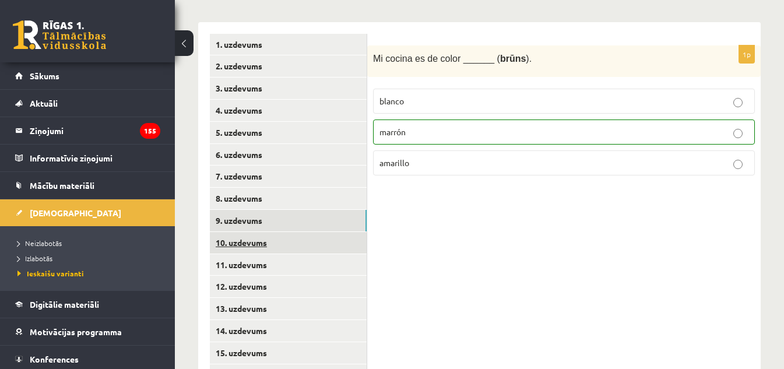
click at [257, 244] on link "10. uzdevums" at bounding box center [288, 243] width 157 height 22
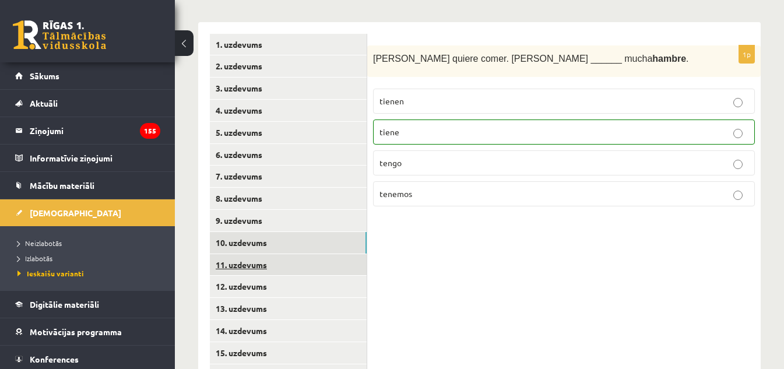
click at [255, 266] on link "11. uzdevums" at bounding box center [288, 265] width 157 height 22
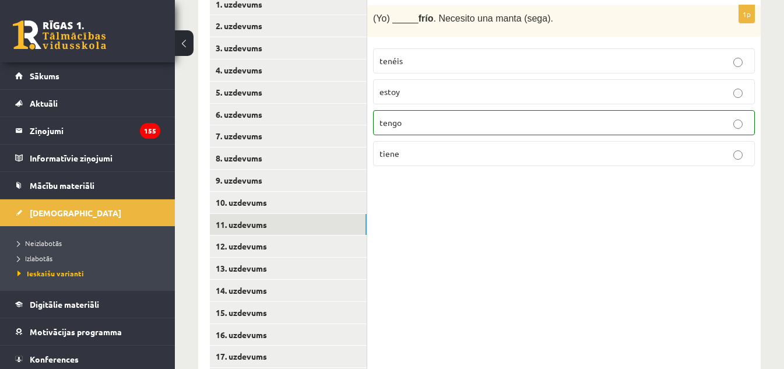
scroll to position [291, 0]
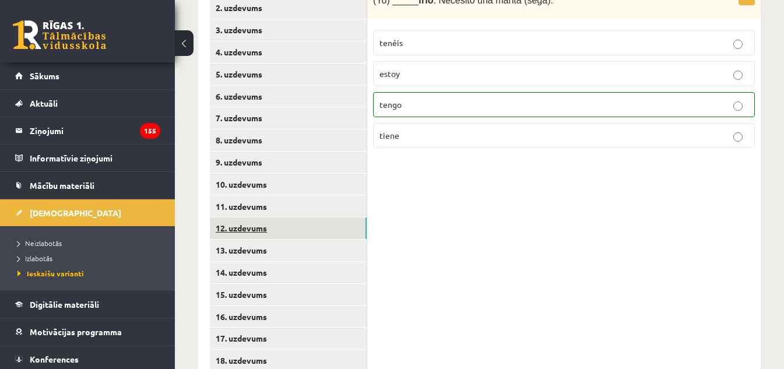
click at [255, 230] on link "12. uzdevums" at bounding box center [288, 228] width 157 height 22
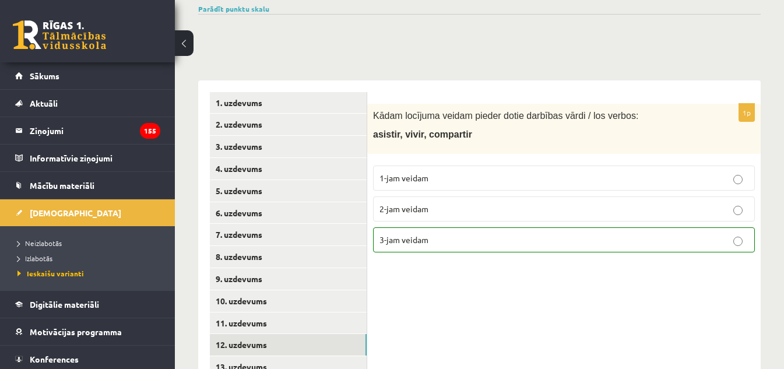
scroll to position [233, 0]
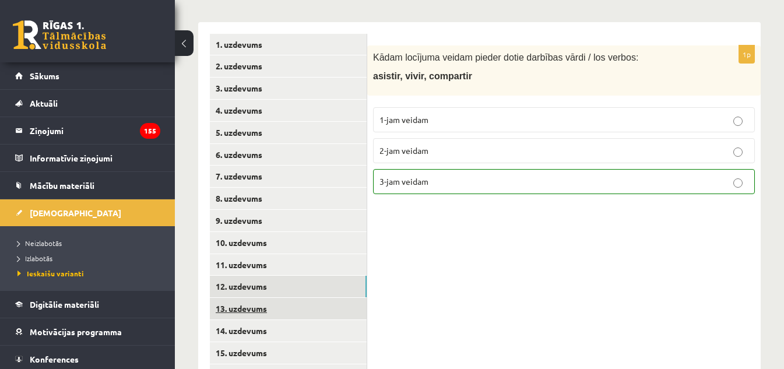
click at [252, 308] on link "13. uzdevums" at bounding box center [288, 309] width 157 height 22
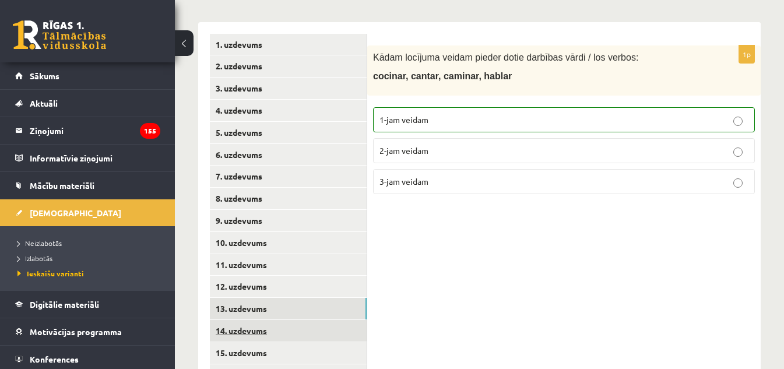
click at [244, 332] on link "14. uzdevums" at bounding box center [288, 331] width 157 height 22
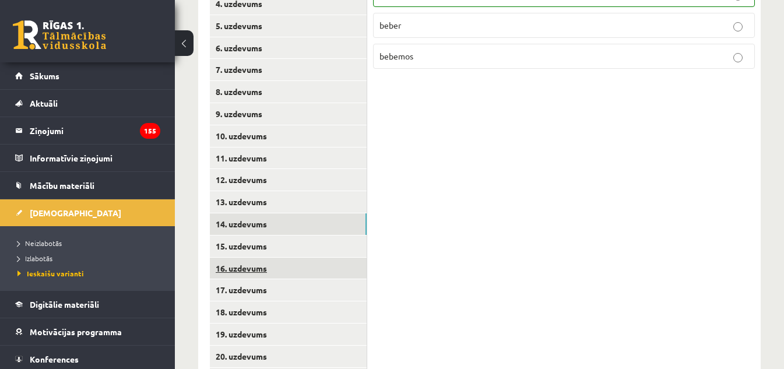
scroll to position [350, 0]
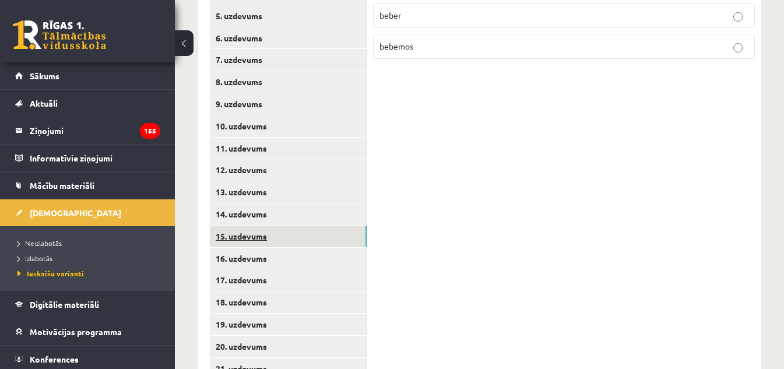
click at [241, 238] on link "15. uzdevums" at bounding box center [288, 237] width 157 height 22
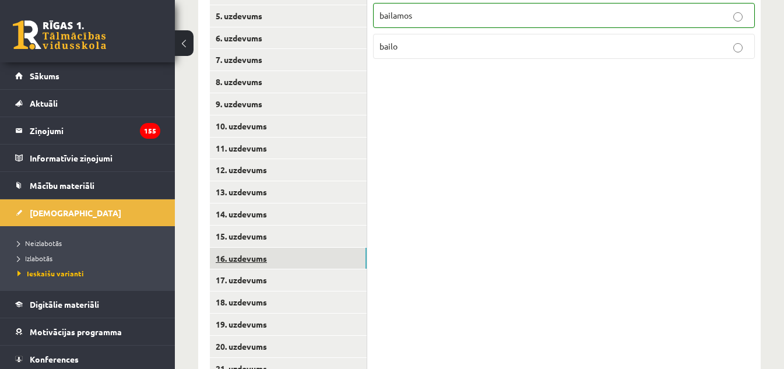
click at [253, 260] on link "16. uzdevums" at bounding box center [288, 259] width 157 height 22
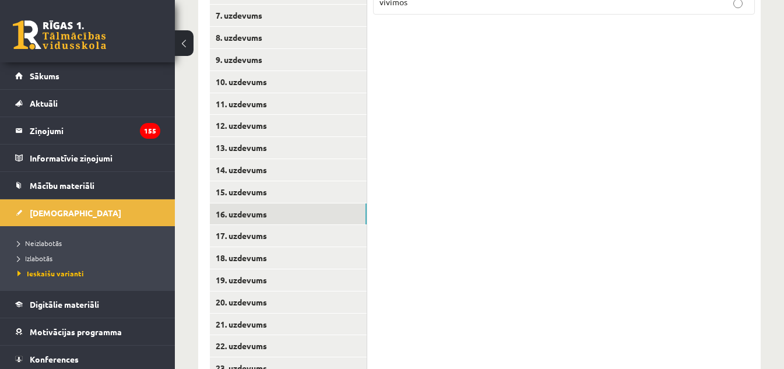
scroll to position [408, 0]
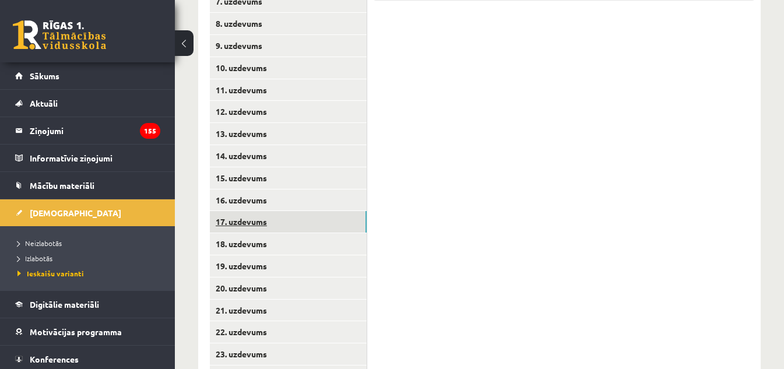
click at [245, 226] on link "17. uzdevums" at bounding box center [288, 222] width 157 height 22
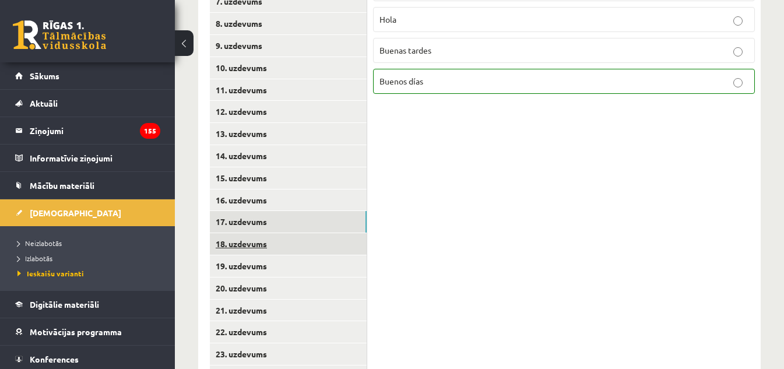
click at [250, 244] on link "18. uzdevums" at bounding box center [288, 244] width 157 height 22
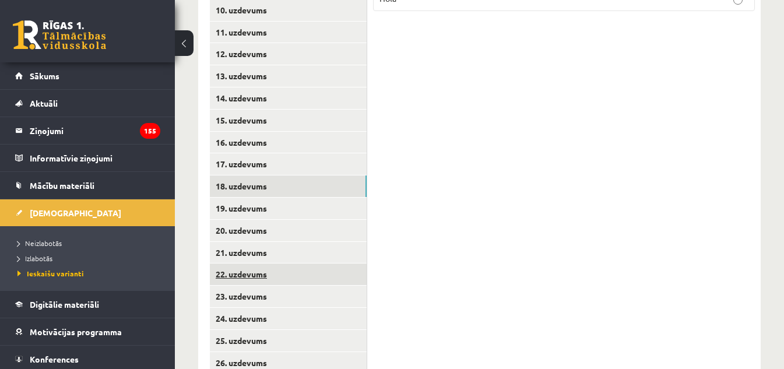
scroll to position [466, 0]
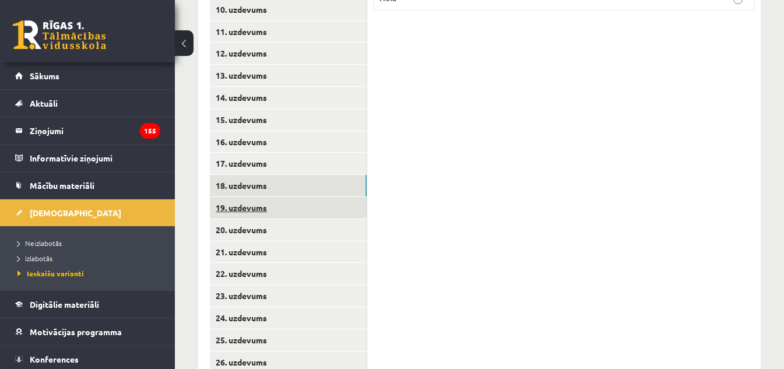
click at [252, 209] on link "19. uzdevums" at bounding box center [288, 208] width 157 height 22
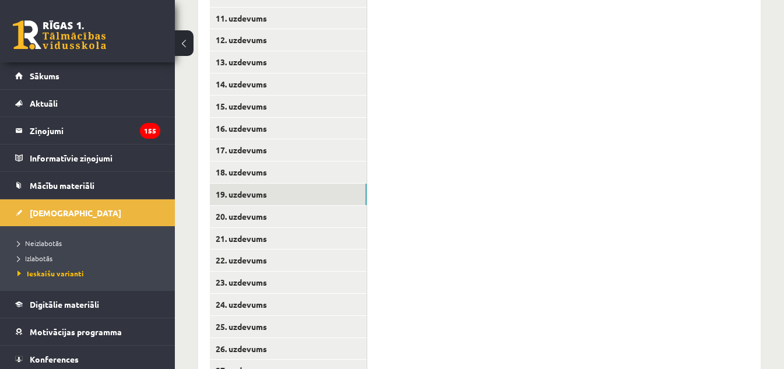
scroll to position [524, 0]
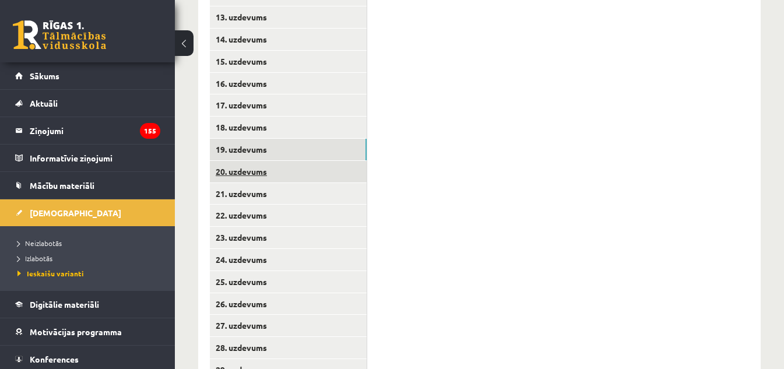
click at [253, 174] on link "20. uzdevums" at bounding box center [288, 172] width 157 height 22
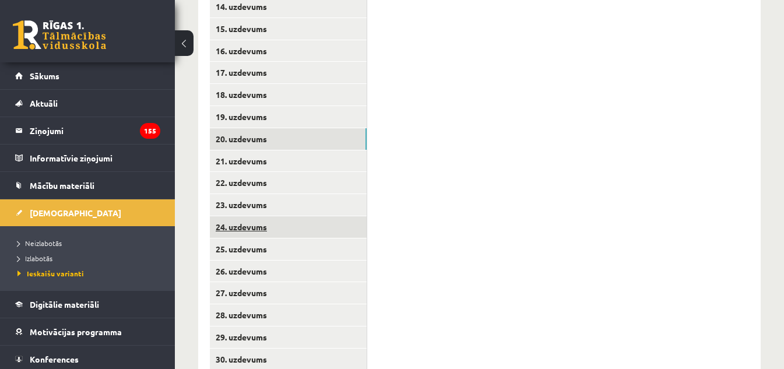
scroll to position [583, 0]
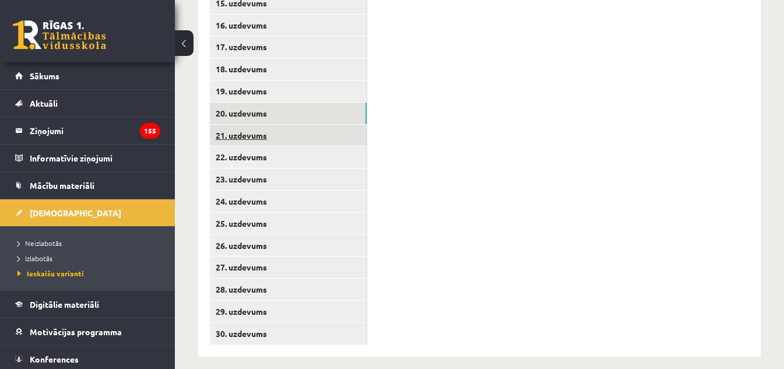
click at [251, 137] on link "21. uzdevums" at bounding box center [288, 136] width 157 height 22
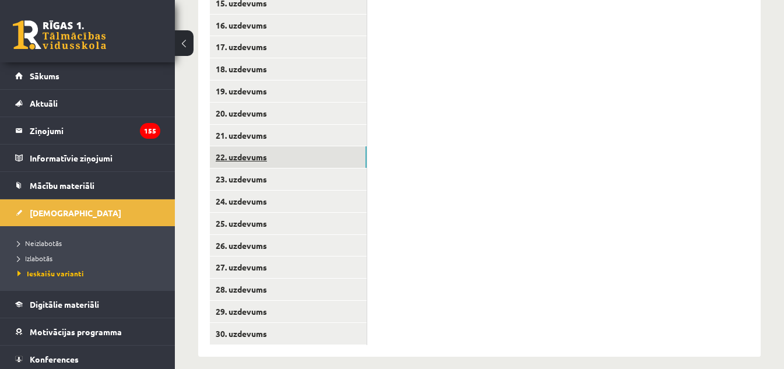
click at [230, 160] on link "22. uzdevums" at bounding box center [288, 157] width 157 height 22
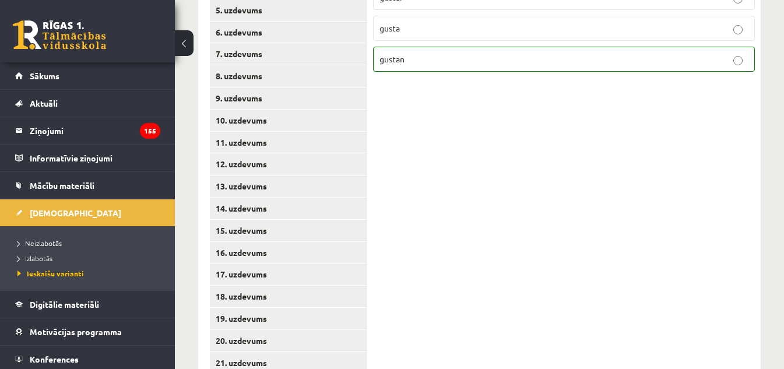
scroll to position [524, 0]
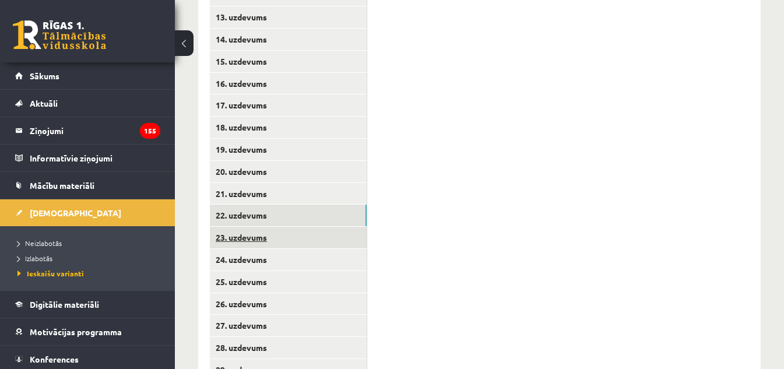
click at [253, 237] on link "23. uzdevums" at bounding box center [288, 238] width 157 height 22
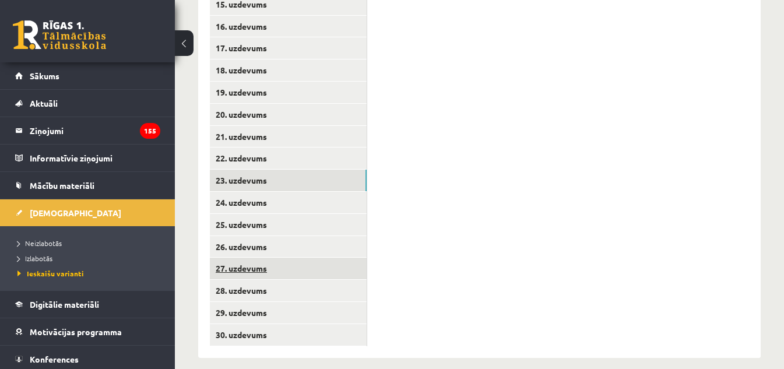
scroll to position [583, 0]
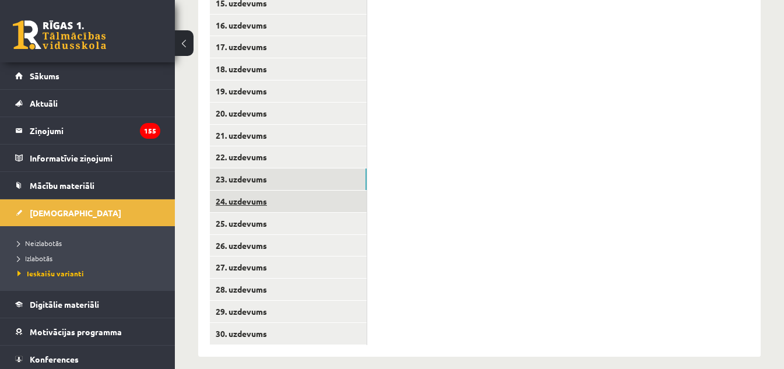
click at [236, 201] on link "24. uzdevums" at bounding box center [288, 202] width 157 height 22
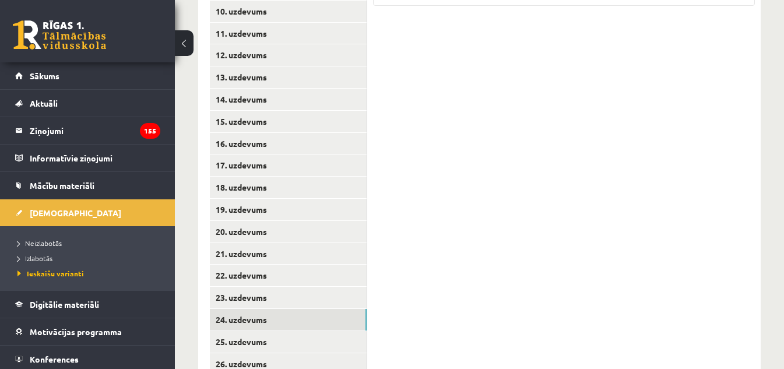
scroll to position [466, 0]
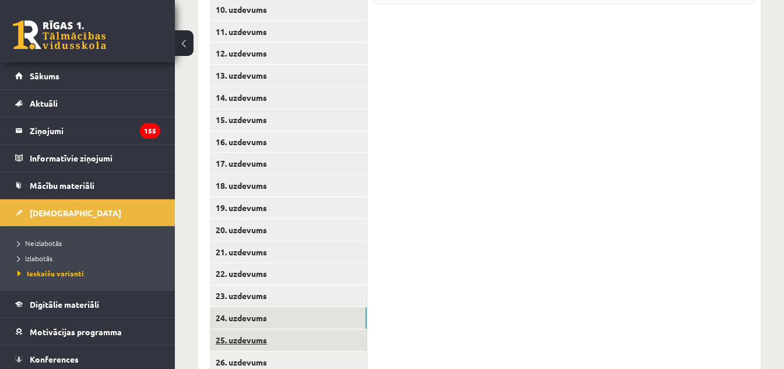
click at [251, 341] on link "25. uzdevums" at bounding box center [288, 340] width 157 height 22
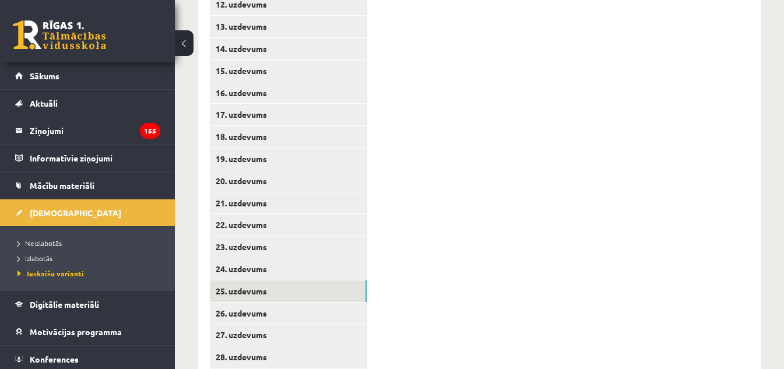
scroll to position [583, 0]
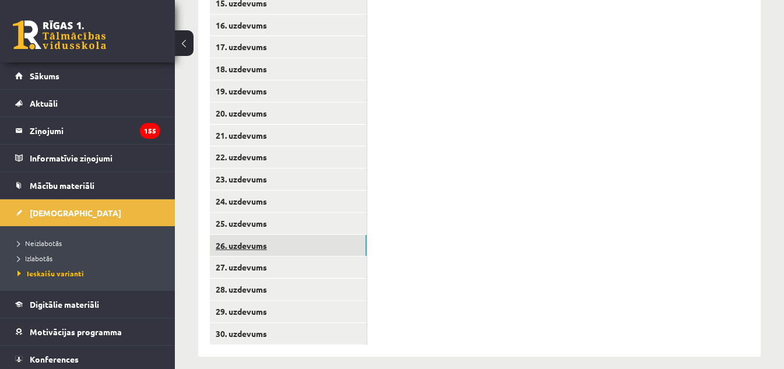
click at [246, 249] on link "26. uzdevums" at bounding box center [288, 246] width 157 height 22
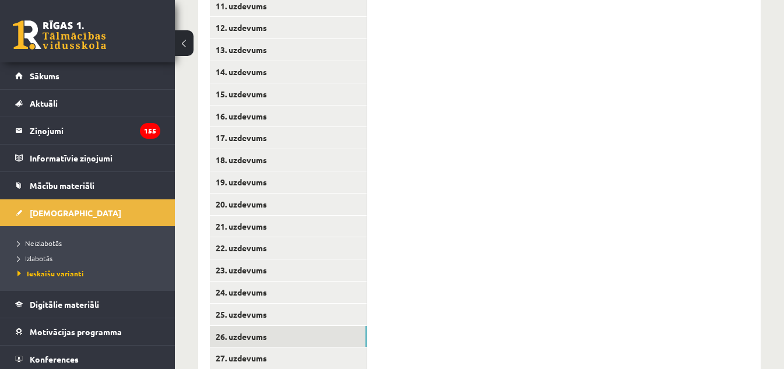
scroll to position [594, 0]
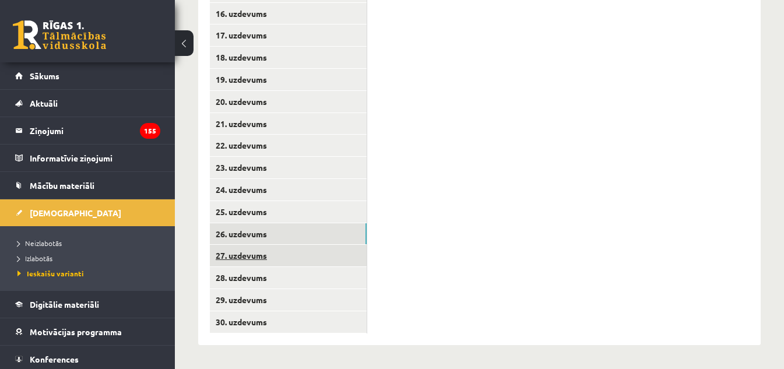
click at [240, 258] on link "27. uzdevums" at bounding box center [288, 256] width 157 height 22
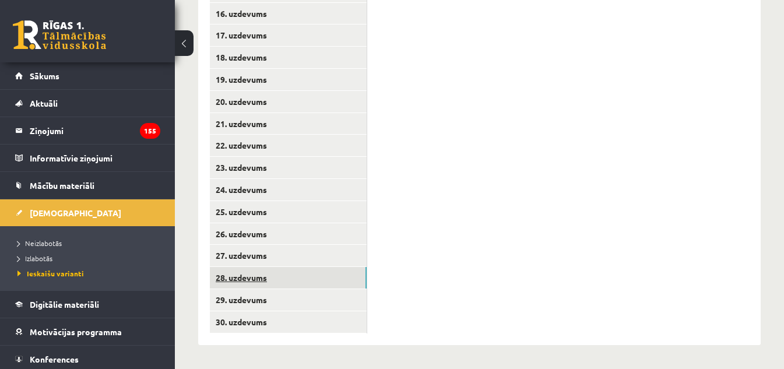
click at [246, 277] on link "28. uzdevums" at bounding box center [288, 278] width 157 height 22
click at [242, 302] on link "29. uzdevums" at bounding box center [288, 300] width 157 height 22
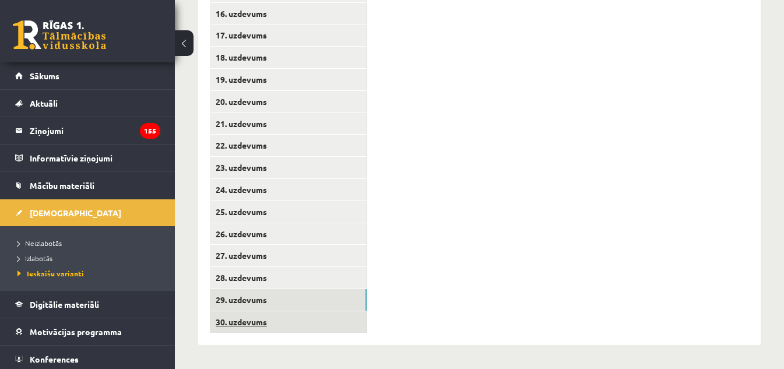
click at [229, 325] on link "30. uzdevums" at bounding box center [288, 322] width 157 height 22
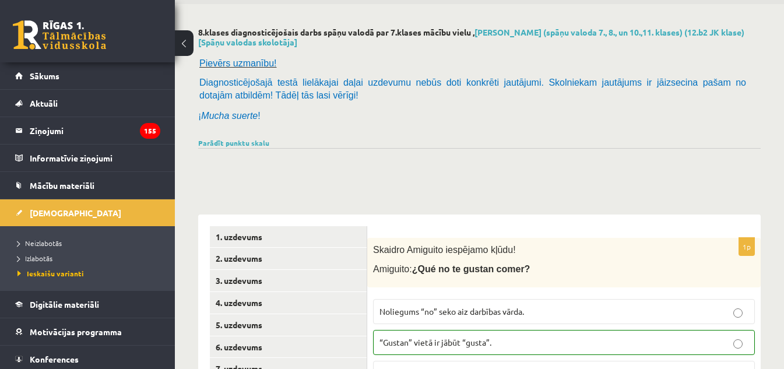
scroll to position [12, 0]
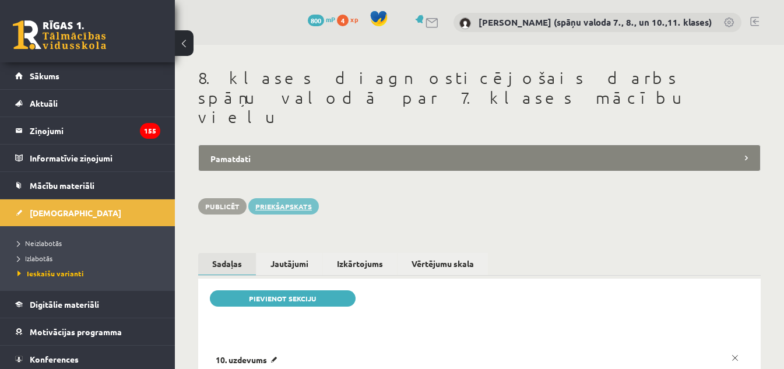
click at [294, 198] on link "Priekšapskats" at bounding box center [283, 206] width 71 height 16
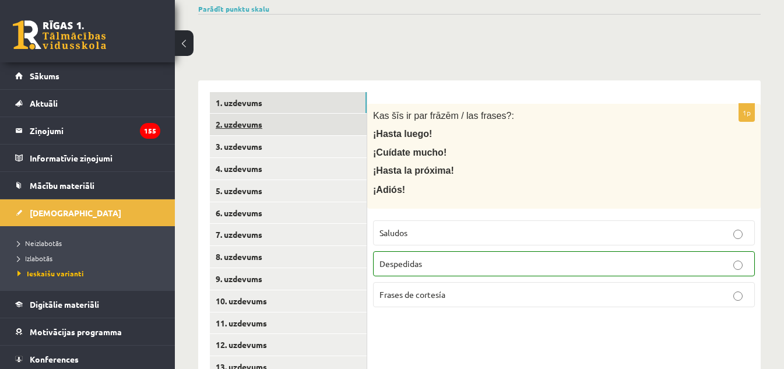
click at [256, 125] on link "2. uzdevums" at bounding box center [288, 125] width 157 height 22
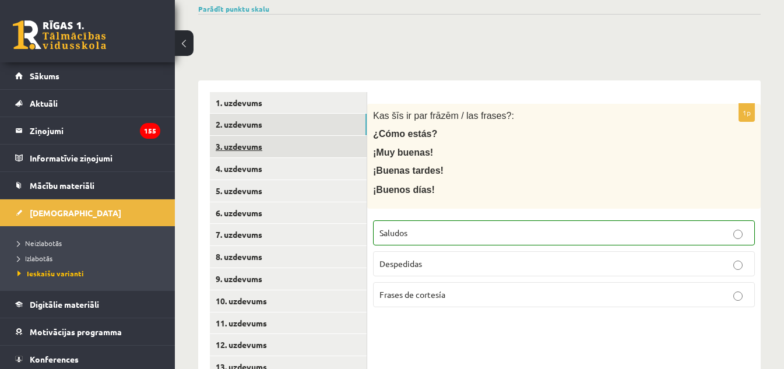
click at [242, 152] on link "3. uzdevums" at bounding box center [288, 147] width 157 height 22
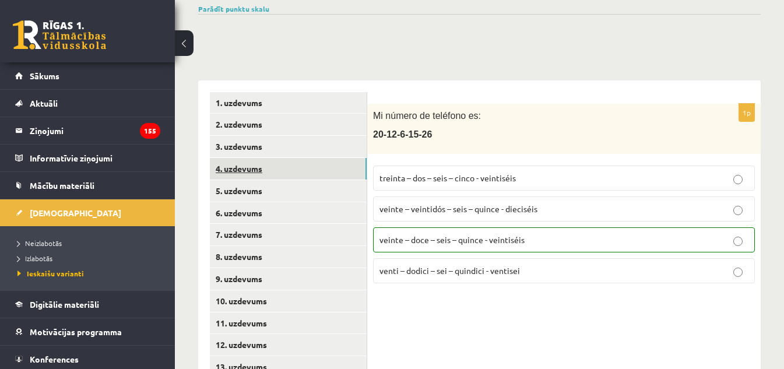
click at [249, 171] on link "4. uzdevums" at bounding box center [288, 169] width 157 height 22
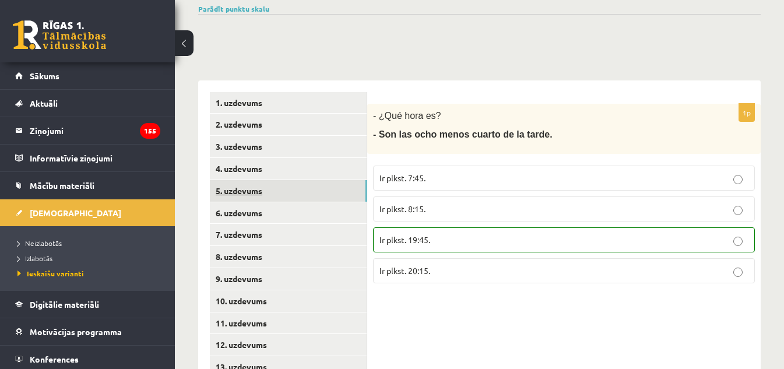
click at [250, 188] on link "5. uzdevums" at bounding box center [288, 191] width 157 height 22
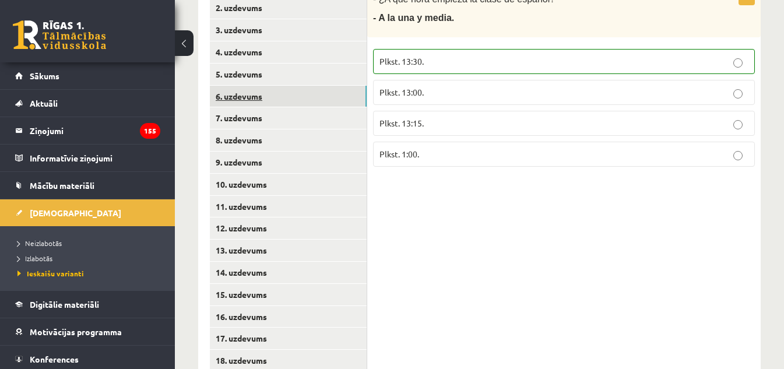
click at [246, 98] on link "6. uzdevums" at bounding box center [288, 97] width 157 height 22
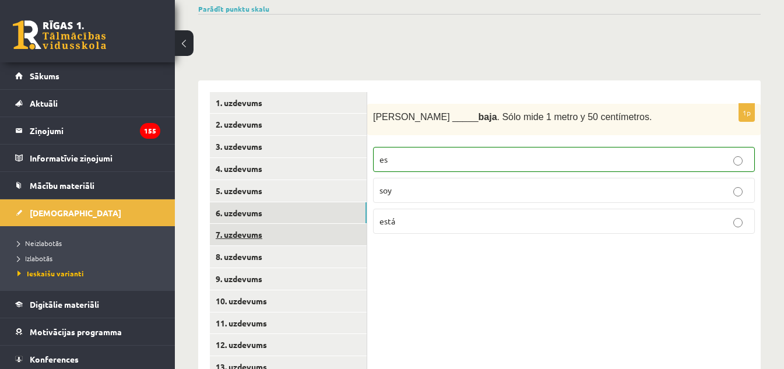
click at [236, 239] on link "7. uzdevums" at bounding box center [288, 235] width 157 height 22
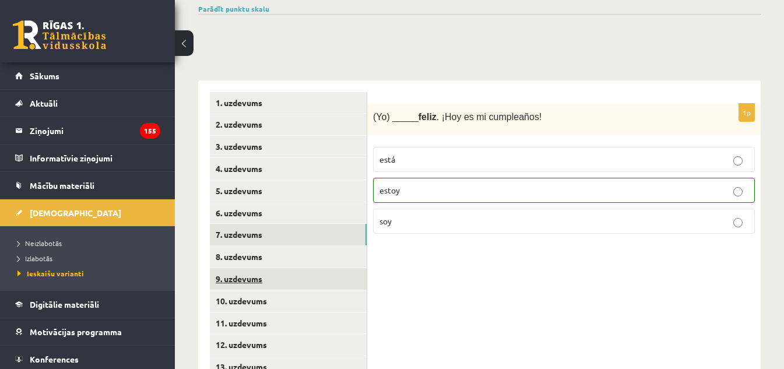
click at [245, 282] on link "9. uzdevums" at bounding box center [288, 279] width 157 height 22
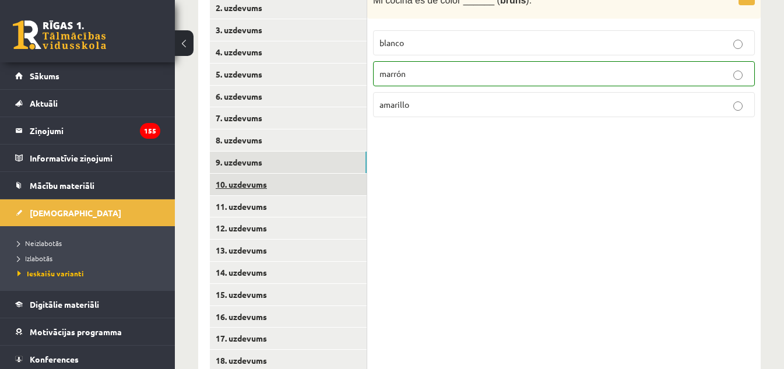
click at [255, 182] on link "10. uzdevums" at bounding box center [288, 185] width 157 height 22
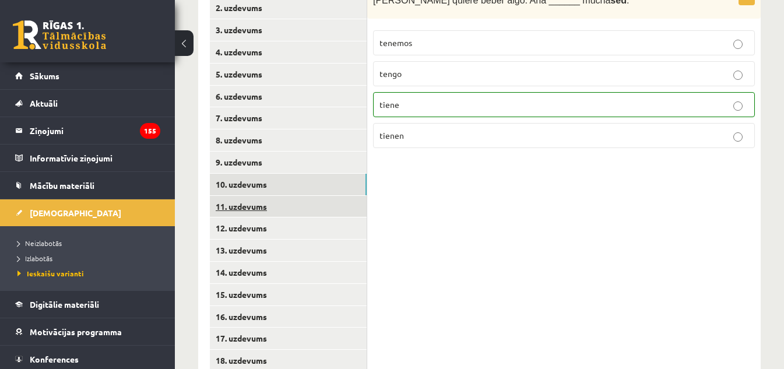
click at [242, 211] on link "11. uzdevums" at bounding box center [288, 207] width 157 height 22
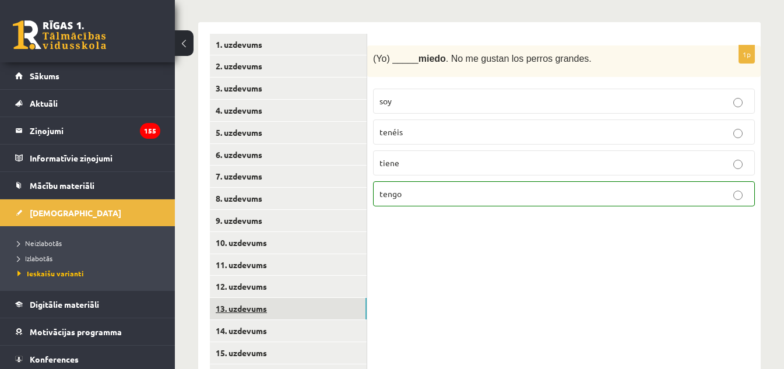
click at [251, 309] on link "13. uzdevums" at bounding box center [288, 309] width 157 height 22
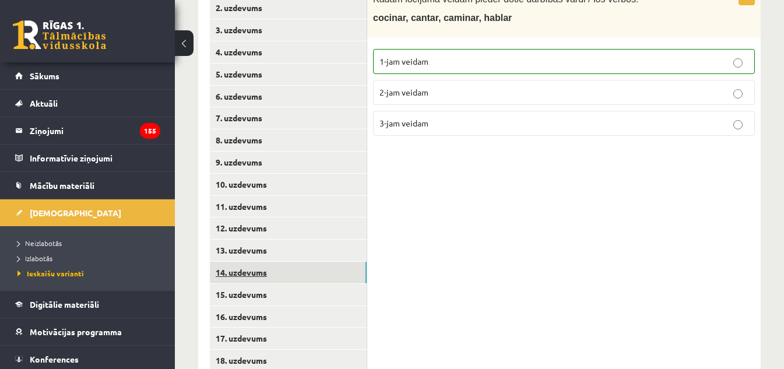
click at [247, 274] on link "14. uzdevums" at bounding box center [288, 273] width 157 height 22
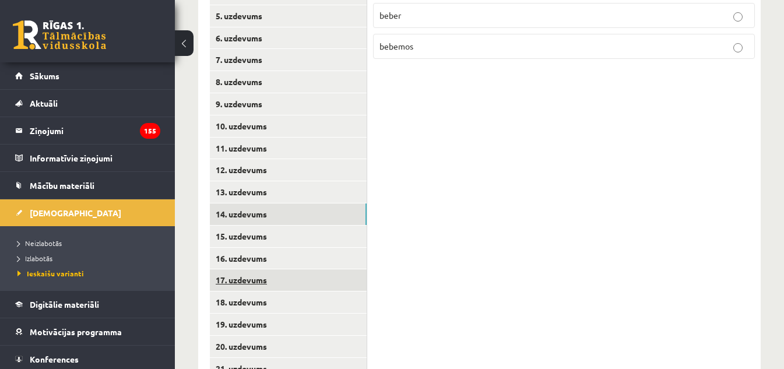
click at [243, 283] on link "17. uzdevums" at bounding box center [288, 280] width 157 height 22
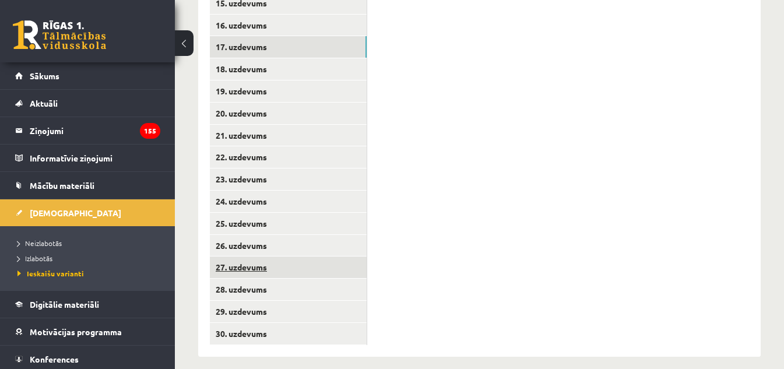
scroll to position [594, 0]
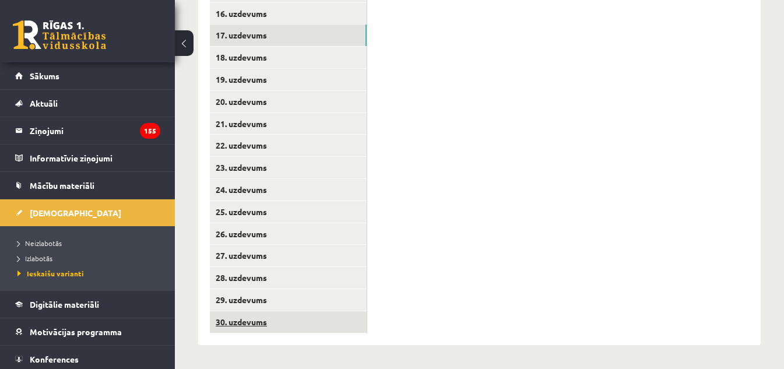
click at [242, 326] on link "30. uzdevums" at bounding box center [288, 322] width 157 height 22
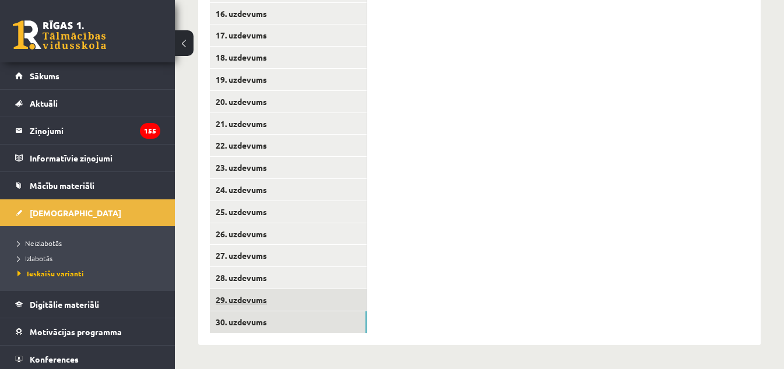
click at [248, 301] on link "29. uzdevums" at bounding box center [288, 300] width 157 height 22
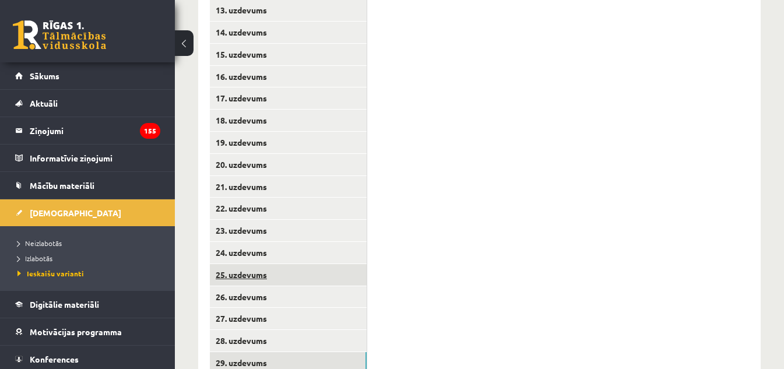
scroll to position [536, 0]
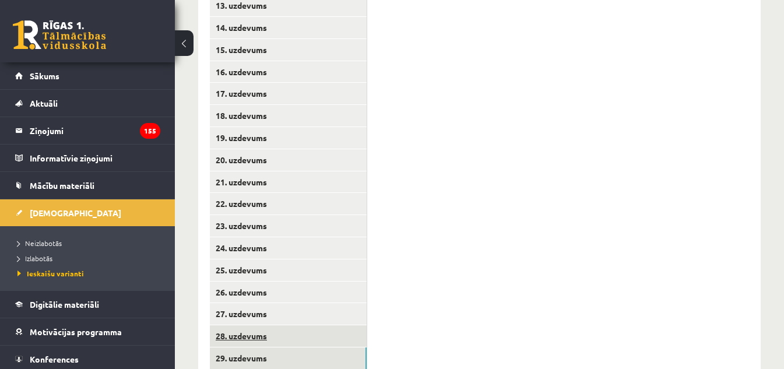
click at [245, 337] on link "28. uzdevums" at bounding box center [288, 336] width 157 height 22
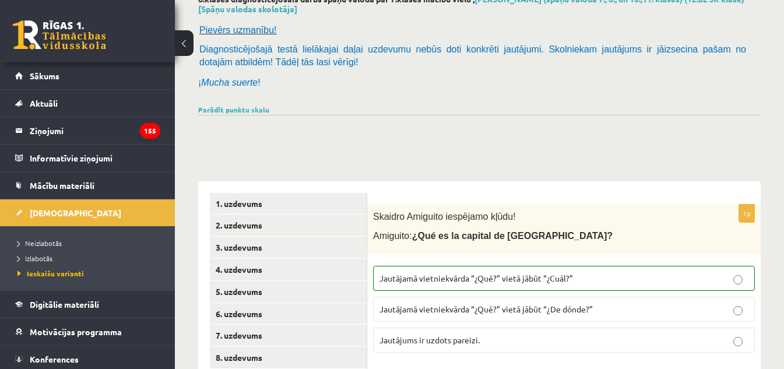
scroll to position [70, 0]
